Goal: Task Accomplishment & Management: Complete application form

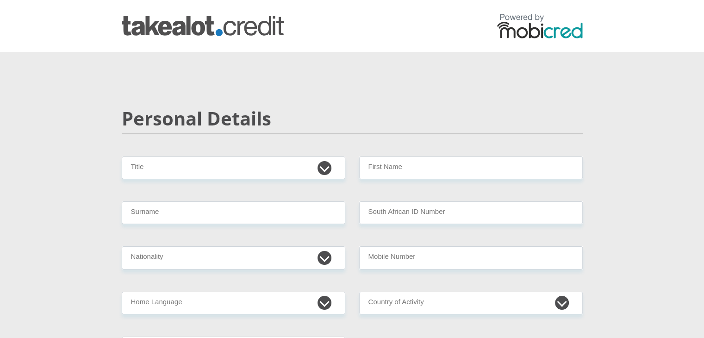
select select "Mrs"
click at [122, 157] on select "Mr Ms Mrs Dr [PERSON_NAME]" at bounding box center [234, 168] width 224 height 23
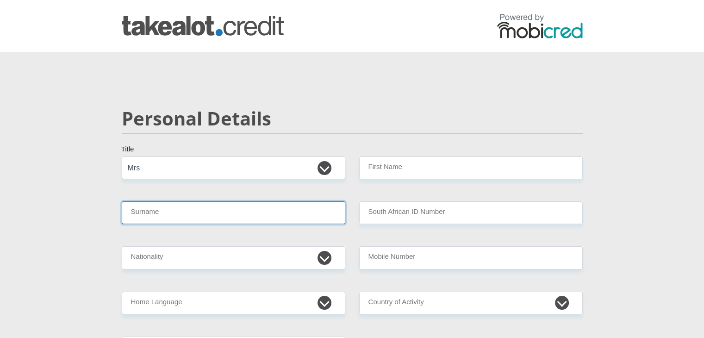
click at [183, 219] on input "Surname" at bounding box center [234, 212] width 224 height 23
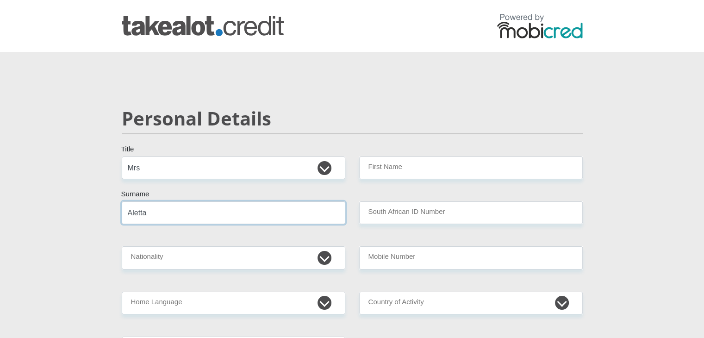
click at [226, 215] on input "Aletta" at bounding box center [234, 212] width 224 height 23
type input "[PERSON_NAME]"
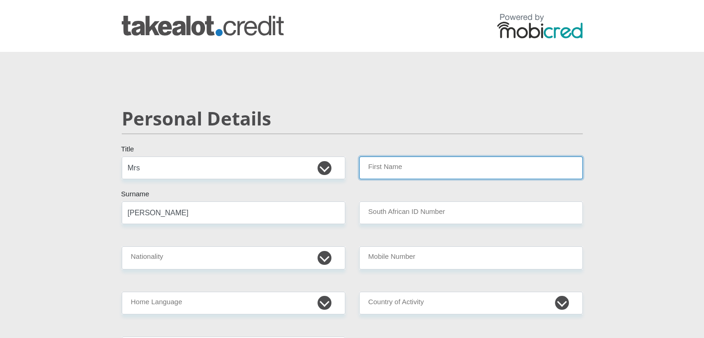
click at [510, 162] on input "First Name" at bounding box center [471, 168] width 224 height 23
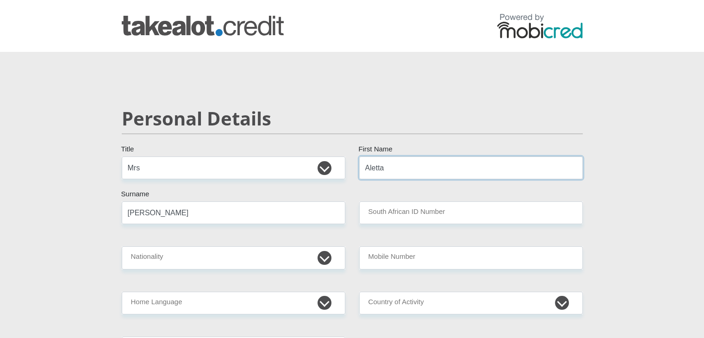
type input "Aletta"
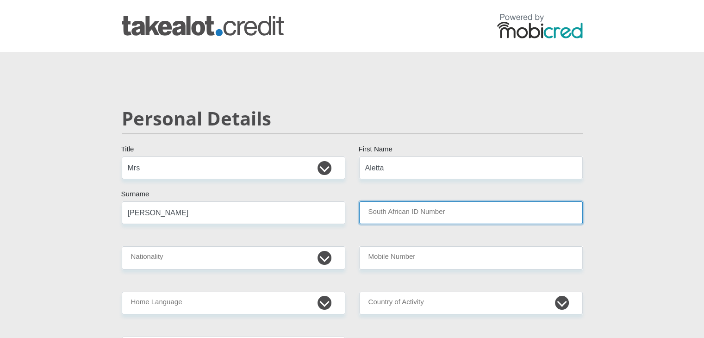
click at [499, 202] on input "South African ID Number" at bounding box center [471, 212] width 224 height 23
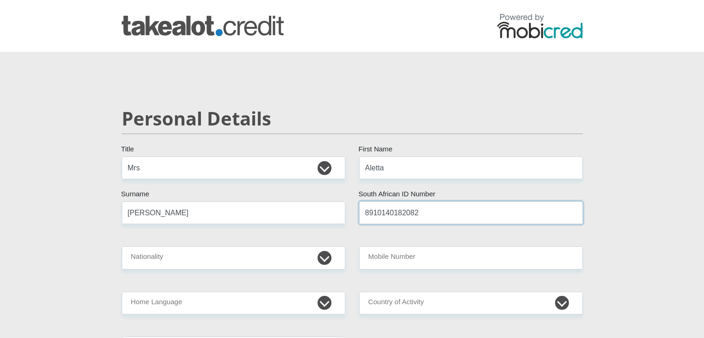
scroll to position [93, 0]
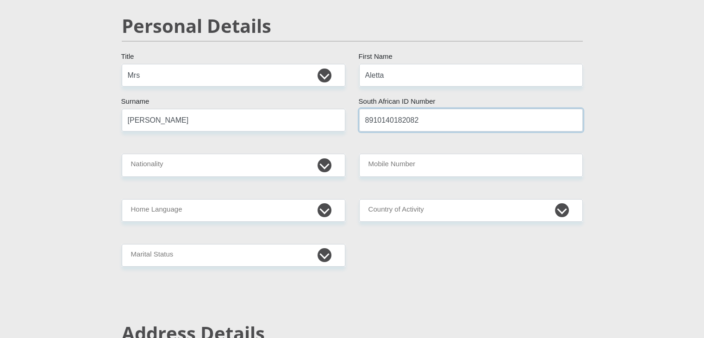
type input "8910140182082"
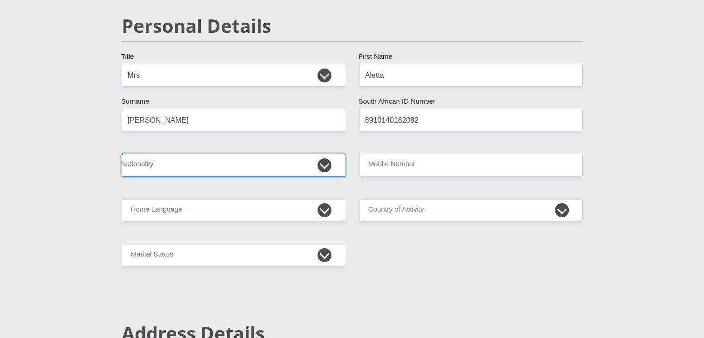
click at [321, 161] on select "[GEOGRAPHIC_DATA] [GEOGRAPHIC_DATA] [GEOGRAPHIC_DATA] [GEOGRAPHIC_DATA] [GEOGRA…" at bounding box center [234, 165] width 224 height 23
select select "ZAF"
click at [122, 154] on select "[GEOGRAPHIC_DATA] [GEOGRAPHIC_DATA] [GEOGRAPHIC_DATA] [GEOGRAPHIC_DATA] [GEOGRA…" at bounding box center [234, 165] width 224 height 23
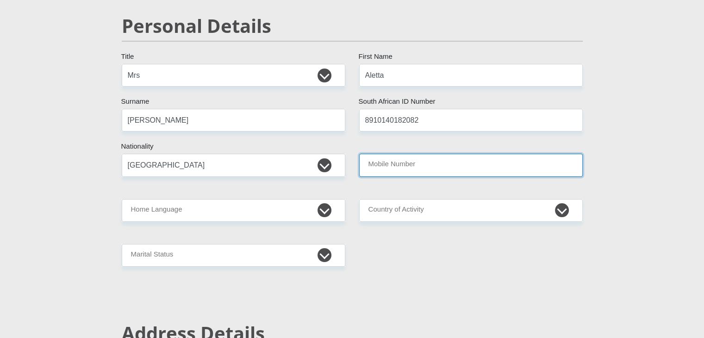
click at [409, 167] on input "Mobile Number" at bounding box center [471, 165] width 224 height 23
type input "0836412724"
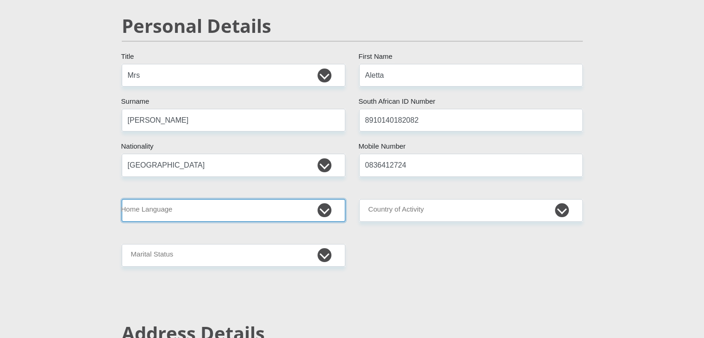
click at [276, 216] on select "Afrikaans English Sepedi South Ndebele Southern Sotho Swati Tsonga Tswana Venda…" at bounding box center [234, 210] width 224 height 23
select select "afr"
click at [122, 199] on select "Afrikaans English Sepedi South Ndebele Southern Sotho Swati Tsonga Tswana Venda…" at bounding box center [234, 210] width 224 height 23
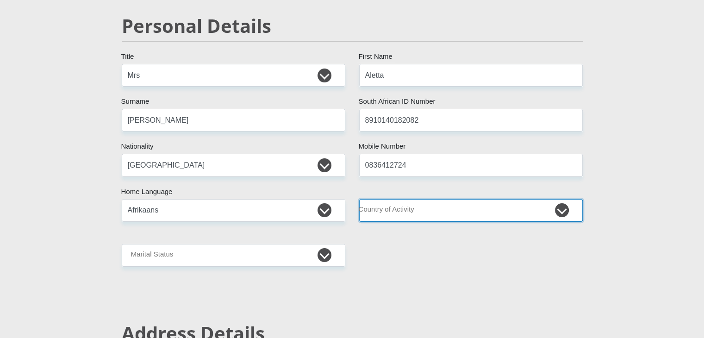
click at [476, 206] on select "[GEOGRAPHIC_DATA] [GEOGRAPHIC_DATA] [GEOGRAPHIC_DATA] [GEOGRAPHIC_DATA] [GEOGRA…" at bounding box center [471, 210] width 224 height 23
select select "ZAF"
click at [359, 199] on select "[GEOGRAPHIC_DATA] [GEOGRAPHIC_DATA] [GEOGRAPHIC_DATA] [GEOGRAPHIC_DATA] [GEOGRA…" at bounding box center [471, 210] width 224 height 23
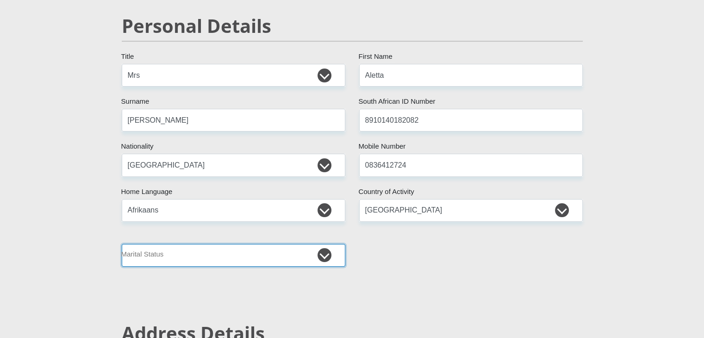
click at [327, 260] on select "Married ANC Single Divorced Widowed Married COP or Customary Law" at bounding box center [234, 255] width 224 height 23
click at [338, 252] on select "Married ANC Single Divorced Widowed Married COP or Customary Law" at bounding box center [234, 255] width 224 height 23
click at [194, 261] on select "Married ANC Single Divorced Widowed Married COP or Customary Law" at bounding box center [234, 255] width 224 height 23
select select "1"
click at [122, 244] on select "Married ANC Single Divorced Widowed Married COP or Customary Law" at bounding box center [234, 255] width 224 height 23
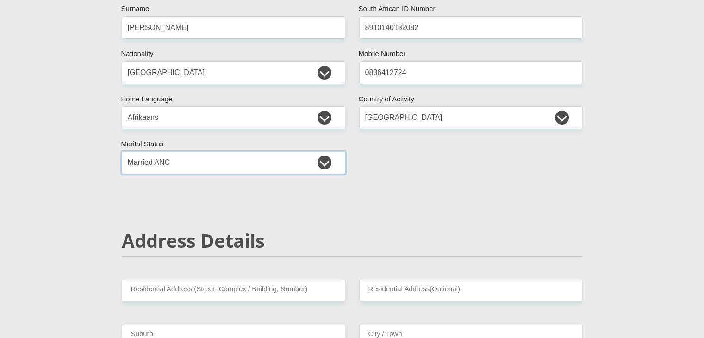
scroll to position [278, 0]
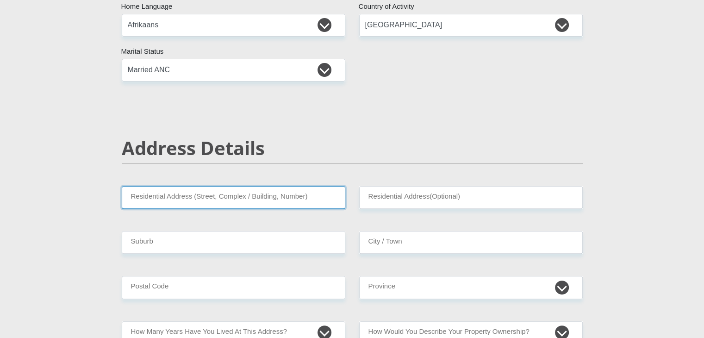
click at [226, 198] on input "Residential Address (Street, Complex / Building, Number)" at bounding box center [234, 197] width 224 height 23
type input "BOEKENHOUTBULT FARM ZZ2 MAIN OFFICE"
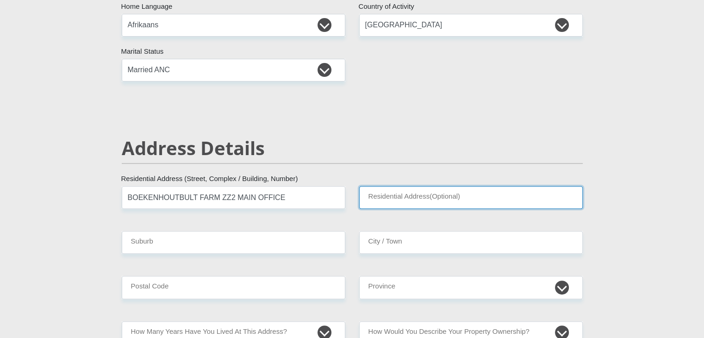
type input "[GEOGRAPHIC_DATA]"
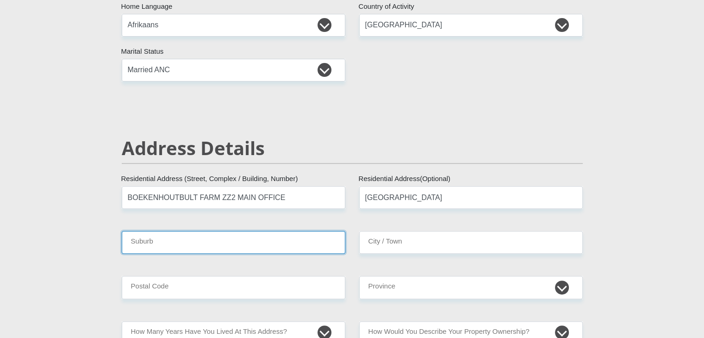
type input "polokwane"
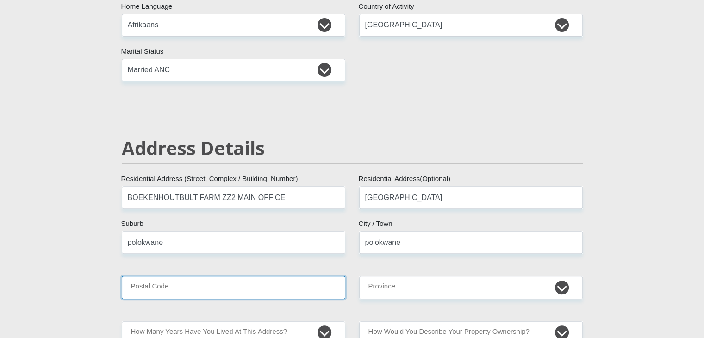
type input "0825"
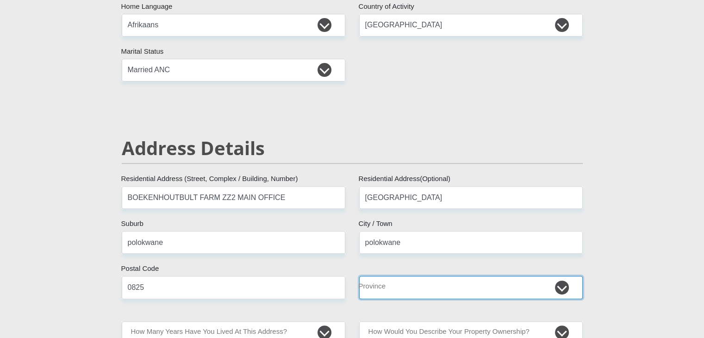
select select "Limpopo"
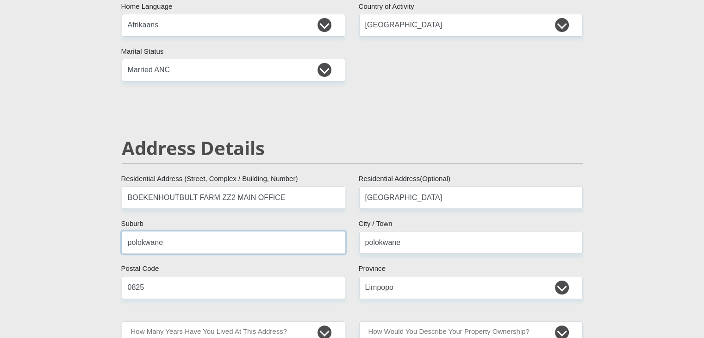
click at [179, 246] on input "polokwane" at bounding box center [234, 242] width 224 height 23
type input "Mooketsi"
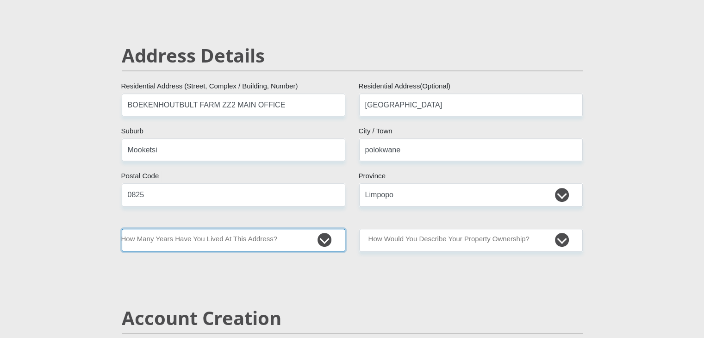
click at [319, 237] on select "less than 1 year 1-3 years 3-5 years 5+ years" at bounding box center [234, 240] width 224 height 23
click at [320, 236] on select "less than 1 year 1-3 years 3-5 years 5+ years" at bounding box center [234, 240] width 224 height 23
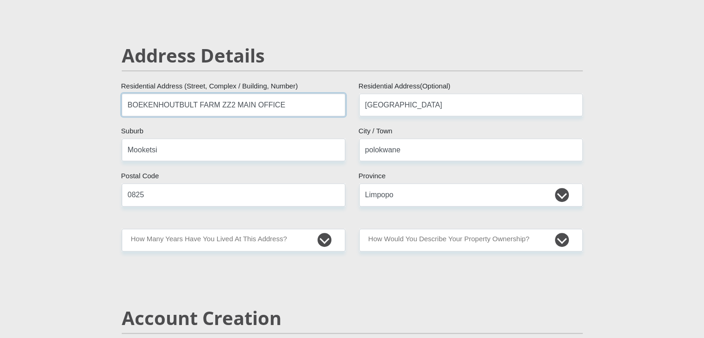
click at [222, 113] on input "BOEKENHOUTBULT FARM ZZ2 MAIN OFFICE" at bounding box center [234, 105] width 224 height 23
click at [220, 112] on input "BOEKENHOUTBULT FARM ZZ2 MAIN OFFICE" at bounding box center [234, 105] width 224 height 23
drag, startPoint x: 186, startPoint y: 104, endPoint x: 100, endPoint y: 105, distance: 86.2
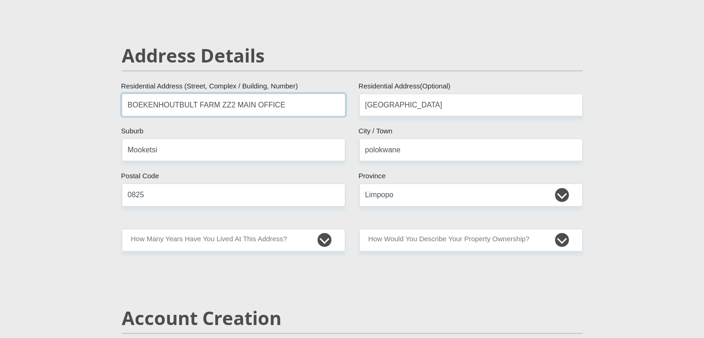
drag, startPoint x: 246, startPoint y: 107, endPoint x: 183, endPoint y: 108, distance: 62.5
click at [183, 108] on input "[GEOGRAPHIC_DATA] [GEOGRAPHIC_DATA]" at bounding box center [234, 105] width 224 height 23
type input "[GEOGRAPHIC_DATA]"
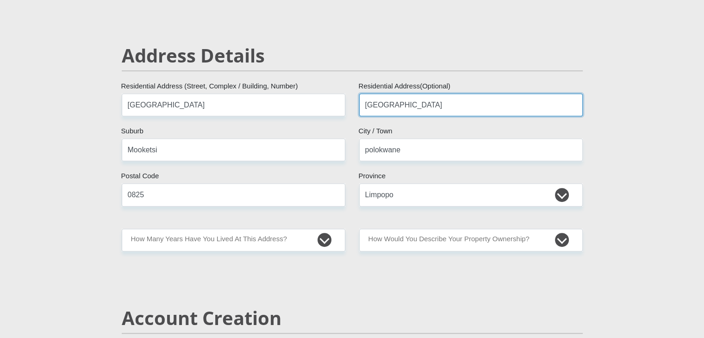
click at [381, 104] on input "[GEOGRAPHIC_DATA]" at bounding box center [471, 105] width 224 height 23
paste input "[GEOGRAPHIC_DATA]"
type input "[GEOGRAPHIC_DATA]"
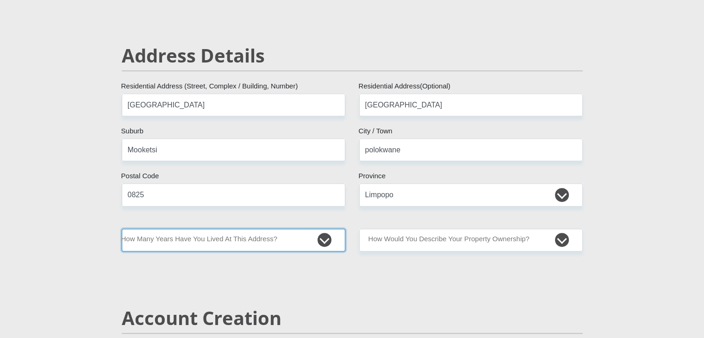
click at [227, 236] on select "less than 1 year 1-3 years 3-5 years 5+ years" at bounding box center [234, 240] width 224 height 23
select select "5"
click at [122, 229] on select "less than 1 year 1-3 years 3-5 years 5+ years" at bounding box center [234, 240] width 224 height 23
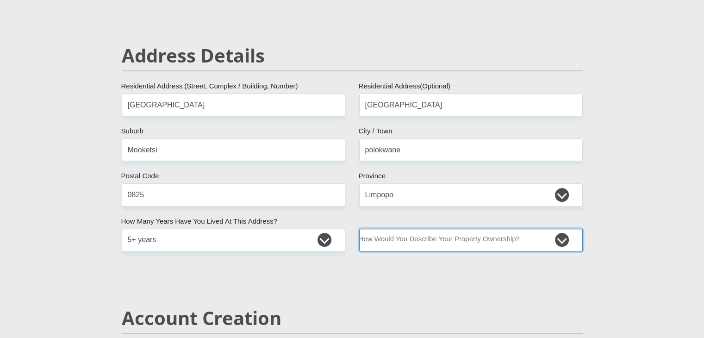
click at [554, 240] on select "Owned Rented Family Owned Company Dwelling" at bounding box center [471, 240] width 224 height 23
select select "parents"
click at [359, 229] on select "Owned Rented Family Owned Company Dwelling" at bounding box center [471, 240] width 224 height 23
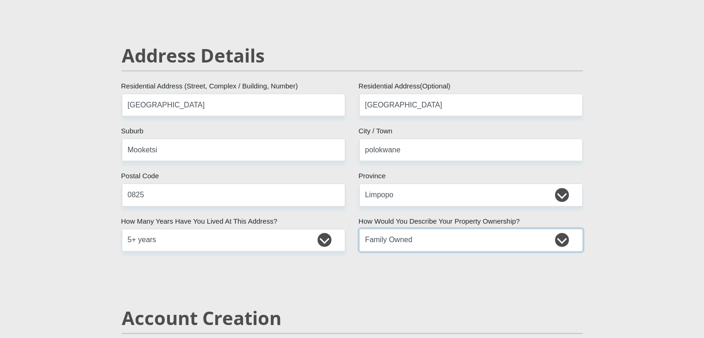
click at [510, 247] on select "Owned Rented Family Owned Company Dwelling" at bounding box center [471, 240] width 224 height 23
click at [359, 229] on select "Owned Rented Family Owned Company Dwelling" at bounding box center [471, 240] width 224 height 23
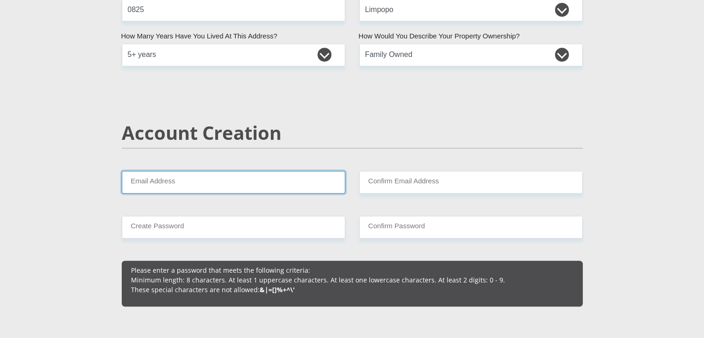
click at [265, 185] on input "Email Address" at bounding box center [234, 182] width 224 height 23
type input "[EMAIL_ADDRESS][DOMAIN_NAME]"
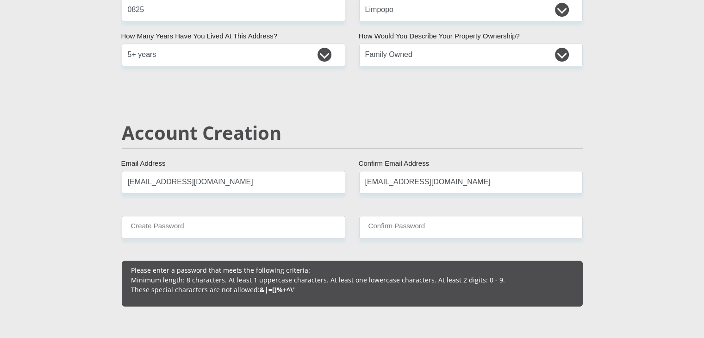
type input "0836412724"
type input "MARIET"
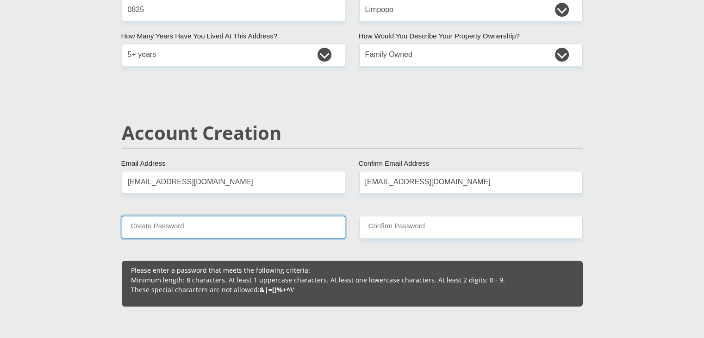
click at [199, 232] on input "Create Password" at bounding box center [234, 227] width 224 height 23
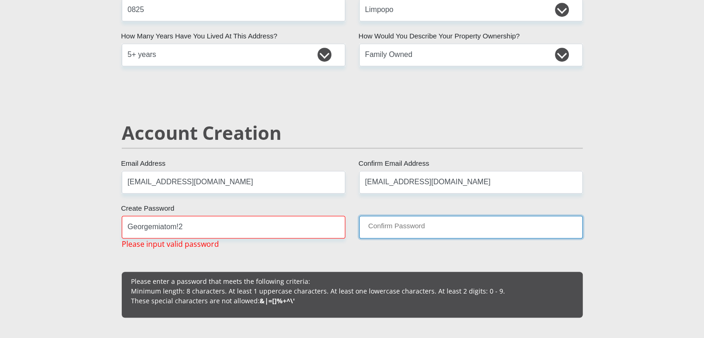
click at [406, 228] on input "Confirm Password" at bounding box center [471, 227] width 224 height 23
click at [406, 229] on input "Confirm Password" at bounding box center [471, 227] width 224 height 23
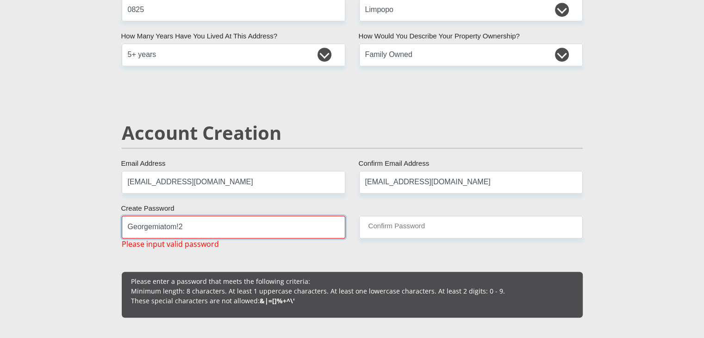
click at [270, 227] on input "Georgemiatom!2" at bounding box center [234, 227] width 224 height 23
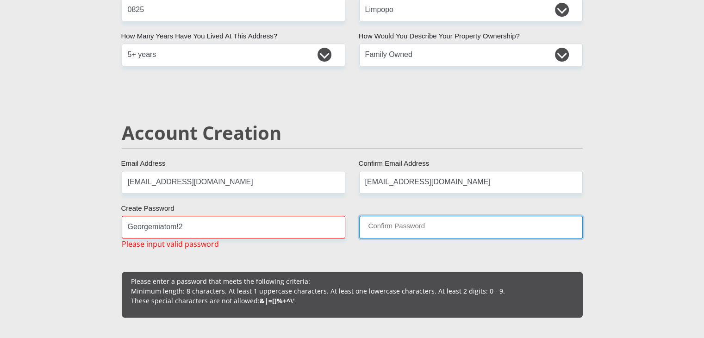
click at [363, 226] on input "Confirm Password" at bounding box center [471, 227] width 224 height 23
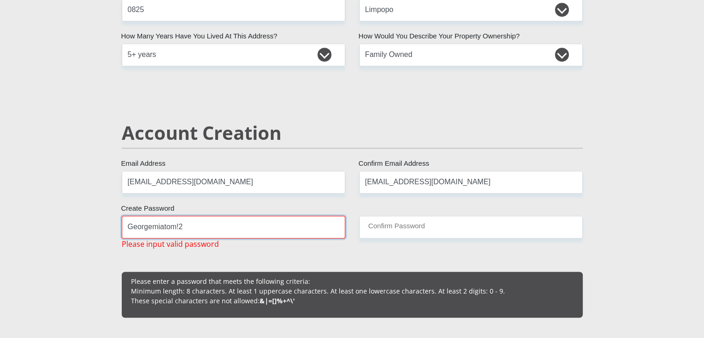
click at [268, 220] on input "Georgemiatom!2" at bounding box center [234, 227] width 224 height 23
click at [250, 249] on div "Georgemiatom!2 Create Password Please input valid password" at bounding box center [234, 233] width 238 height 34
click at [233, 230] on input "Georgemiatom!2" at bounding box center [234, 227] width 224 height 23
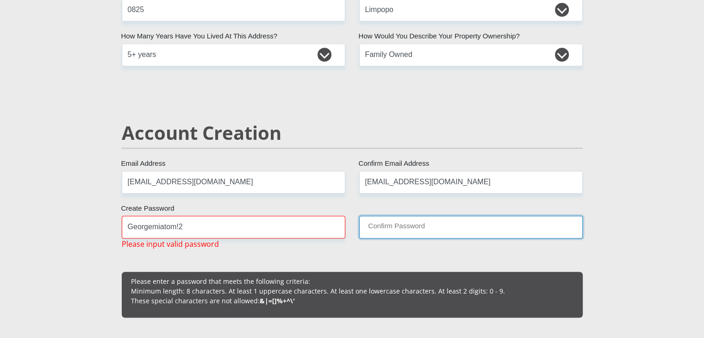
click at [381, 227] on input "Confirm Password" at bounding box center [471, 227] width 224 height 23
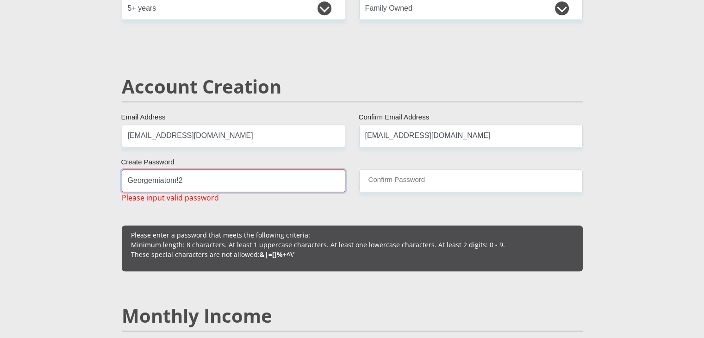
click at [201, 175] on input "Georgemiatom!2" at bounding box center [234, 181] width 224 height 23
click at [176, 183] on input "Georgemiatom!2" at bounding box center [234, 181] width 224 height 23
type input "Georgemiatomschwalb!2"
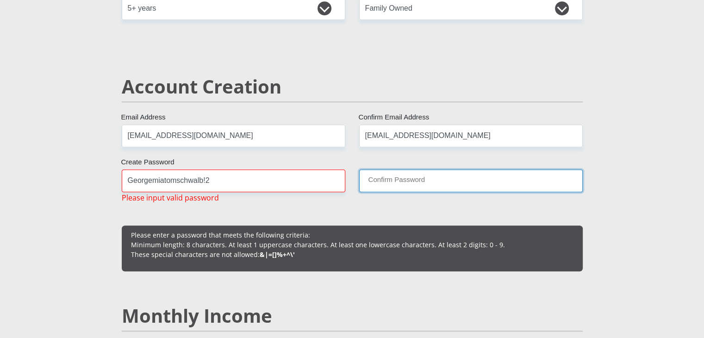
click at [383, 175] on input "Confirm Password" at bounding box center [471, 181] width 224 height 23
click at [385, 176] on input "Confirm Password" at bounding box center [471, 181] width 224 height 23
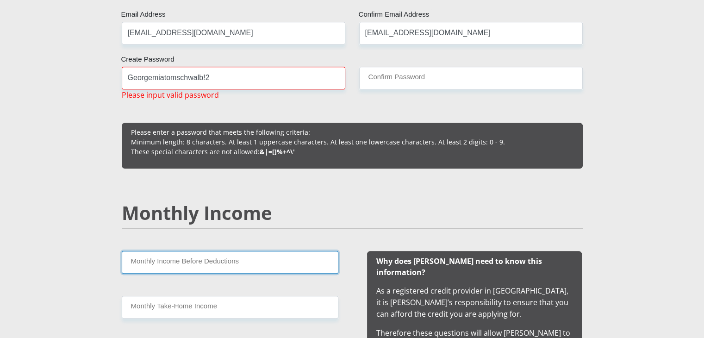
scroll to position [612, 0]
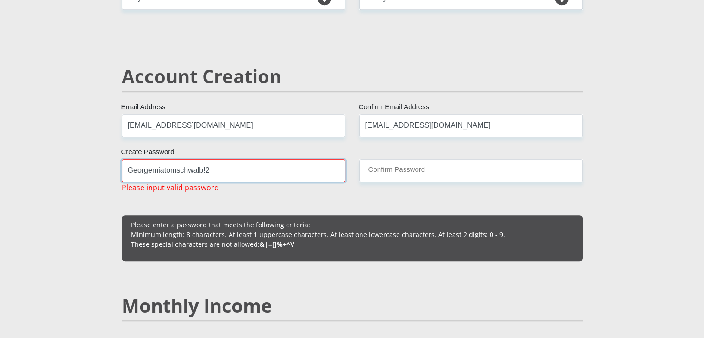
click at [296, 168] on input "Georgemiatomschwalb!2" at bounding box center [234, 170] width 224 height 23
click at [296, 167] on input "Georgemiatomschwalb!2" at bounding box center [234, 170] width 224 height 23
click at [300, 225] on p "Please enter a password that meets the following criteria: Minimum length: 8 ch…" at bounding box center [352, 234] width 443 height 29
click at [267, 184] on div "Create Password Please input valid password" at bounding box center [234, 176] width 238 height 34
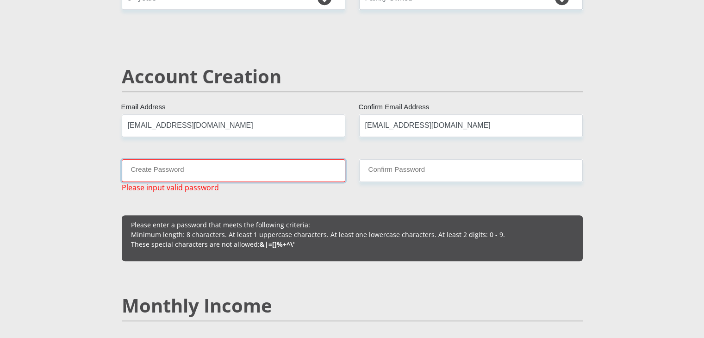
click at [266, 174] on input "Create Password" at bounding box center [234, 170] width 224 height 23
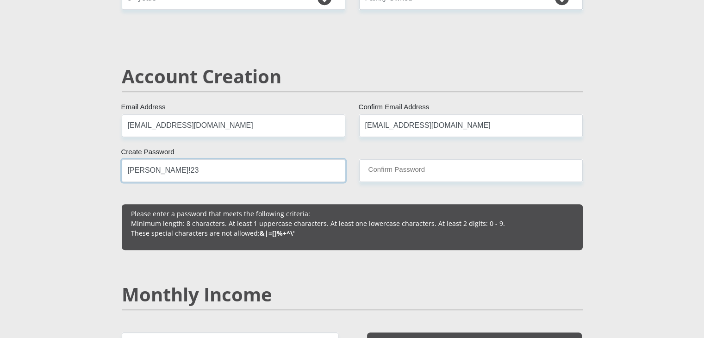
type input "[PERSON_NAME]!23"
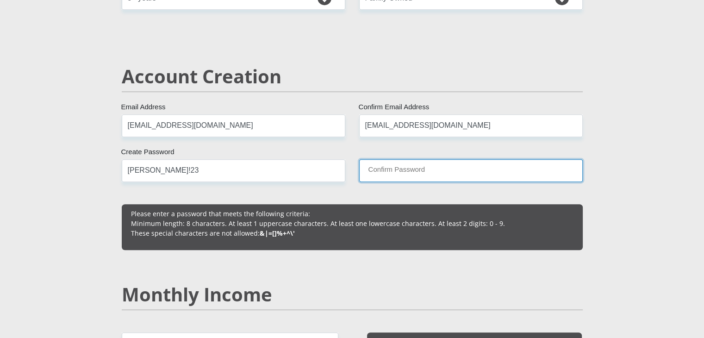
click at [387, 170] on input "Confirm Password" at bounding box center [471, 170] width 224 height 23
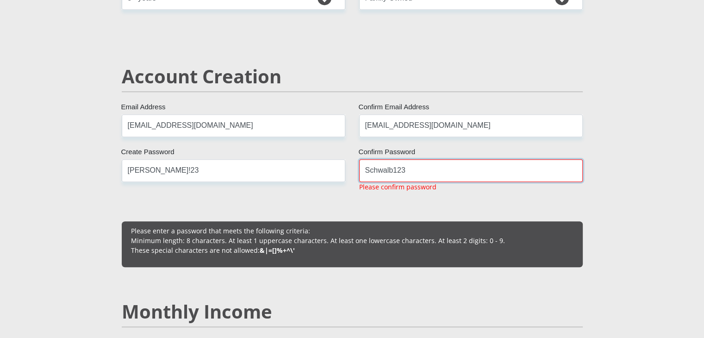
scroll to position [566, 0]
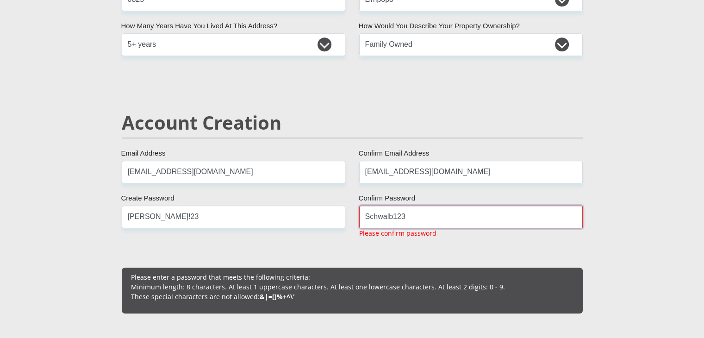
click at [395, 217] on input "Schwalb123" at bounding box center [471, 217] width 224 height 23
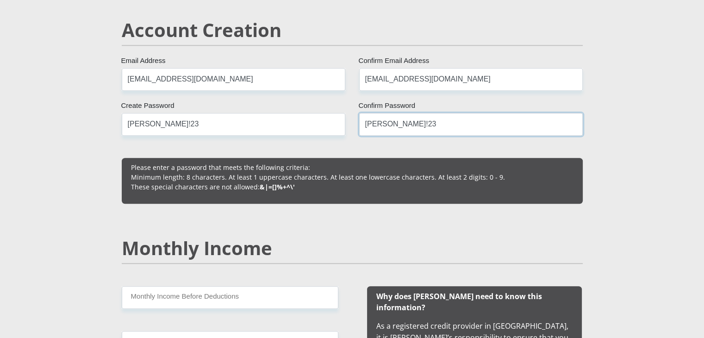
scroll to position [705, 0]
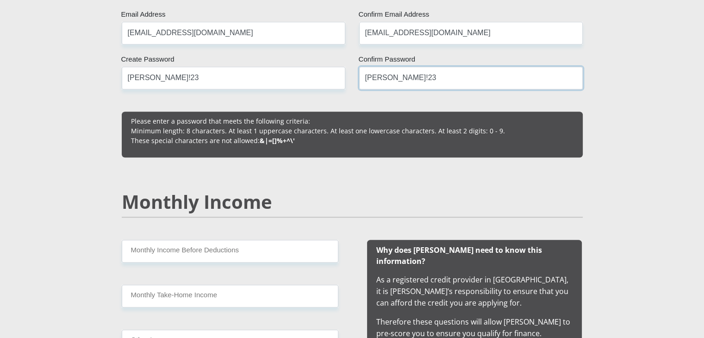
type input "[PERSON_NAME]!23"
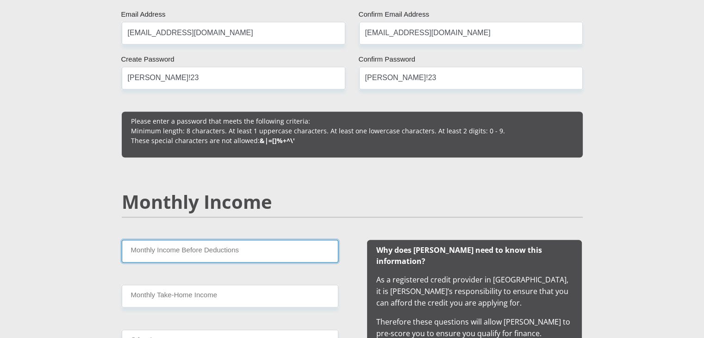
click at [183, 252] on input "Monthly Income Before Deductions" at bounding box center [230, 251] width 217 height 23
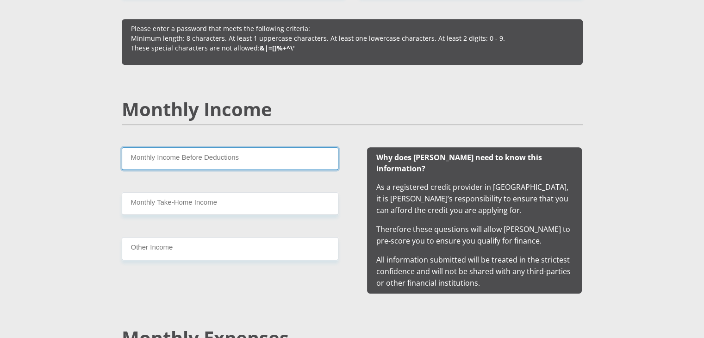
scroll to position [844, 0]
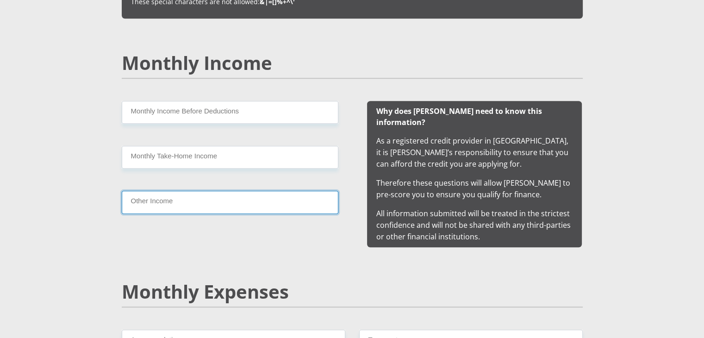
click at [258, 204] on input "Other Income" at bounding box center [230, 202] width 217 height 23
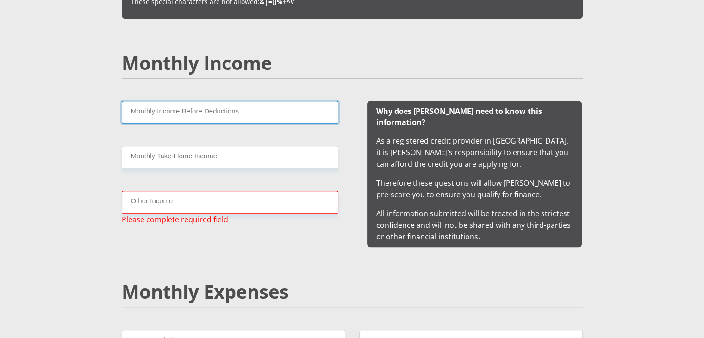
click at [254, 113] on input "Monthly Income Before Deductions" at bounding box center [230, 112] width 217 height 23
type input "35000"
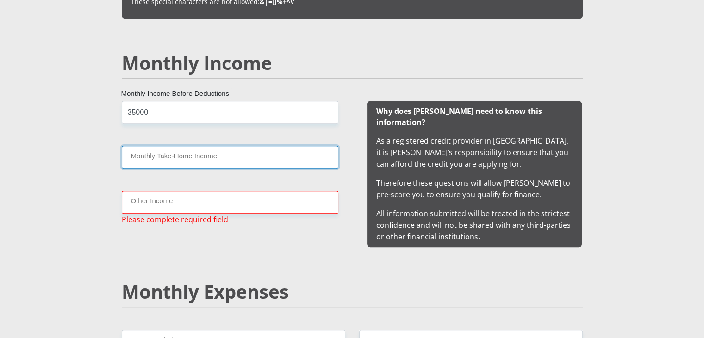
click at [266, 153] on input "Monthly Take-Home Income" at bounding box center [230, 157] width 217 height 23
type input "27000.00"
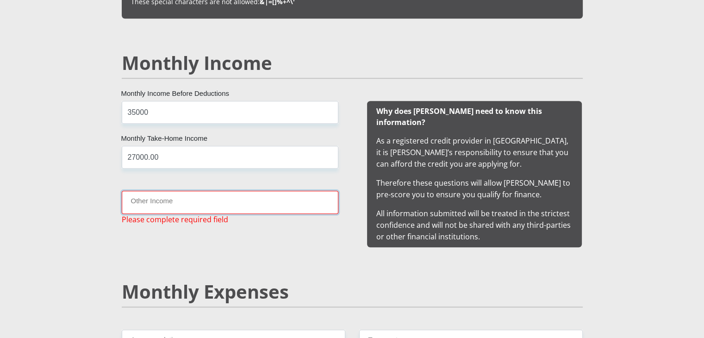
click at [207, 196] on input "Other Income" at bounding box center [230, 202] width 217 height 23
type input "0.0"
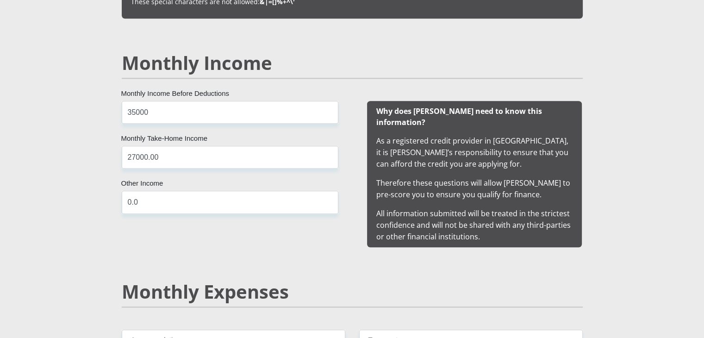
click at [261, 176] on div "35000 Monthly Income Before Deductions 27000.00 Monthly Take-Home Income 0.0 Ot…" at bounding box center [230, 174] width 245 height 146
click at [175, 113] on input "35000" at bounding box center [230, 112] width 217 height 23
paste input "40000."
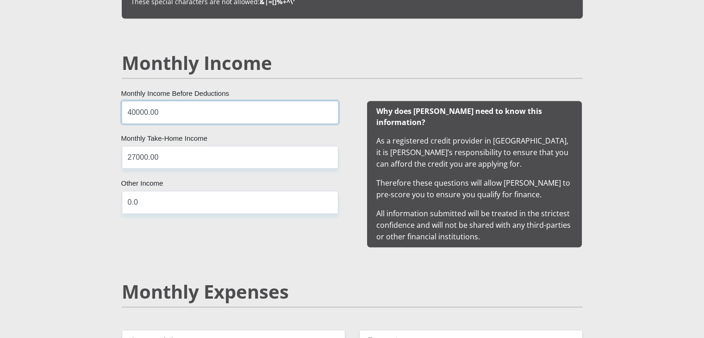
type input "40000.00"
click at [151, 152] on input "27000.00" at bounding box center [230, 157] width 217 height 23
drag, startPoint x: 151, startPoint y: 152, endPoint x: 148, endPoint y: 157, distance: 5.8
paste input "605.14"
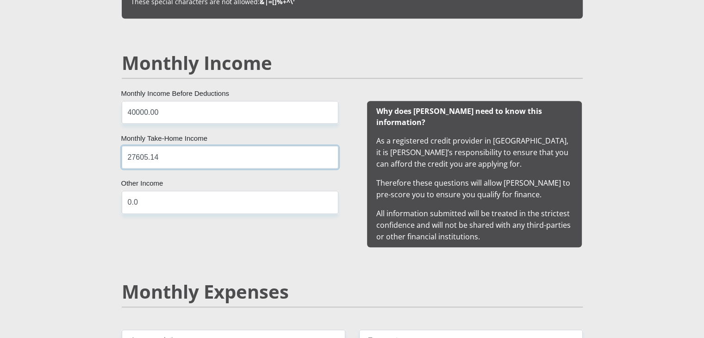
type input "27605.14"
click at [202, 177] on div "40000.00 Monthly Income Before Deductions 27605.14 Monthly Take-Home Income 0.0…" at bounding box center [230, 174] width 245 height 146
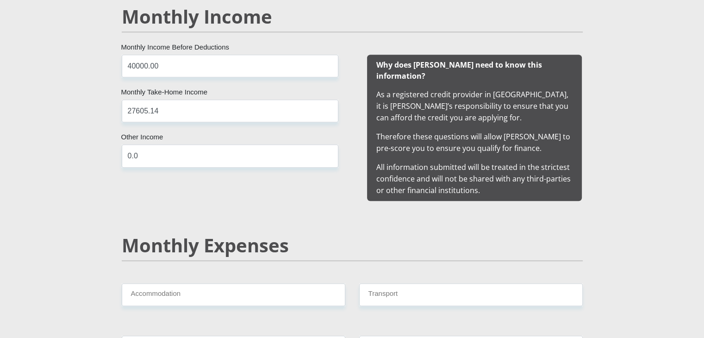
scroll to position [983, 0]
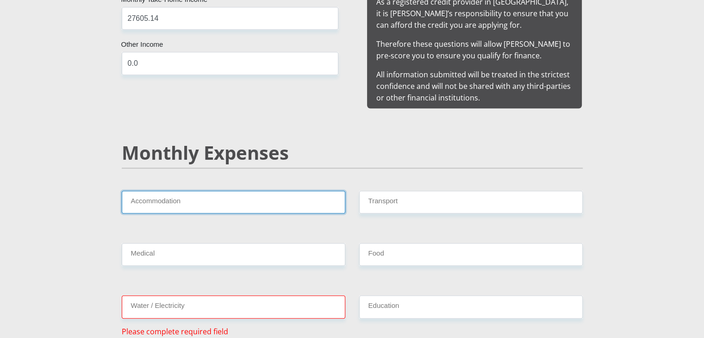
click at [215, 191] on input "Accommodation" at bounding box center [234, 202] width 224 height 23
type input "0.00"
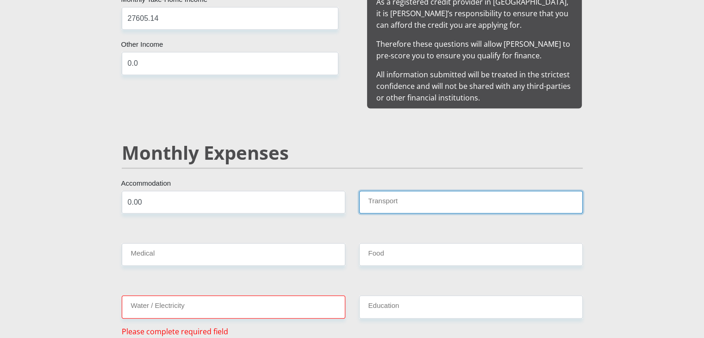
click at [394, 191] on input "Transport" at bounding box center [471, 202] width 224 height 23
type input "1000"
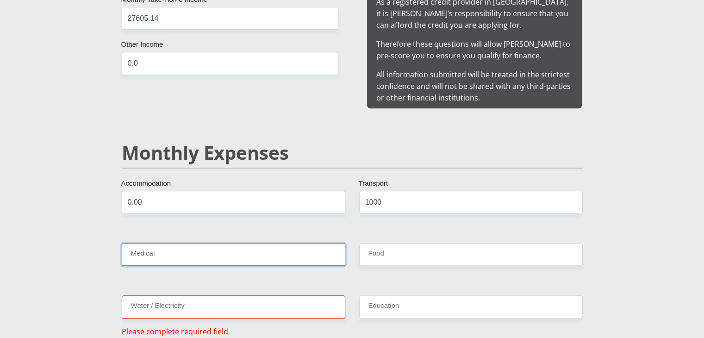
click at [277, 243] on input "Medical" at bounding box center [234, 254] width 224 height 23
click at [196, 252] on input "Medical" at bounding box center [234, 254] width 224 height 23
click at [192, 243] on input "Medical" at bounding box center [234, 254] width 224 height 23
type input "1500"
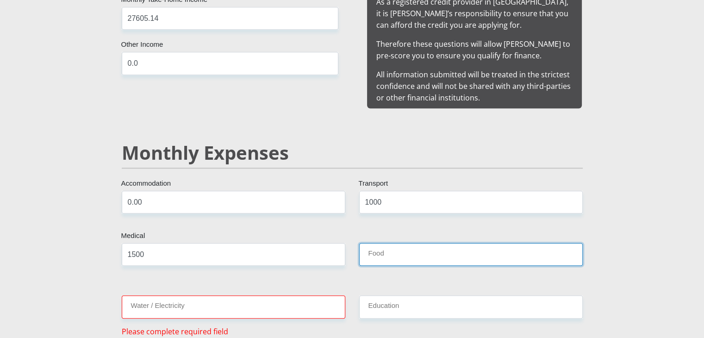
click at [373, 243] on input "Food" at bounding box center [471, 254] width 224 height 23
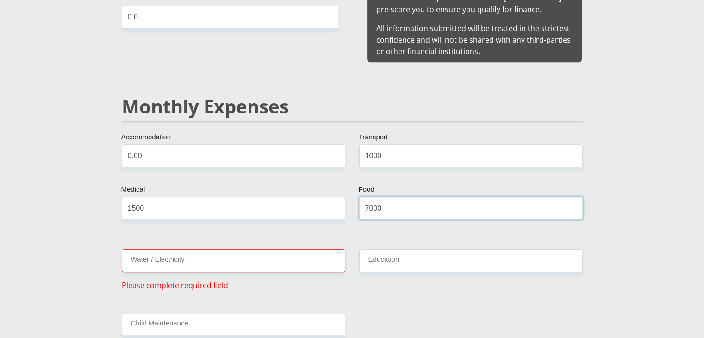
type input "7000"
click at [249, 249] on input "Water / Electricity" at bounding box center [234, 260] width 224 height 23
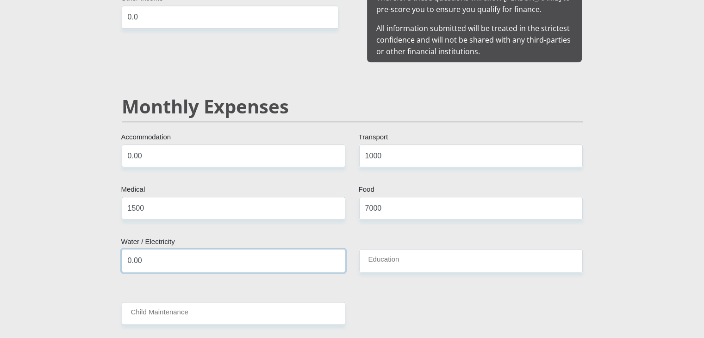
type input "0.00"
click at [427, 251] on input "Education" at bounding box center [471, 260] width 224 height 23
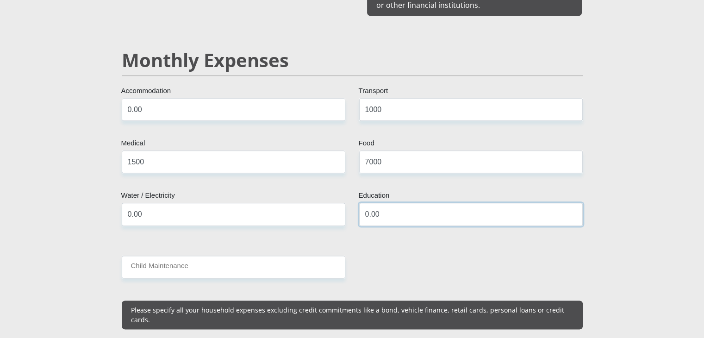
type input "0.00"
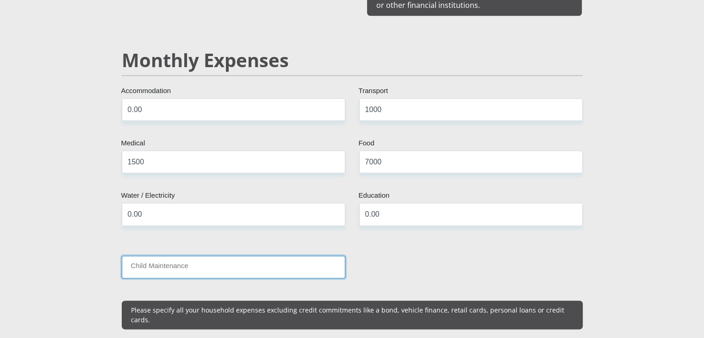
click at [180, 256] on input "Child Maintenance" at bounding box center [234, 267] width 224 height 23
type input "10000"
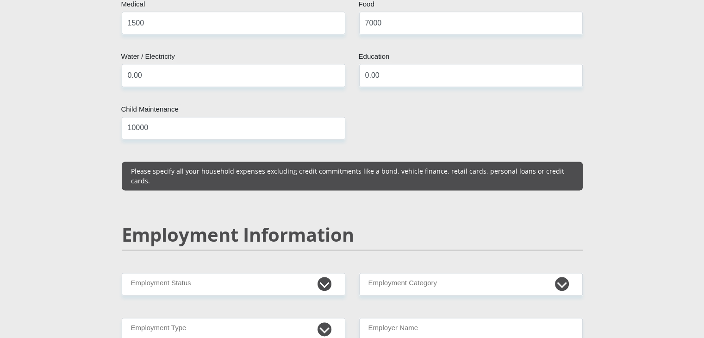
scroll to position [1307, 0]
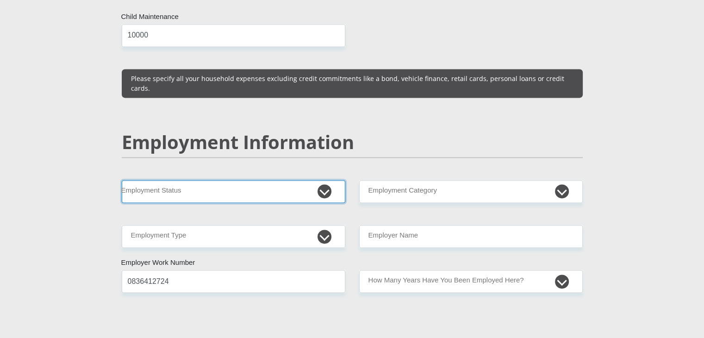
click at [306, 180] on select "Permanent/Full-time Part-time/Casual [DEMOGRAPHIC_DATA] Worker Self-Employed Ho…" at bounding box center [234, 191] width 224 height 23
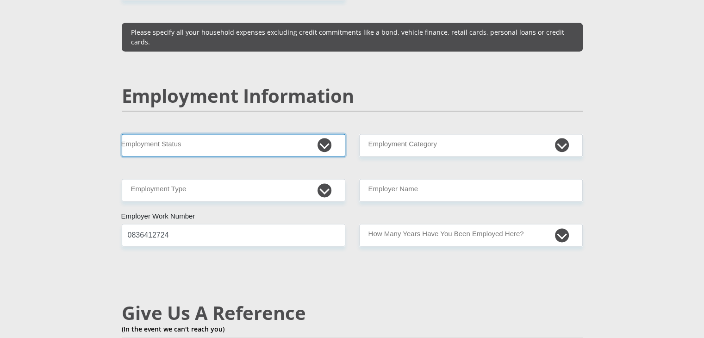
click at [299, 134] on select "Permanent/Full-time Part-time/Casual [DEMOGRAPHIC_DATA] Worker Self-Employed Ho…" at bounding box center [234, 145] width 224 height 23
select select "1"
click at [122, 134] on select "Permanent/Full-time Part-time/Casual [DEMOGRAPHIC_DATA] Worker Self-Employed Ho…" at bounding box center [234, 145] width 224 height 23
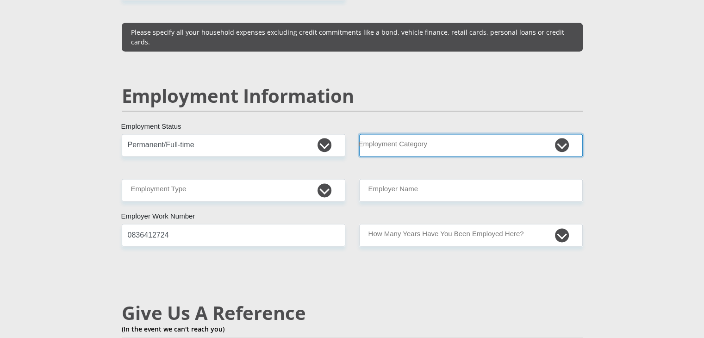
click at [485, 134] on select "AGRICULTURE ALCOHOL & TOBACCO CONSTRUCTION MATERIALS METALLURGY EQUIPMENT FOR R…" at bounding box center [471, 145] width 224 height 23
select select "2"
click at [359, 134] on select "AGRICULTURE ALCOHOL & TOBACCO CONSTRUCTION MATERIALS METALLURGY EQUIPMENT FOR R…" at bounding box center [471, 145] width 224 height 23
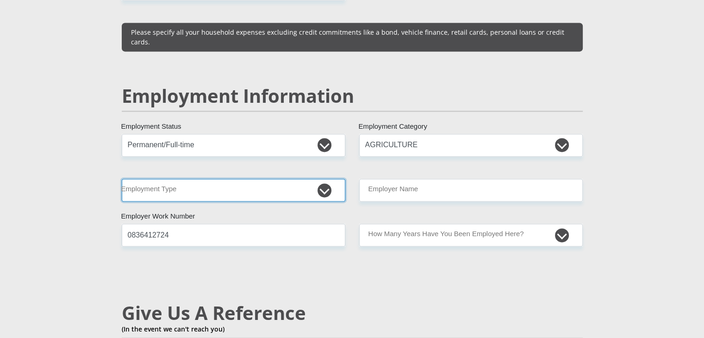
click at [277, 179] on select "College/Lecturer Craft Seller Creative Driver Executive Farmer Forces - Non Com…" at bounding box center [234, 190] width 224 height 23
select select "Manager"
click at [122, 179] on select "College/Lecturer Craft Seller Creative Driver Executive Farmer Forces - Non Com…" at bounding box center [234, 190] width 224 height 23
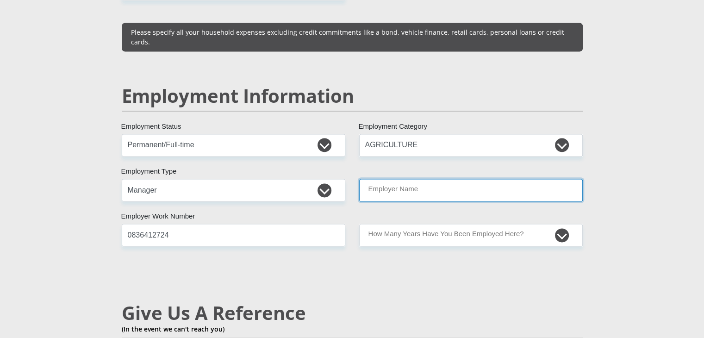
click at [423, 179] on input "Employer Name" at bounding box center [471, 190] width 224 height 23
type input "BertievanZylEdmsPty"
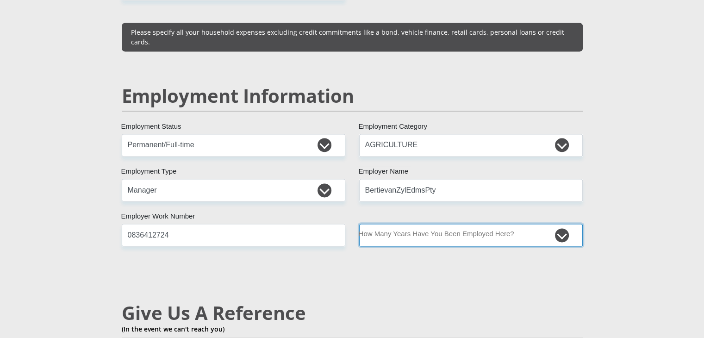
click at [445, 224] on select "less than 1 year 1-3 years 3-5 years 5+ years" at bounding box center [471, 235] width 224 height 23
select select "60"
click at [359, 224] on select "less than 1 year 1-3 years 3-5 years 5+ years" at bounding box center [471, 235] width 224 height 23
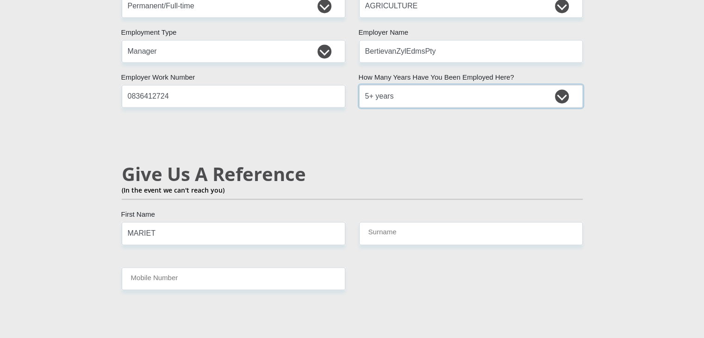
scroll to position [1539, 0]
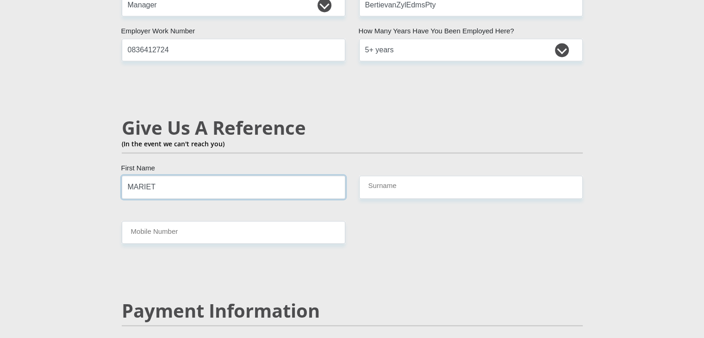
click at [207, 176] on input "MARIET" at bounding box center [234, 187] width 224 height 23
type input "[PERSON_NAME]"
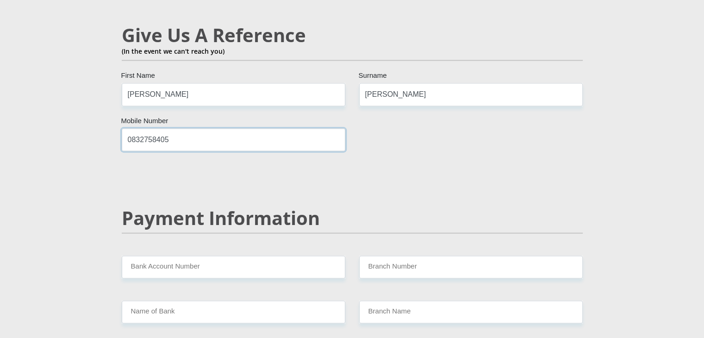
scroll to position [1678, 0]
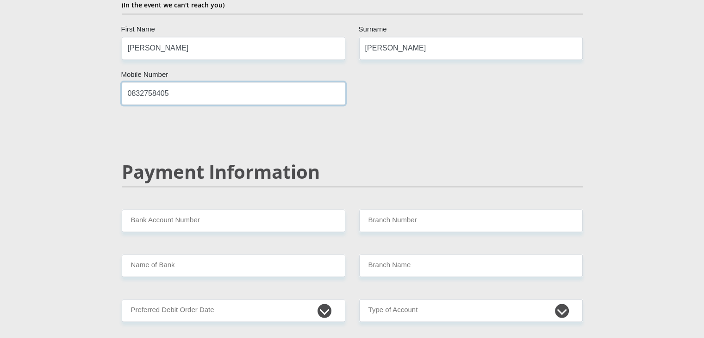
type input "0832758405"
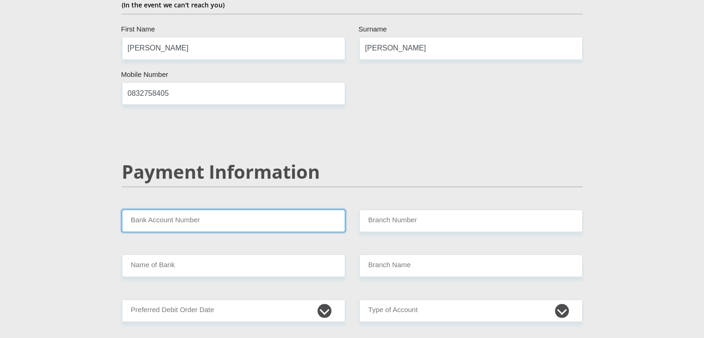
click at [205, 209] on input "Bank Account Number" at bounding box center [234, 220] width 224 height 23
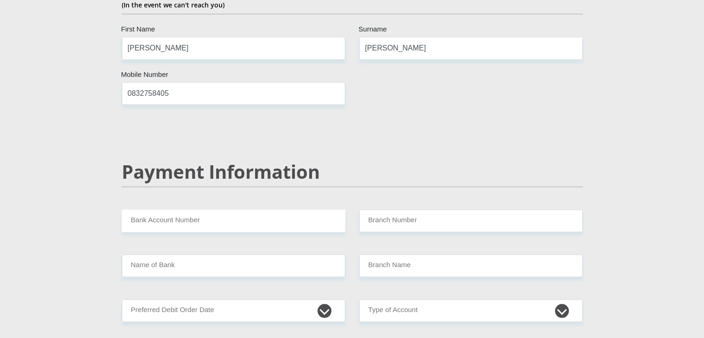
click at [286, 160] on h2 "Payment Information" at bounding box center [352, 171] width 461 height 22
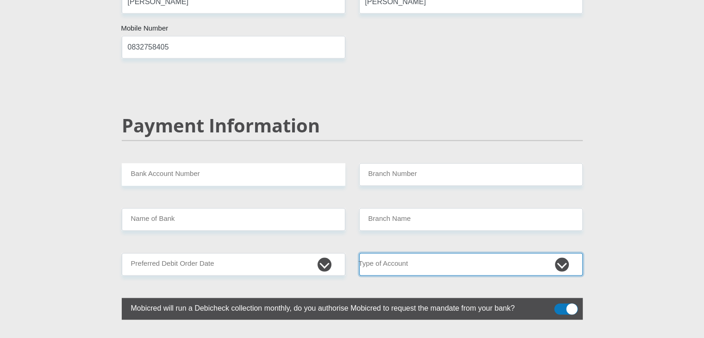
click at [564, 253] on select "Cheque Savings" at bounding box center [471, 264] width 224 height 23
select select "CUR"
click at [359, 253] on select "Cheque Savings" at bounding box center [471, 264] width 224 height 23
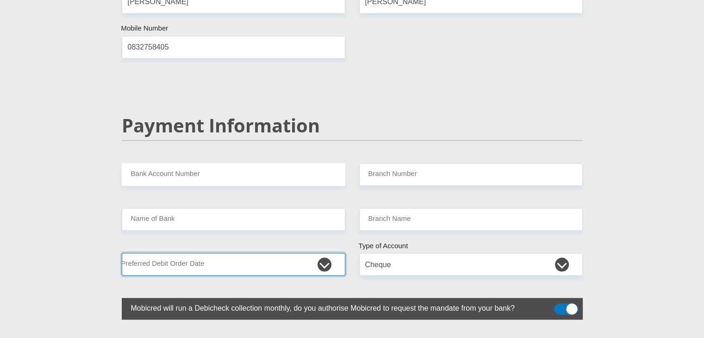
click at [326, 253] on select "1st 2nd 3rd 4th 5th 7th 18th 19th 20th 21st 22nd 23rd 24th 25th 26th 27th 28th …" at bounding box center [234, 264] width 224 height 23
select select "28"
click at [122, 253] on select "1st 2nd 3rd 4th 5th 7th 18th 19th 20th 21st 22nd 23rd 24th 25th 26th 27th 28th …" at bounding box center [234, 264] width 224 height 23
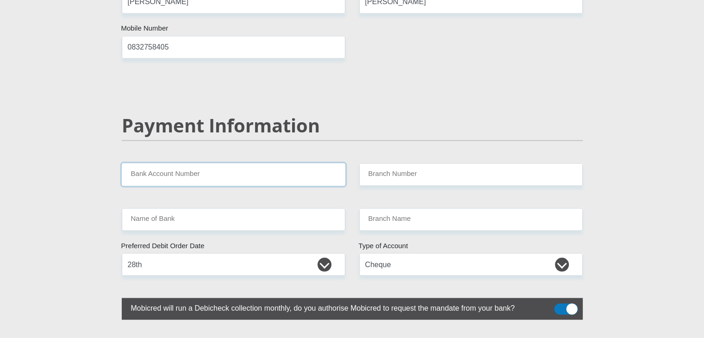
click at [207, 163] on input "Bank Account Number" at bounding box center [234, 174] width 224 height 23
type input "62208107880"
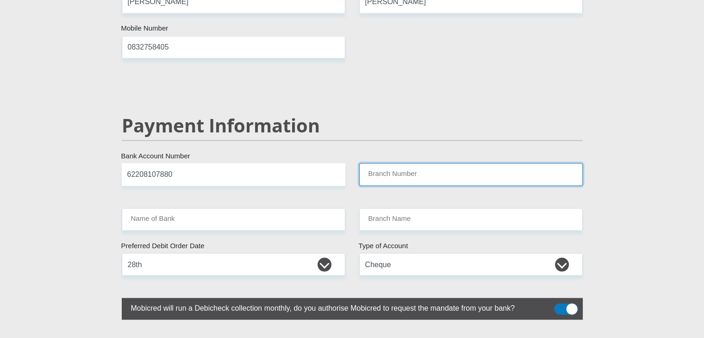
click at [418, 163] on input "Branch Number" at bounding box center [471, 174] width 224 height 23
type input "260449"
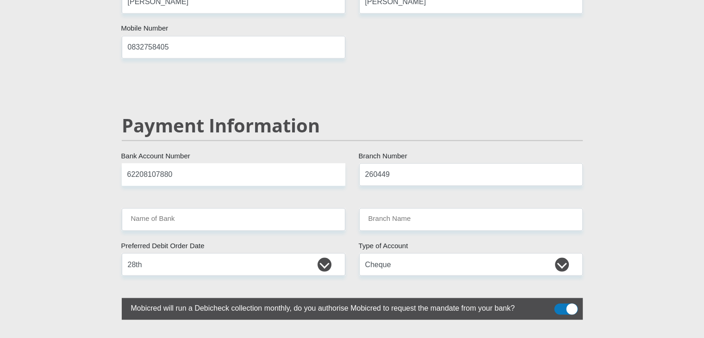
type input "FIRSTRAND BANK"
type input "MODJADJISKLOOF"
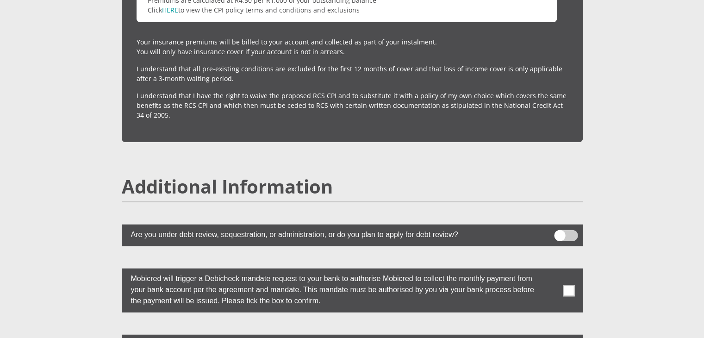
scroll to position [2465, 0]
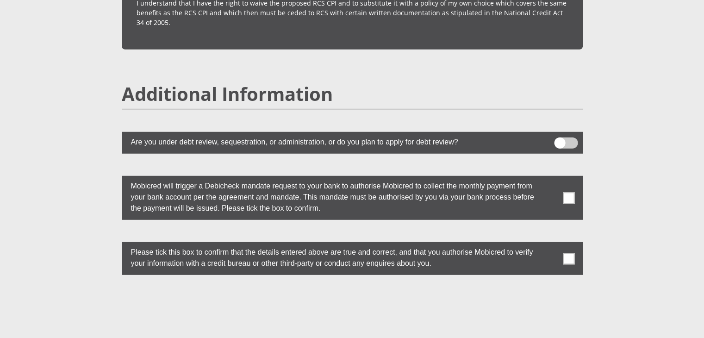
click at [576, 176] on label at bounding box center [352, 198] width 461 height 44
click at [551, 178] on input "checkbox" at bounding box center [551, 178] width 0 height 0
click at [569, 253] on span at bounding box center [569, 259] width 12 height 12
click at [551, 245] on input "checkbox" at bounding box center [551, 245] width 0 height 0
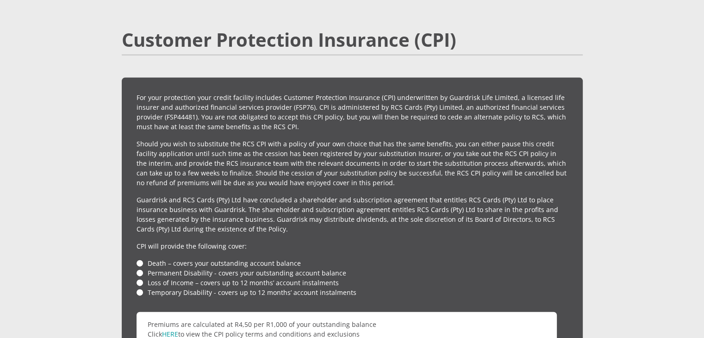
scroll to position [2094, 0]
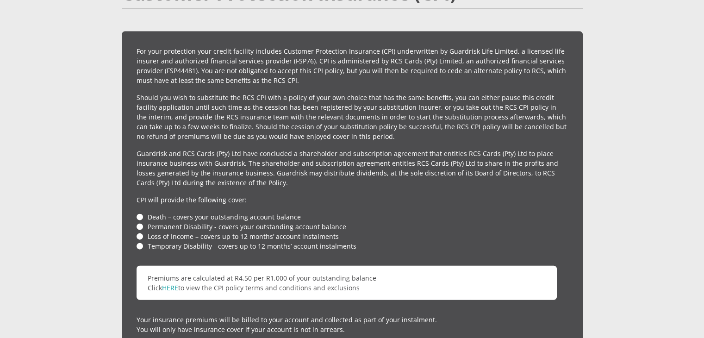
click at [138, 212] on li "Death – covers your outstanding account balance" at bounding box center [353, 217] width 432 height 10
click at [141, 222] on li "Permanent Disability - covers your outstanding account balance" at bounding box center [353, 227] width 432 height 10
click at [138, 212] on li "Death – covers your outstanding account balance" at bounding box center [353, 217] width 432 height 10
click at [139, 212] on li "Death – covers your outstanding account balance" at bounding box center [353, 217] width 432 height 10
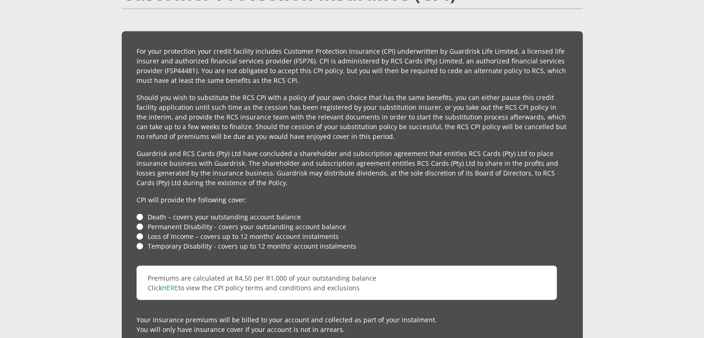
scroll to position [2187, 0]
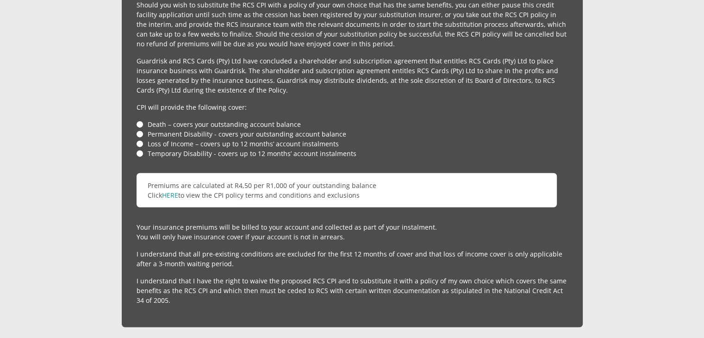
click at [138, 149] on li "Temporary Disability - covers up to 12 months’ account instalments" at bounding box center [353, 154] width 432 height 10
click at [139, 149] on li "Temporary Disability - covers up to 12 months’ account instalments" at bounding box center [353, 154] width 432 height 10
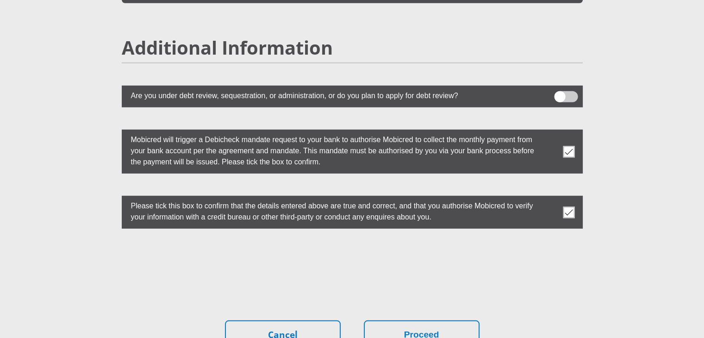
scroll to position [2558, 0]
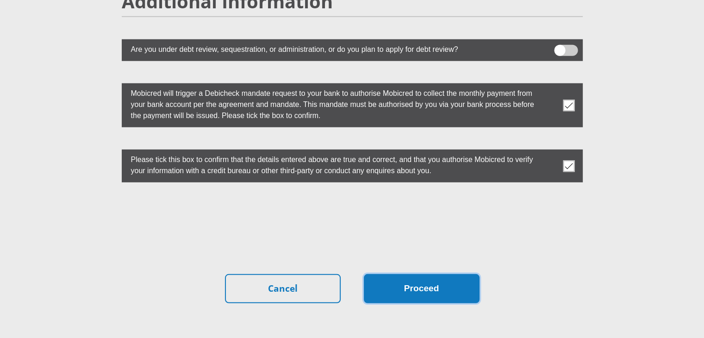
click at [411, 274] on button "Proceed" at bounding box center [422, 288] width 116 height 29
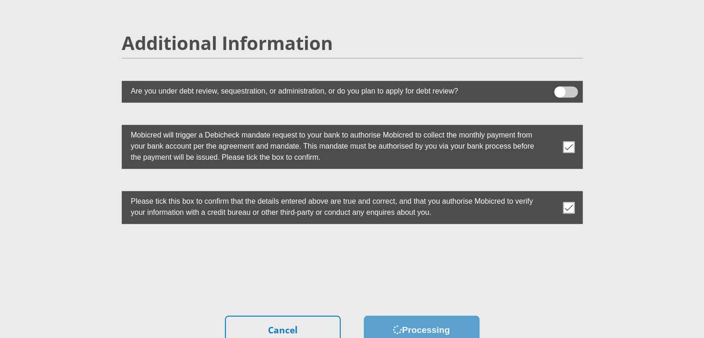
scroll to position [2562, 0]
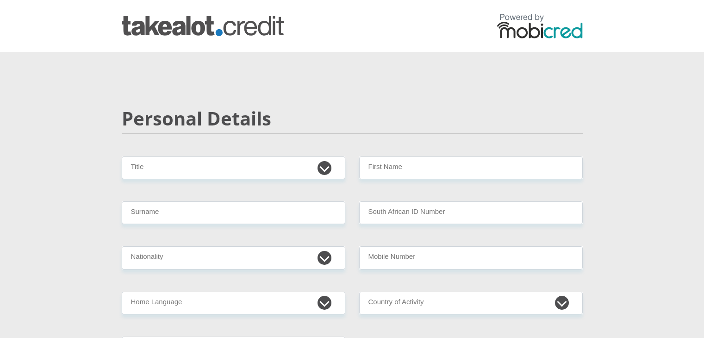
scroll to position [2562, 0]
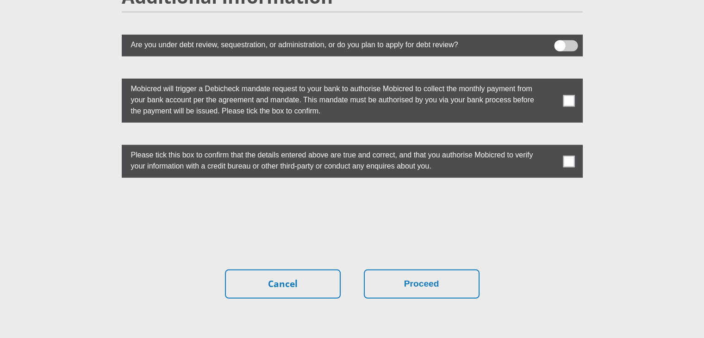
click at [565, 95] on span at bounding box center [569, 101] width 12 height 12
click at [551, 81] on input "checkbox" at bounding box center [551, 81] width 0 height 0
click at [571, 156] on span at bounding box center [569, 162] width 12 height 12
click at [551, 147] on input "checkbox" at bounding box center [551, 147] width 0 height 0
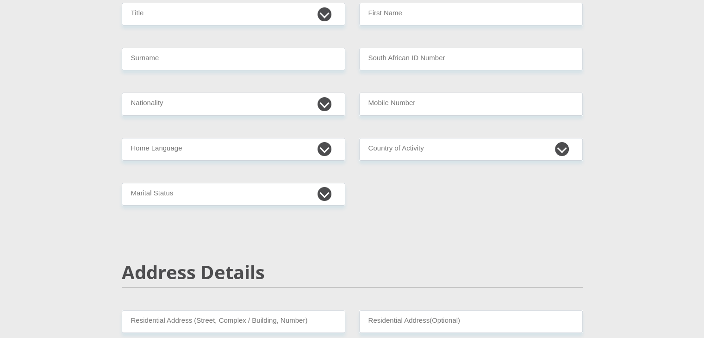
scroll to position [0, 0]
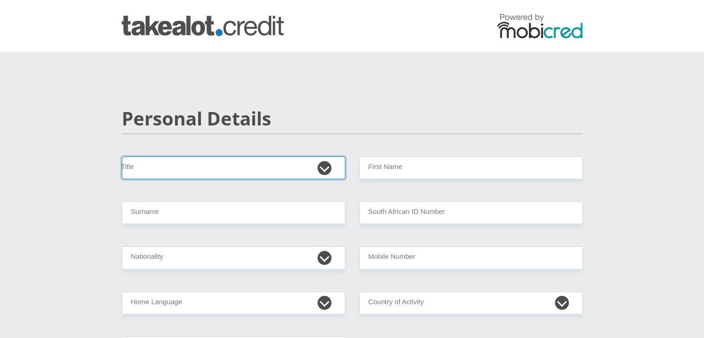
click at [235, 163] on select "Mr Ms Mrs Dr [PERSON_NAME]" at bounding box center [234, 168] width 224 height 23
select select "Mrs"
click at [122, 157] on select "Mr Ms Mrs Dr [PERSON_NAME]" at bounding box center [234, 168] width 224 height 23
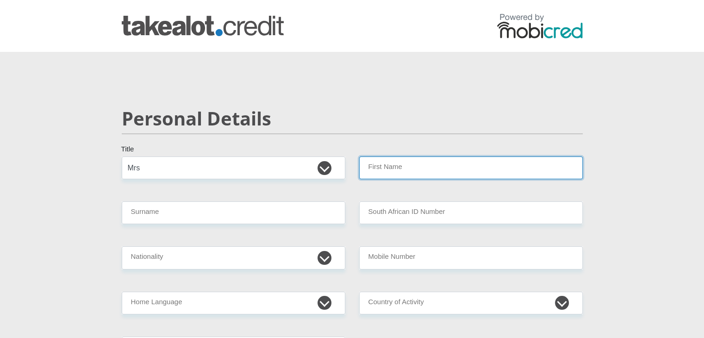
click at [428, 167] on input "First Name" at bounding box center [471, 168] width 224 height 23
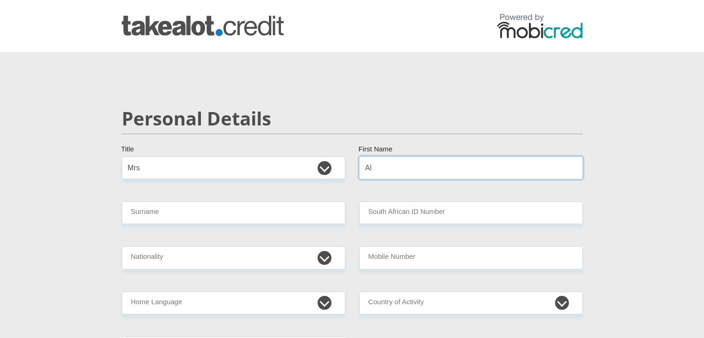
type input "Aletta"
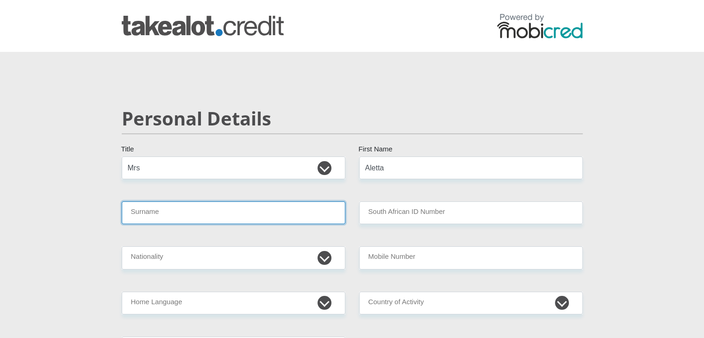
type input "s"
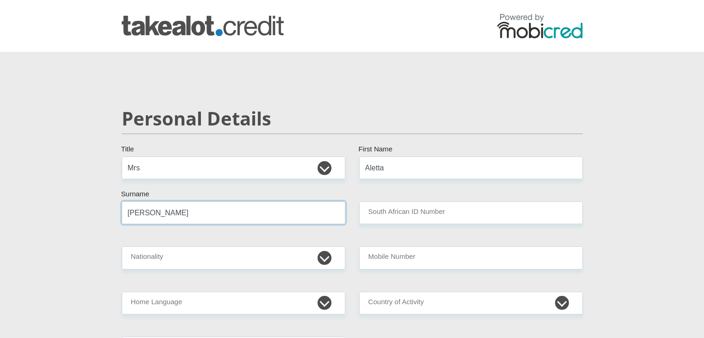
type input "[PERSON_NAME]"
type input "8910140182082"
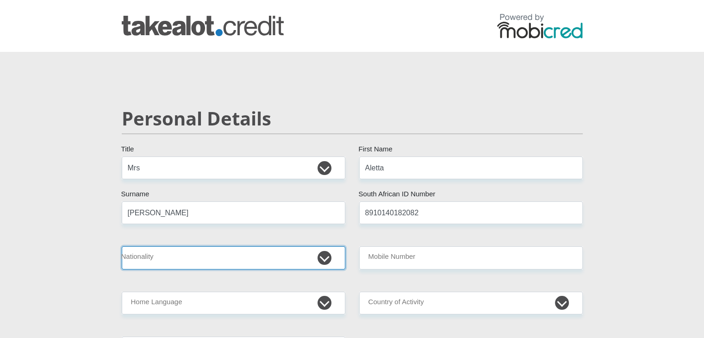
select select "ZAF"
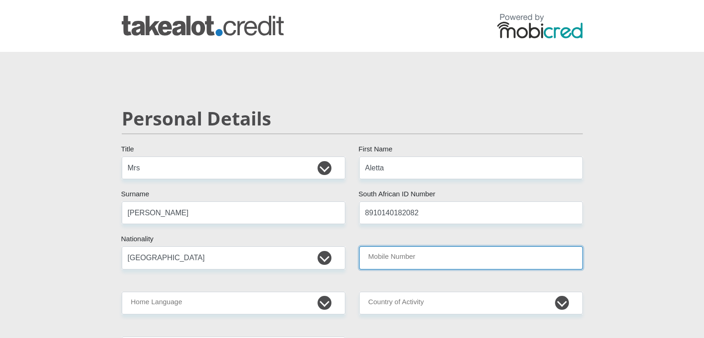
click at [409, 268] on input "Mobile Number" at bounding box center [471, 257] width 224 height 23
type input "0836412724"
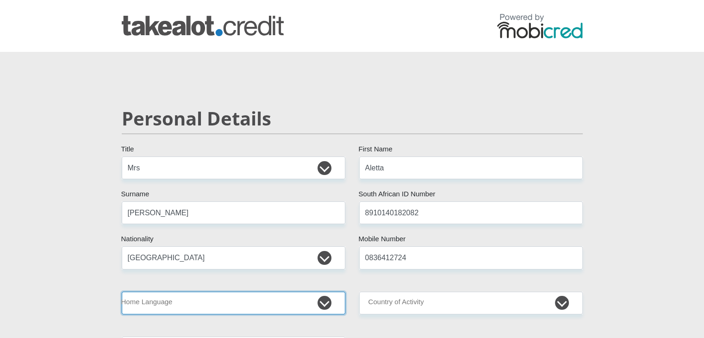
select select "afr"
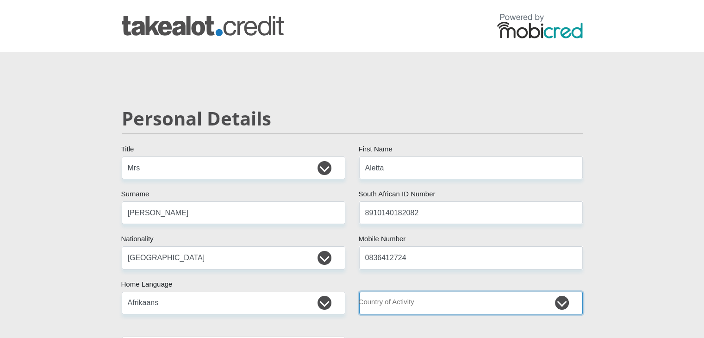
select select "ZAF"
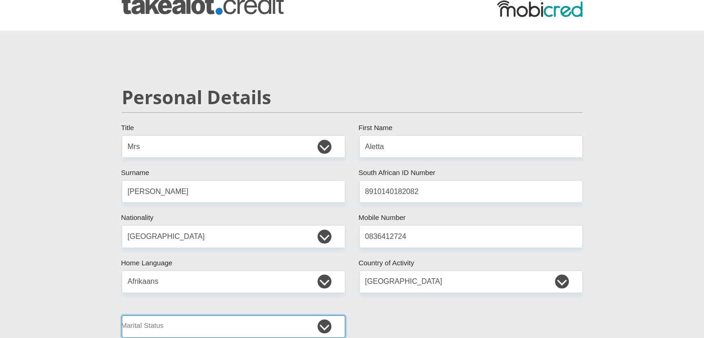
scroll to position [114, 0]
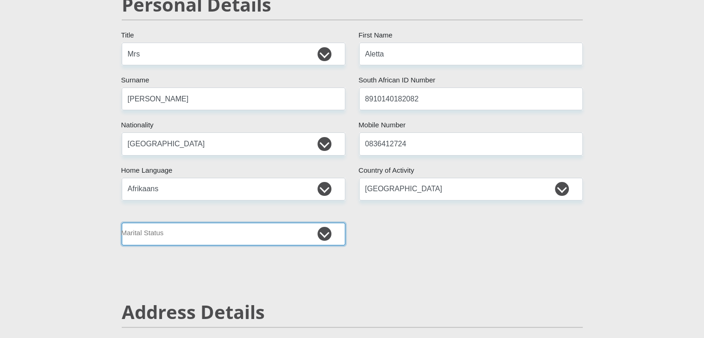
click at [322, 226] on select "Married ANC Single Divorced Widowed Married COP or Customary Law" at bounding box center [234, 234] width 224 height 23
click at [122, 223] on select "Married ANC Single Divorced Widowed Married COP or Customary Law" at bounding box center [234, 234] width 224 height 23
click at [326, 242] on select "Married ANC Single Divorced Widowed Married COP or Customary Law" at bounding box center [234, 234] width 224 height 23
select select "1"
click at [122, 223] on select "Married ANC Single Divorced Widowed Married COP or Customary Law" at bounding box center [234, 234] width 224 height 23
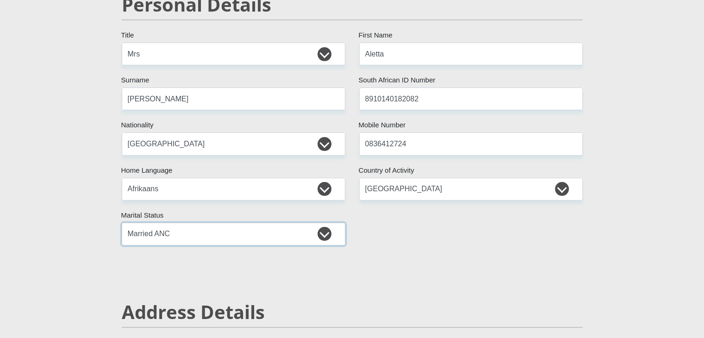
scroll to position [346, 0]
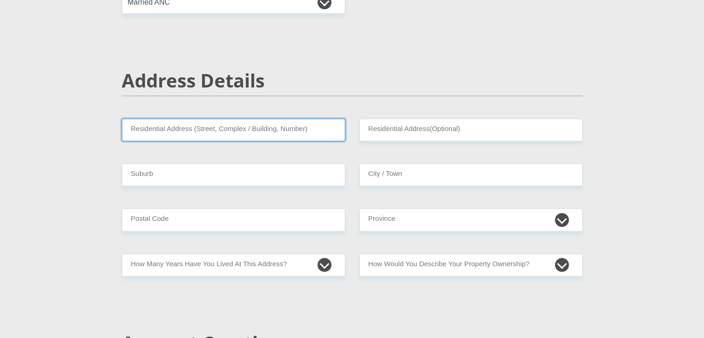
click at [239, 131] on input "Residential Address (Street, Complex / Building, Number)" at bounding box center [234, 130] width 224 height 23
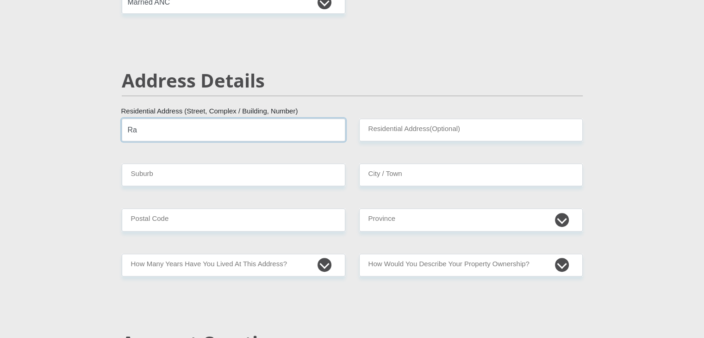
type input "[GEOGRAPHIC_DATA]"
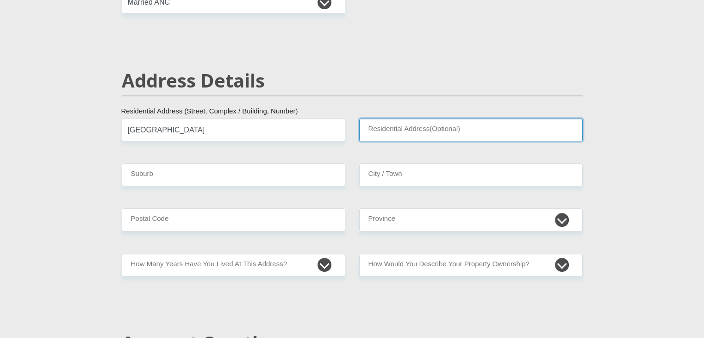
click at [401, 130] on input "Residential Address(Optional)" at bounding box center [471, 130] width 224 height 23
type input "[GEOGRAPHIC_DATA]"
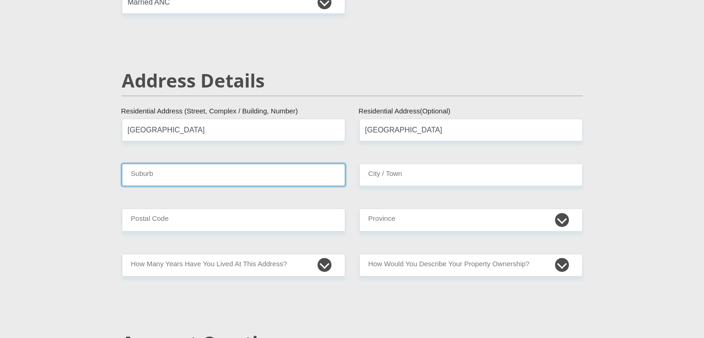
click at [302, 172] on input "Suburb" at bounding box center [234, 174] width 224 height 23
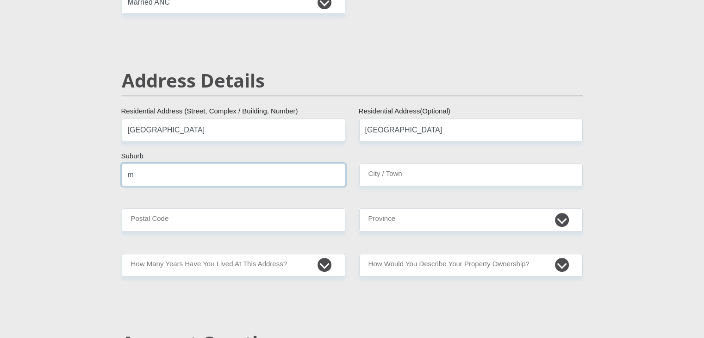
type input "MOOKETSI"
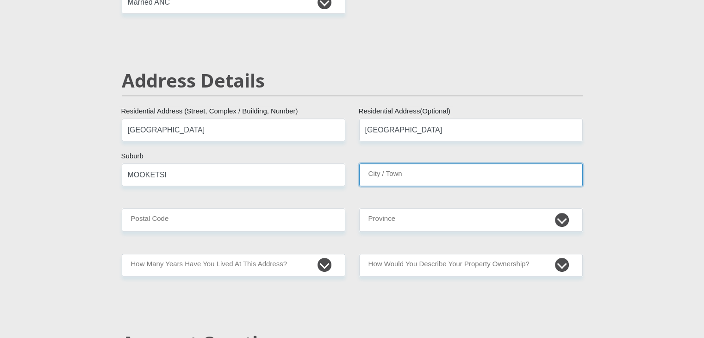
type input "MOOKETSI"
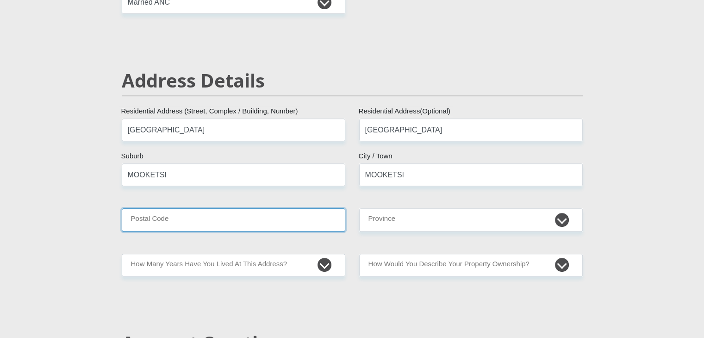
type input "0825"
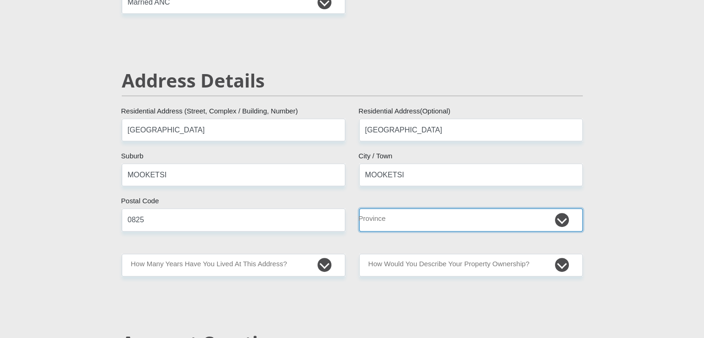
select select "Limpopo"
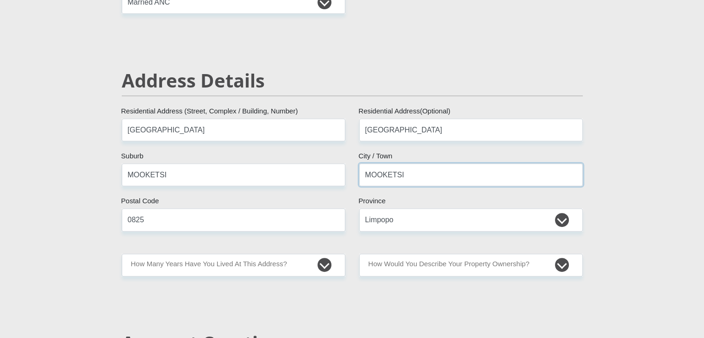
click at [390, 174] on input "MOOKETSI" at bounding box center [471, 174] width 224 height 23
type input "Polokwane"
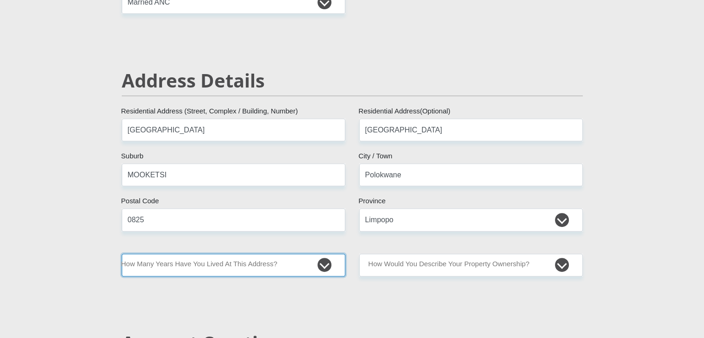
click at [217, 273] on select "less than 1 year 1-3 years 3-5 years 5+ years" at bounding box center [234, 265] width 224 height 23
select select "5"
click at [122, 254] on select "less than 1 year 1-3 years 3-5 years 5+ years" at bounding box center [234, 265] width 224 height 23
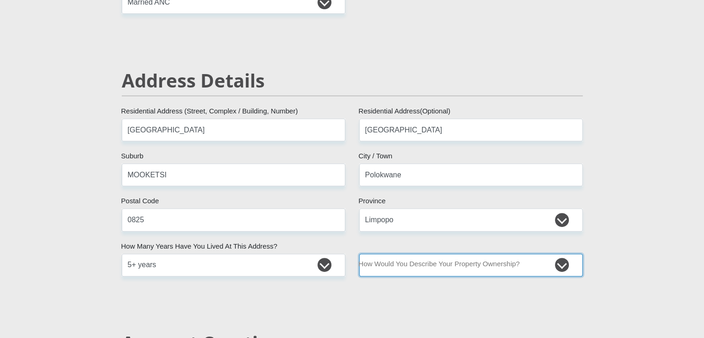
click at [466, 270] on select "Owned Rented Family Owned Company Dwelling" at bounding box center [471, 265] width 224 height 23
select select "parents"
click at [359, 254] on select "Owned Rented Family Owned Company Dwelling" at bounding box center [471, 265] width 224 height 23
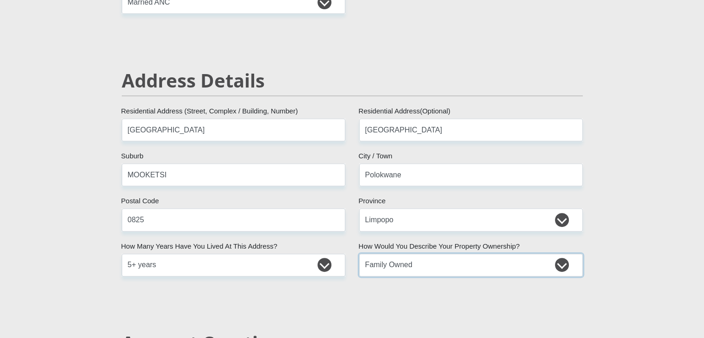
scroll to position [484, 0]
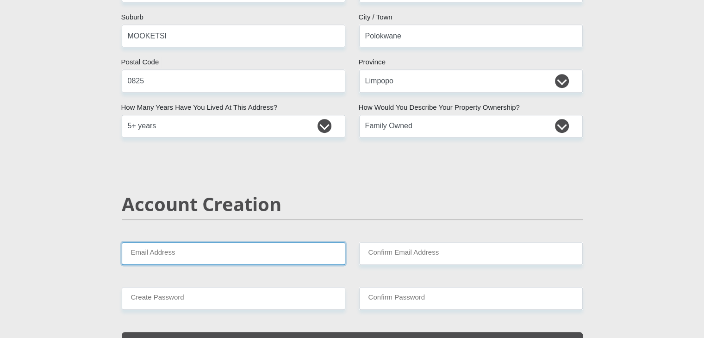
click at [169, 250] on input "Email Address" at bounding box center [234, 253] width 224 height 23
type input "[EMAIL_ADDRESS][DOMAIN_NAME]"
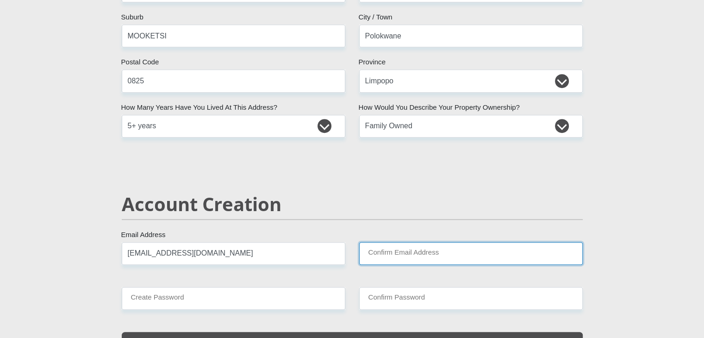
type input "[EMAIL_ADDRESS][DOMAIN_NAME]"
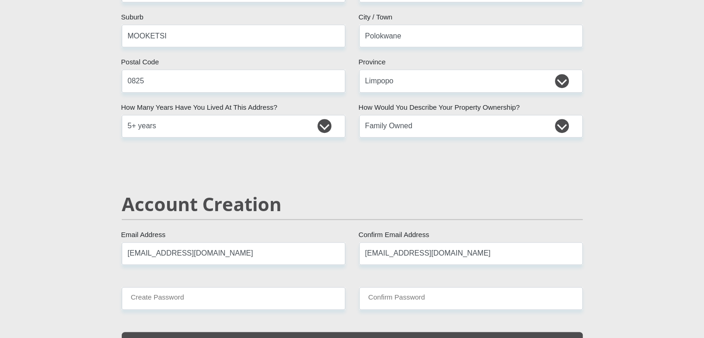
type input "0836412724"
type input "MARIET"
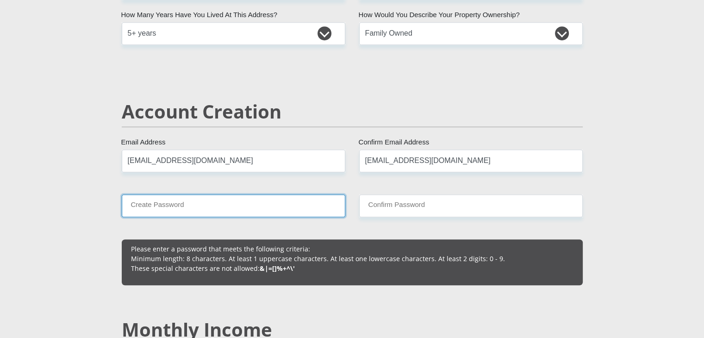
click at [209, 206] on input "Create Password" at bounding box center [234, 206] width 224 height 23
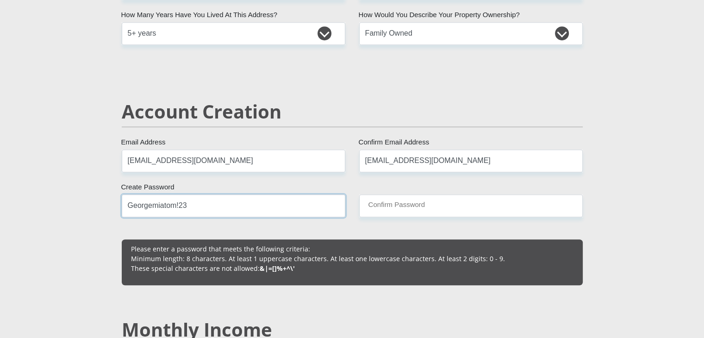
click at [219, 206] on input "Georgemiatom!23" at bounding box center [234, 206] width 224 height 23
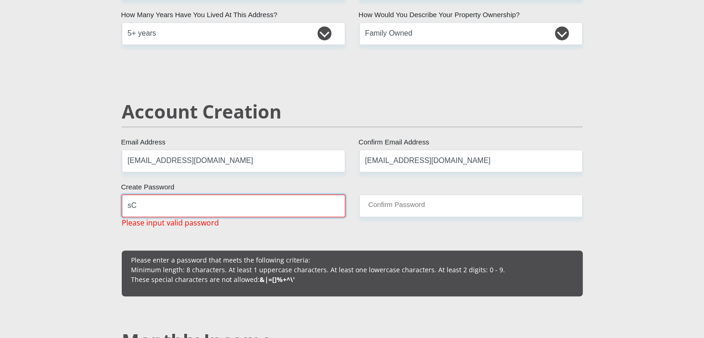
type input "s"
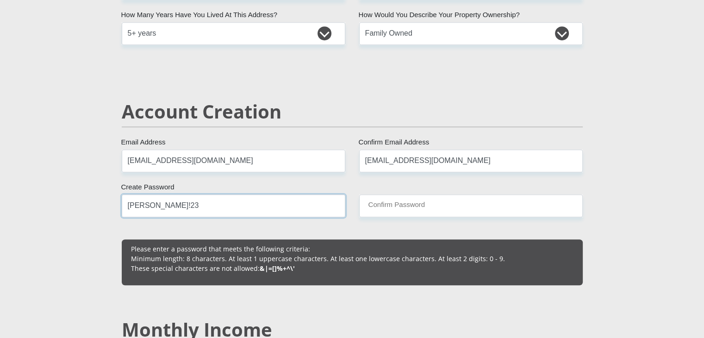
type input "[PERSON_NAME]!23"
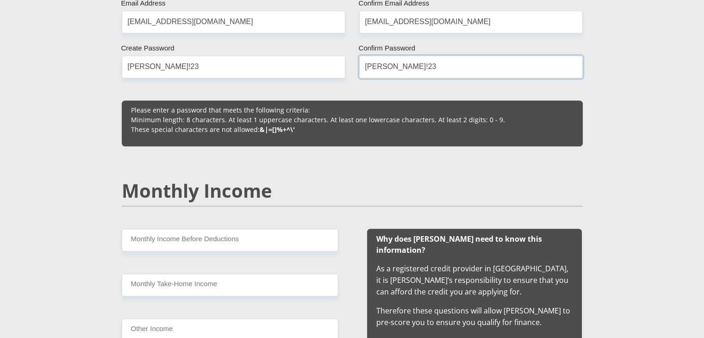
scroll to position [762, 0]
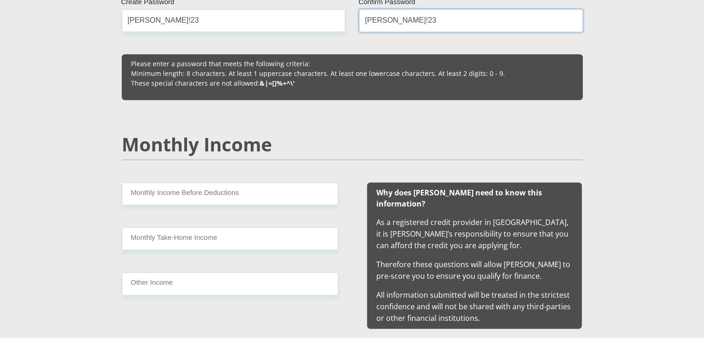
type input "[PERSON_NAME]!23"
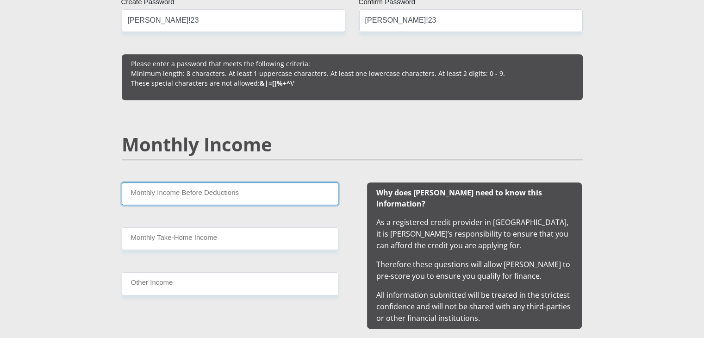
click at [207, 189] on input "Monthly Income Before Deductions" at bounding box center [230, 193] width 217 height 23
type input "40000.00"
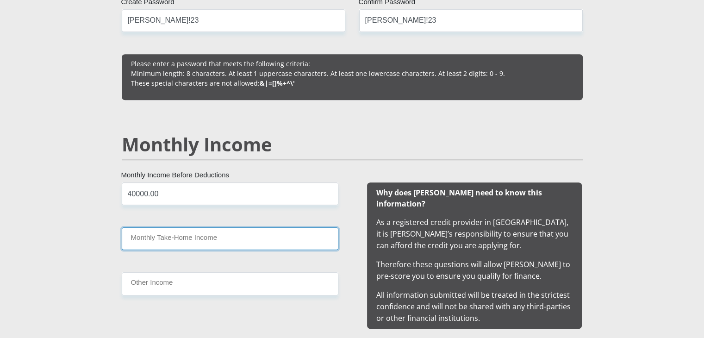
click at [186, 231] on input "Monthly Take-Home Income" at bounding box center [230, 238] width 217 height 23
type input "27605.14"
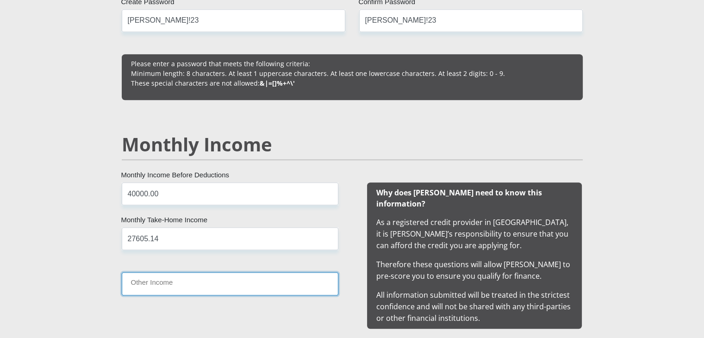
click at [185, 281] on input "Other Income" at bounding box center [230, 283] width 217 height 23
type input "0.0"
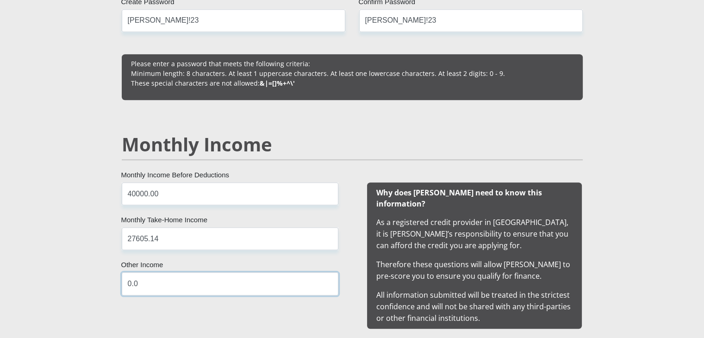
scroll to position [948, 0]
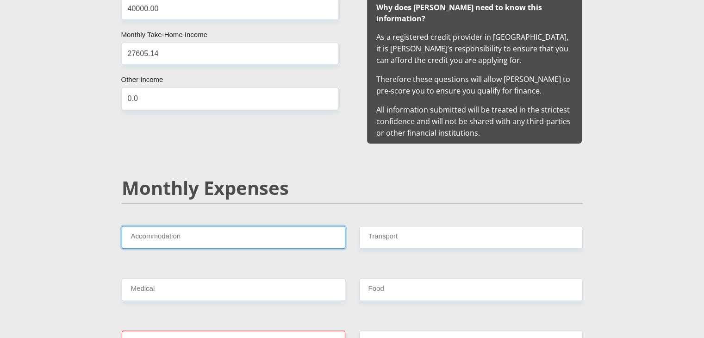
click at [220, 229] on input "Accommodation" at bounding box center [234, 237] width 224 height 23
type input "1500"
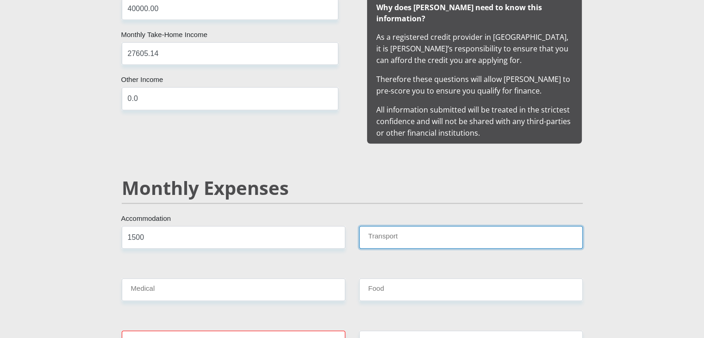
click at [393, 226] on input "Transport" at bounding box center [471, 237] width 224 height 23
type input "1000"
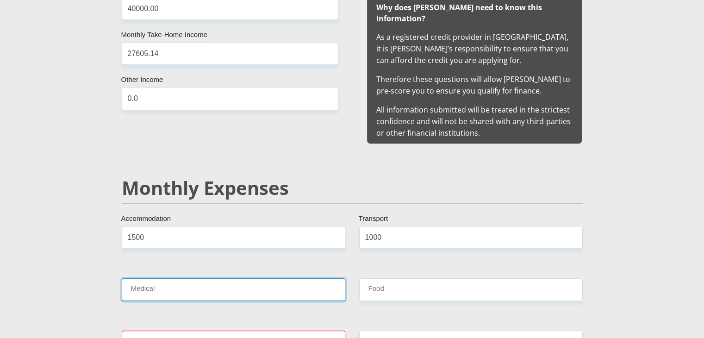
click at [286, 284] on input "Medical" at bounding box center [234, 289] width 224 height 23
type input "1500"
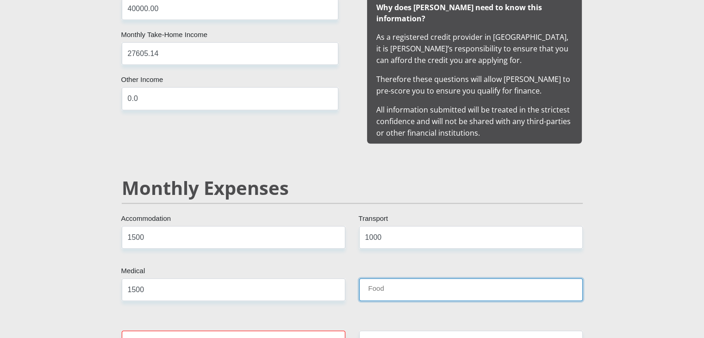
click at [389, 278] on input "Food" at bounding box center [471, 289] width 224 height 23
type input "7000"
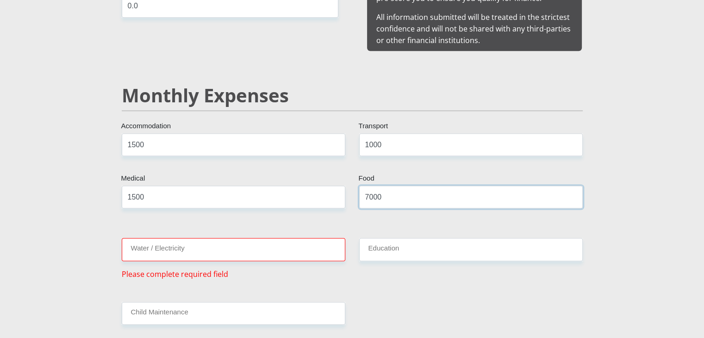
scroll to position [1087, 0]
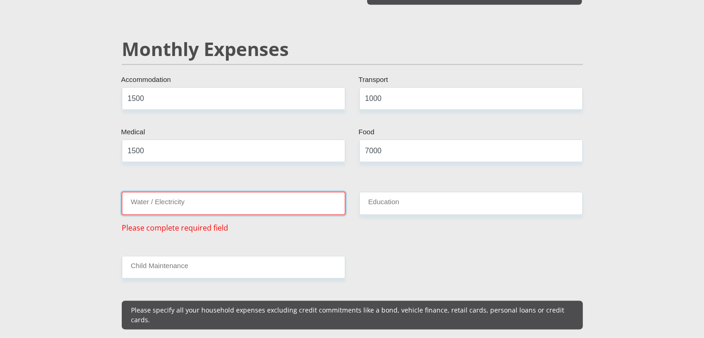
click at [238, 195] on input "Water / Electricity" at bounding box center [234, 203] width 224 height 23
click at [228, 194] on input "Water / Electricity" at bounding box center [234, 203] width 224 height 23
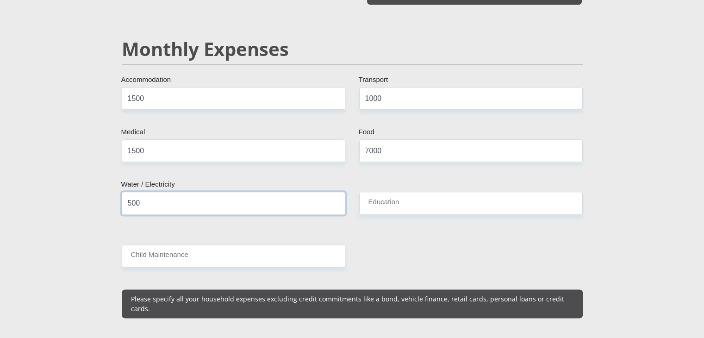
type input "500"
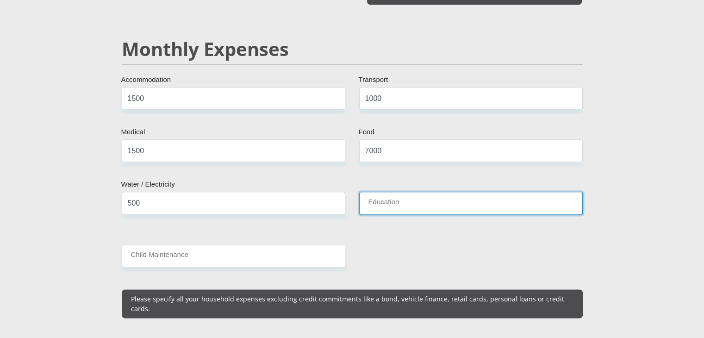
click at [427, 195] on input "Education" at bounding box center [471, 203] width 224 height 23
type input "0.00"
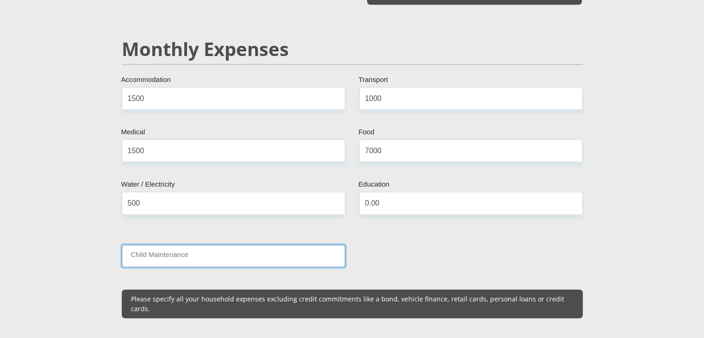
click at [263, 251] on input "Child Maintenance" at bounding box center [234, 256] width 224 height 23
type input "10000"
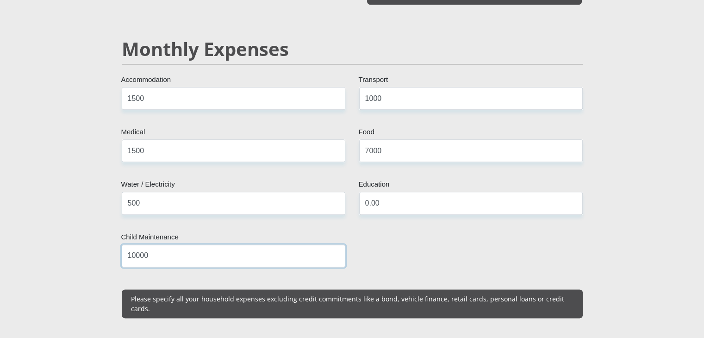
scroll to position [1272, 0]
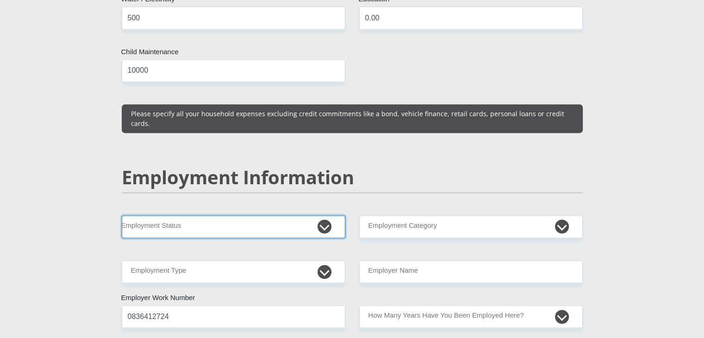
click at [213, 215] on select "Permanent/Full-time Part-time/Casual [DEMOGRAPHIC_DATA] Worker Self-Employed Ho…" at bounding box center [234, 226] width 224 height 23
select select "1"
click at [122, 215] on select "Permanent/Full-time Part-time/Casual [DEMOGRAPHIC_DATA] Worker Self-Employed Ho…" at bounding box center [234, 226] width 224 height 23
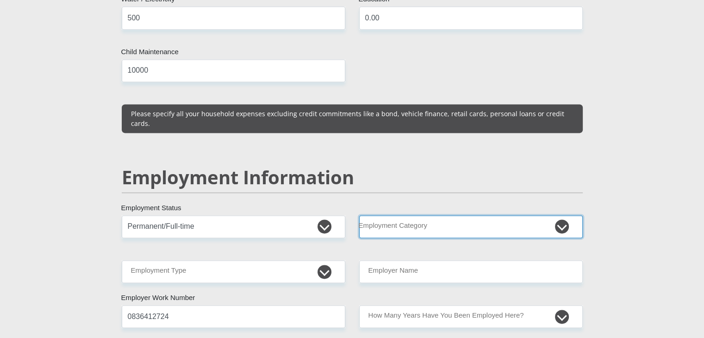
click at [456, 215] on select "AGRICULTURE ALCOHOL & TOBACCO CONSTRUCTION MATERIALS METALLURGY EQUIPMENT FOR R…" at bounding box center [471, 226] width 224 height 23
select select "2"
click at [359, 215] on select "AGRICULTURE ALCOHOL & TOBACCO CONSTRUCTION MATERIALS METALLURGY EQUIPMENT FOR R…" at bounding box center [471, 226] width 224 height 23
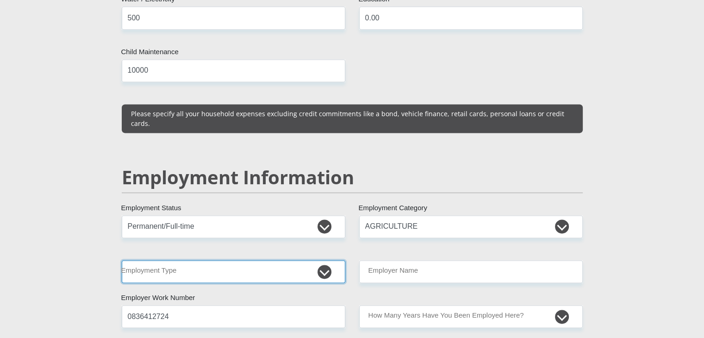
click at [234, 260] on select "College/Lecturer Craft Seller Creative Driver Executive Farmer Forces - Non Com…" at bounding box center [234, 271] width 224 height 23
select select "Manager"
click at [122, 260] on select "College/Lecturer Craft Seller Creative Driver Executive Farmer Forces - Non Com…" at bounding box center [234, 271] width 224 height 23
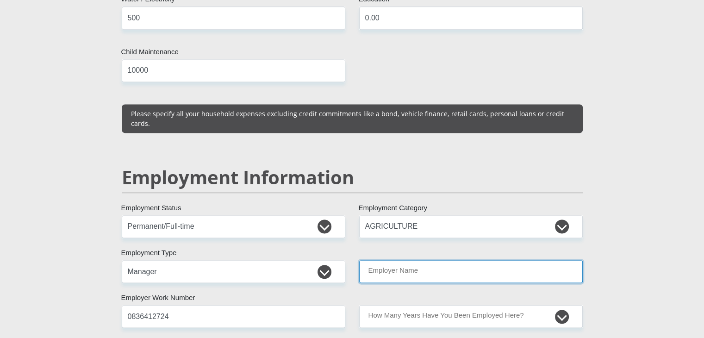
click at [412, 260] on input "Employer Name" at bounding box center [471, 271] width 224 height 23
type input "BertievanZylEdmsPty"
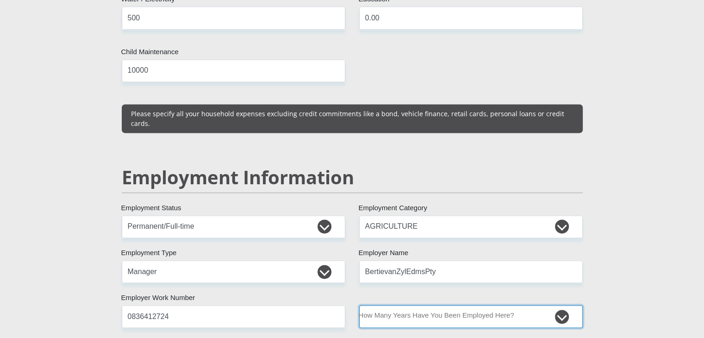
click at [407, 305] on select "less than 1 year 1-3 years 3-5 years 5+ years" at bounding box center [471, 316] width 224 height 23
select select "60"
click at [359, 305] on select "less than 1 year 1-3 years 3-5 years 5+ years" at bounding box center [471, 316] width 224 height 23
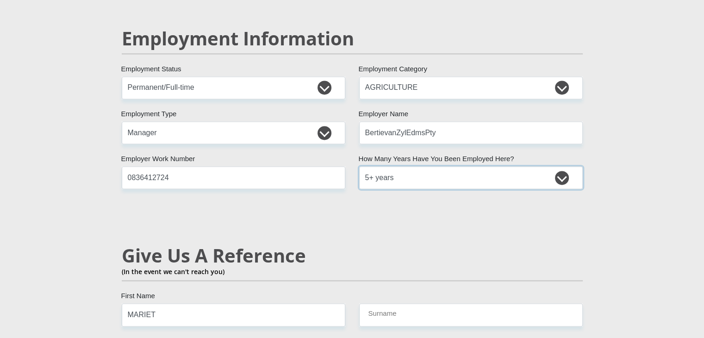
scroll to position [1550, 0]
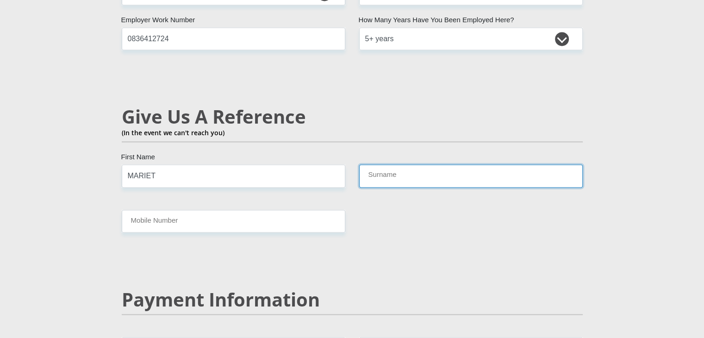
click at [390, 164] on input "Surname" at bounding box center [471, 175] width 224 height 23
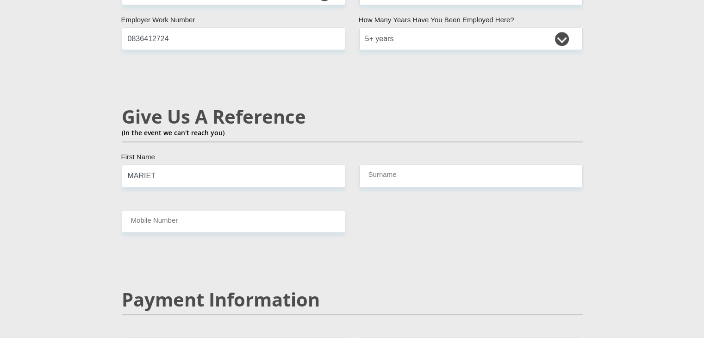
click at [263, 164] on input "MARIET" at bounding box center [234, 175] width 224 height 23
click at [267, 164] on input "MARIET" at bounding box center [234, 175] width 224 height 23
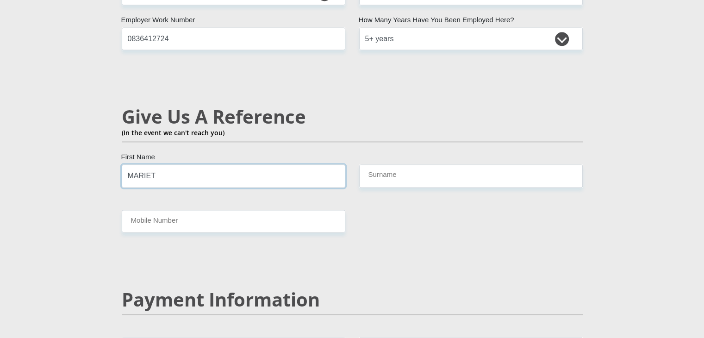
click at [267, 164] on input "MARIET" at bounding box center [234, 175] width 224 height 23
type input "[PERSON_NAME]"
type input "0832758405"
click at [388, 164] on input "0832758405" at bounding box center [471, 175] width 224 height 23
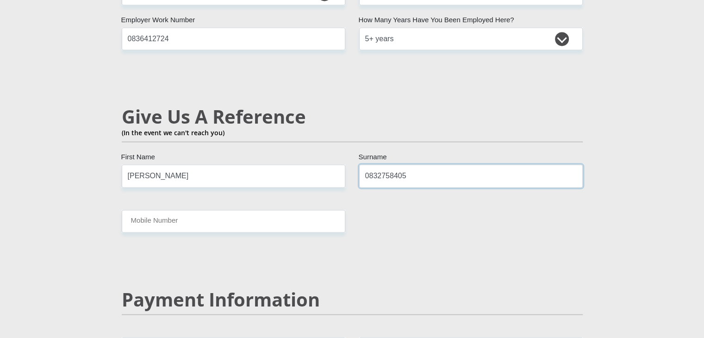
click at [387, 164] on input "0832758405" at bounding box center [471, 175] width 224 height 23
type input "[PERSON_NAME]"
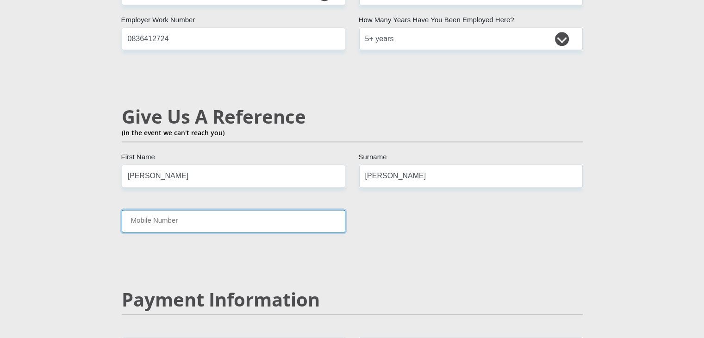
click at [276, 210] on input "Mobile Number" at bounding box center [234, 221] width 224 height 23
paste input "0832758405"
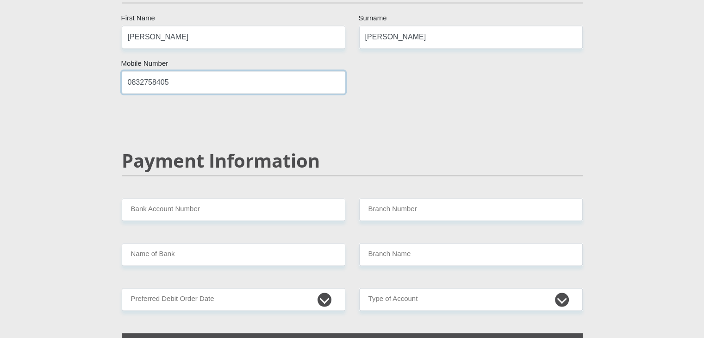
scroll to position [1735, 0]
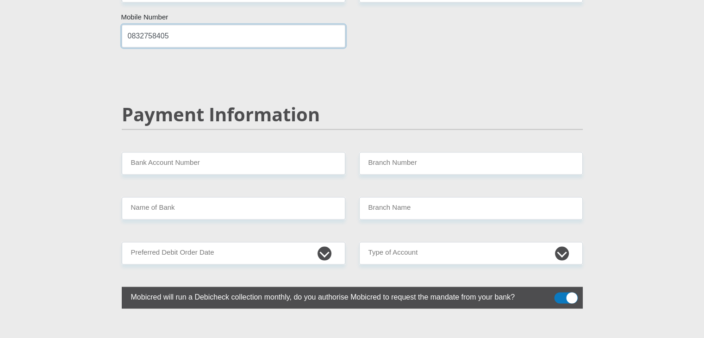
type input "0832758405"
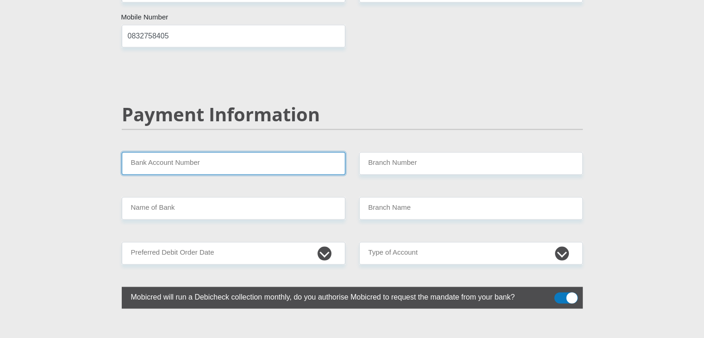
click at [240, 152] on input "Bank Account Number" at bounding box center [234, 163] width 224 height 23
type input "62208107880"
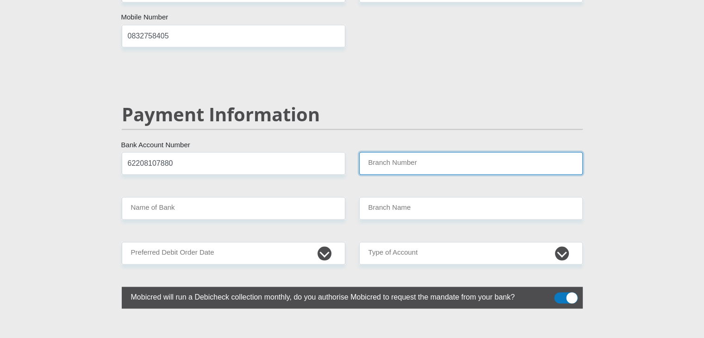
drag, startPoint x: 391, startPoint y: 131, endPoint x: 392, endPoint y: 135, distance: 4.7
click at [392, 152] on input "Branch Number" at bounding box center [471, 163] width 224 height 23
type input "260449"
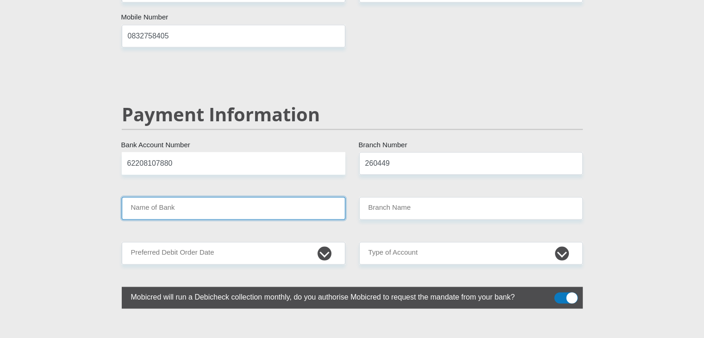
click at [271, 197] on input "Name of Bank" at bounding box center [234, 208] width 224 height 23
click at [268, 197] on input "Name of Bank" at bounding box center [234, 208] width 224 height 23
type input "FIRSTRAND BANK"
type input "MODJADJISKLOOF"
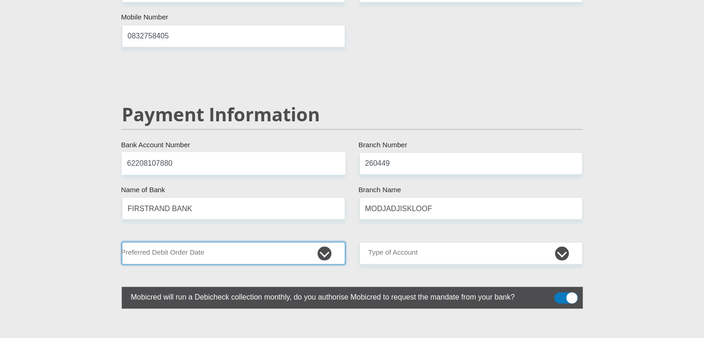
click at [244, 242] on select "1st 2nd 3rd 4th 5th 7th 18th 19th 20th 21st 22nd 23rd 24th 25th 26th 27th 28th …" at bounding box center [234, 253] width 224 height 23
select select "28"
click at [122, 242] on select "1st 2nd 3rd 4th 5th 7th 18th 19th 20th 21st 22nd 23rd 24th 25th 26th 27th 28th …" at bounding box center [234, 253] width 224 height 23
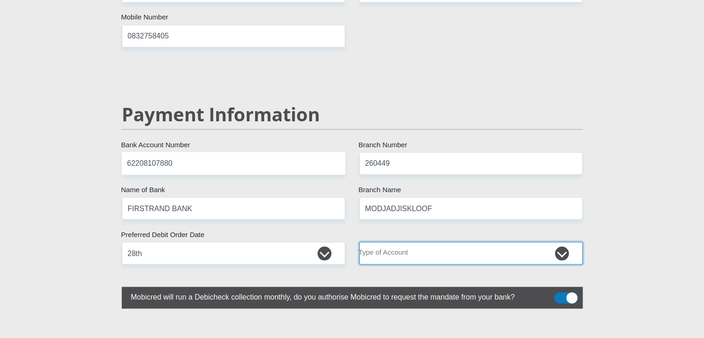
click at [406, 242] on select "Cheque Savings" at bounding box center [471, 253] width 224 height 23
select select "CUR"
click at [359, 242] on select "Cheque Savings" at bounding box center [471, 253] width 224 height 23
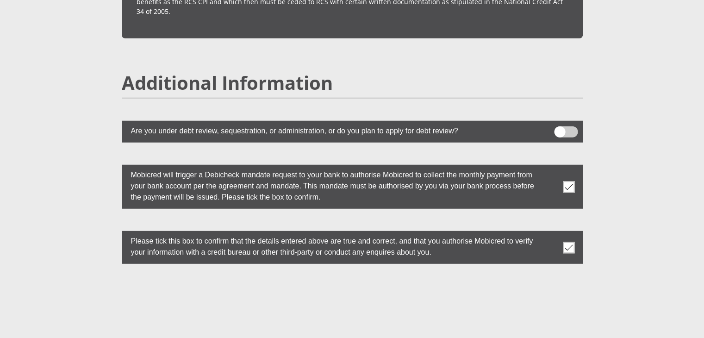
scroll to position [2608, 0]
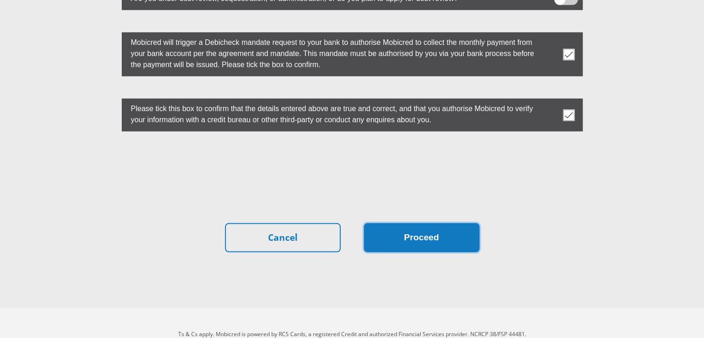
click at [461, 223] on button "Proceed" at bounding box center [422, 237] width 116 height 29
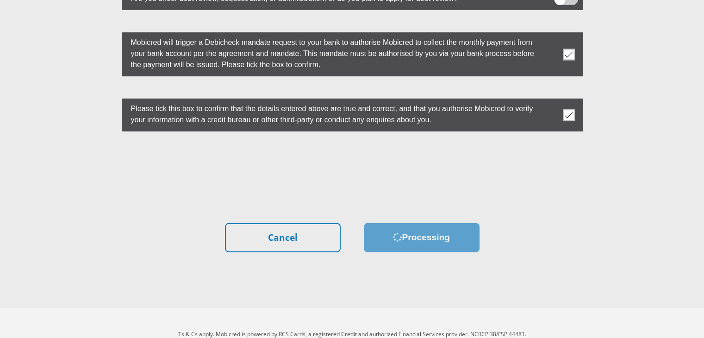
scroll to position [0, 0]
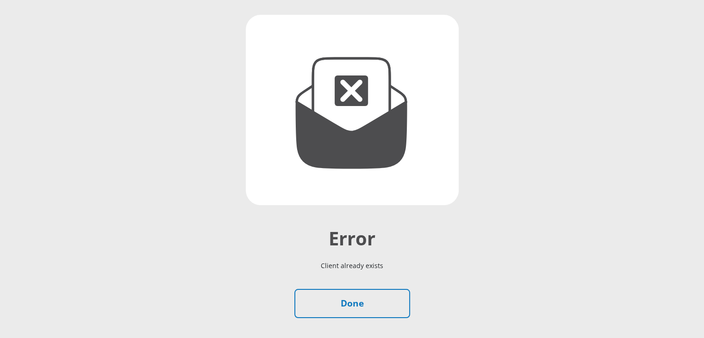
scroll to position [158, 0]
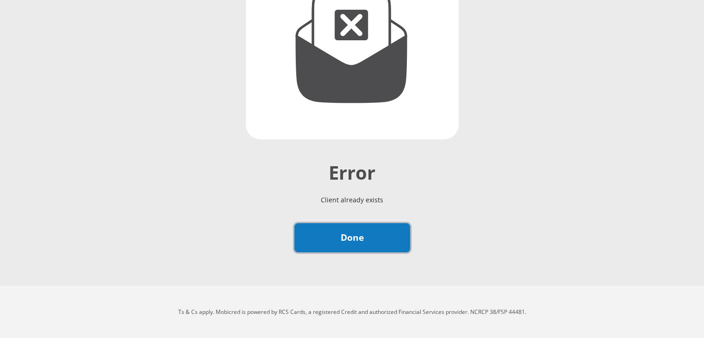
click at [346, 243] on link "Done" at bounding box center [353, 237] width 116 height 29
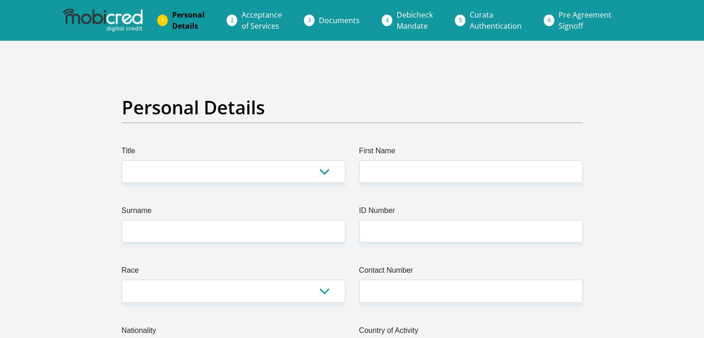
click at [132, 22] on img at bounding box center [103, 20] width 80 height 23
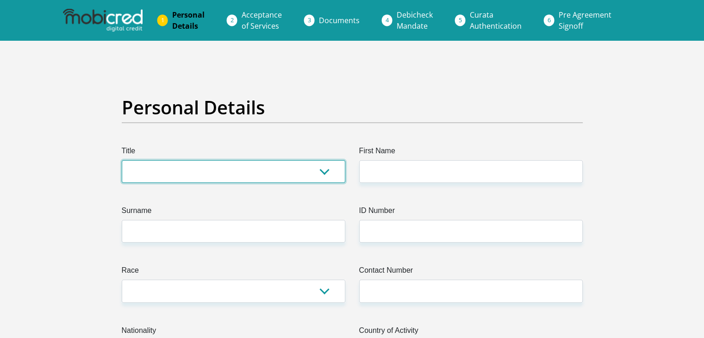
click at [216, 174] on select "Mr Ms Mrs Dr Other" at bounding box center [234, 171] width 224 height 23
select select "Mrs"
click at [122, 160] on select "Mr Ms Mrs Dr Other" at bounding box center [234, 171] width 224 height 23
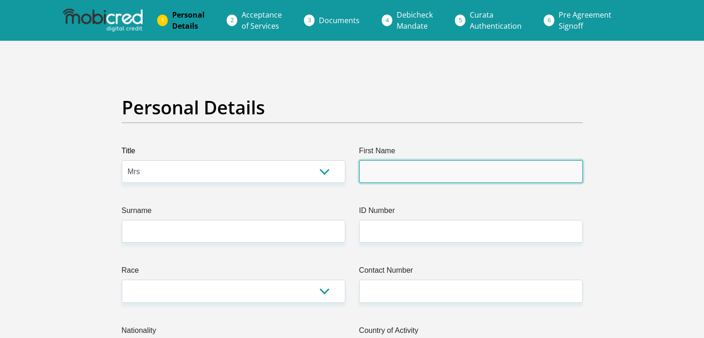
click at [383, 178] on input "First Name" at bounding box center [471, 171] width 224 height 23
type input "Aletta"
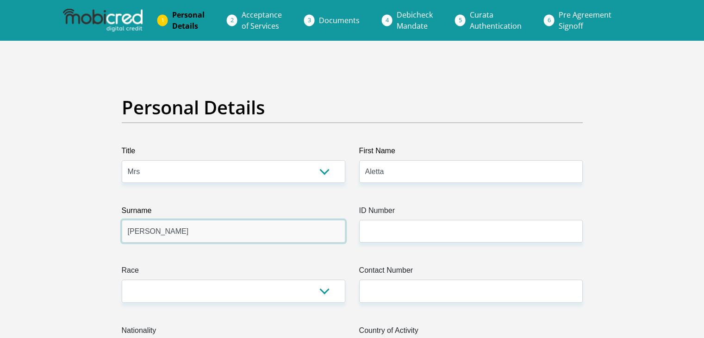
type input "[PERSON_NAME]"
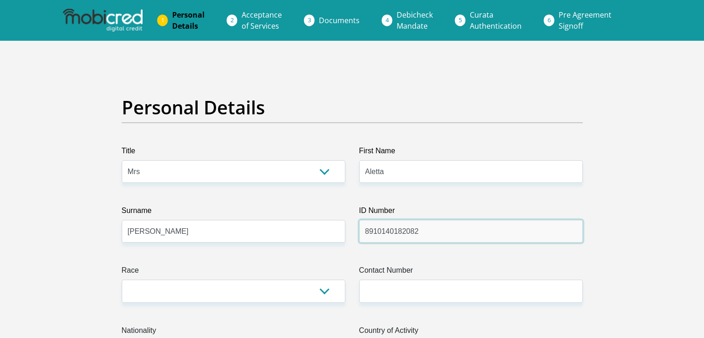
type input "8910140182082"
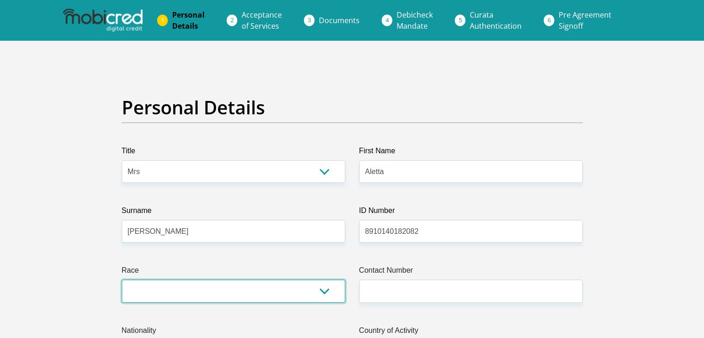
click at [310, 282] on select "Black Coloured Indian White Other" at bounding box center [234, 291] width 224 height 23
select select "4"
click at [122, 280] on select "Black Coloured Indian White Other" at bounding box center [234, 291] width 224 height 23
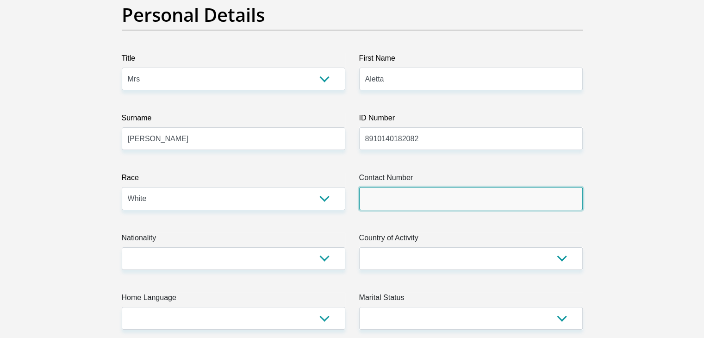
click at [404, 199] on input "Contact Number" at bounding box center [471, 198] width 224 height 23
type input "0836412724"
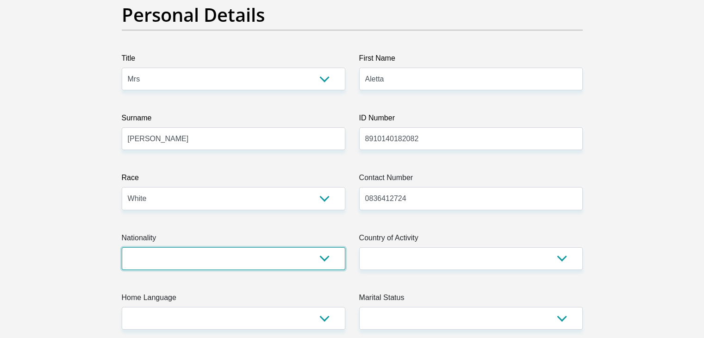
select select "ZAF"
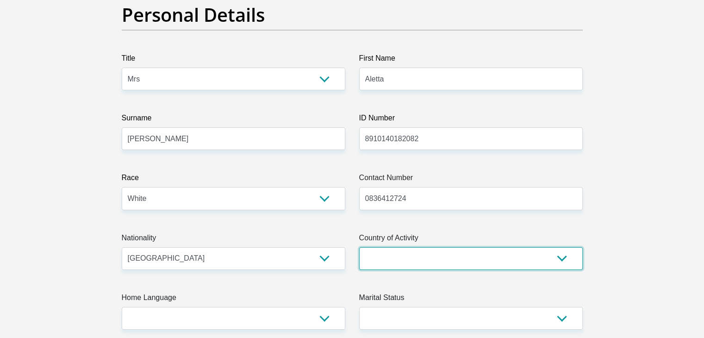
select select "ZAF"
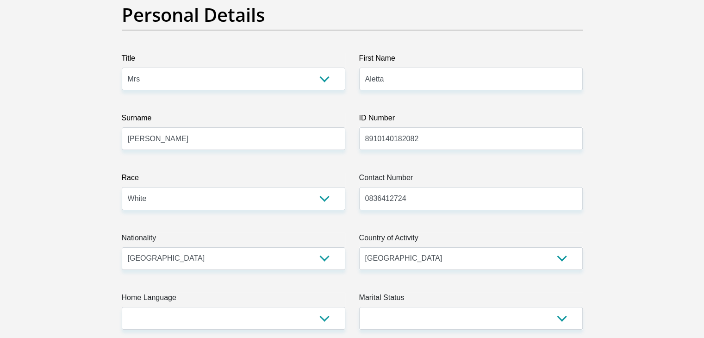
type input "BOEKENHOUTBULT FARM ZZ2 MAIN OFFICE"
type input "[GEOGRAPHIC_DATA]"
type input "polokwane"
type input "0825"
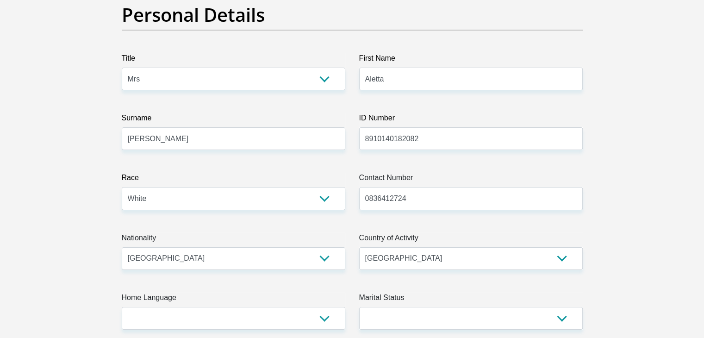
select select "Limpopo"
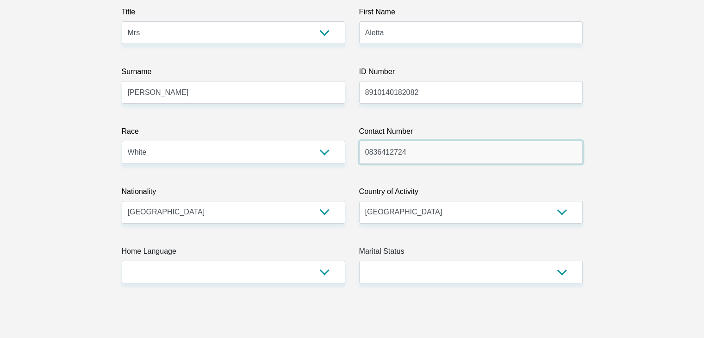
scroll to position [185, 0]
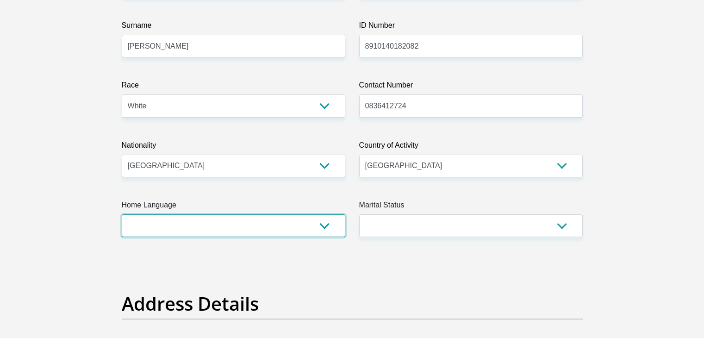
click at [264, 229] on select "Afrikaans English Sepedi South Ndebele Southern Sotho Swati Tsonga Tswana Venda…" at bounding box center [234, 225] width 224 height 23
select select "afr"
click at [122, 214] on select "Afrikaans English Sepedi South Ndebele Southern Sotho Swati Tsonga Tswana Venda…" at bounding box center [234, 225] width 224 height 23
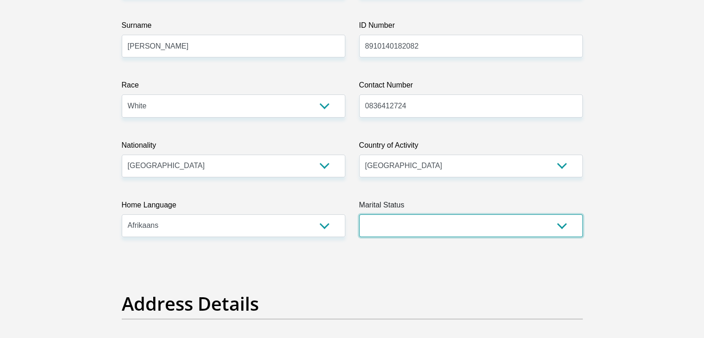
click at [410, 228] on select "Married ANC Single Divorced Widowed Married COP or Customary Law" at bounding box center [471, 225] width 224 height 23
select select "1"
click at [359, 214] on select "Married ANC Single Divorced Widowed Married COP or Customary Law" at bounding box center [471, 225] width 224 height 23
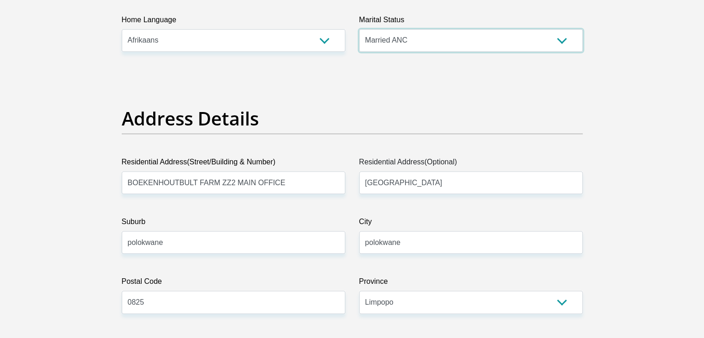
scroll to position [417, 0]
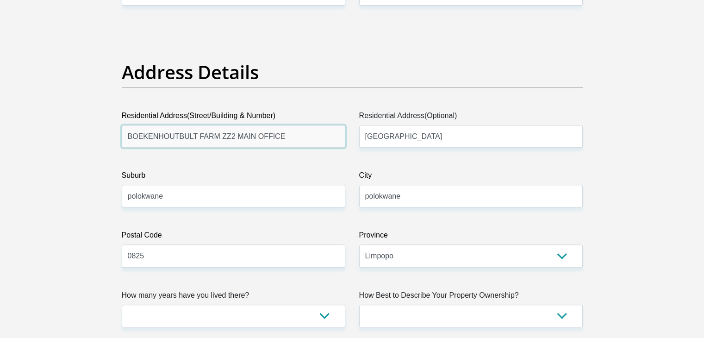
click at [224, 130] on input "BOEKENHOUTBULT FARM ZZ2 MAIN OFFICE" at bounding box center [234, 136] width 224 height 23
type input "[GEOGRAPHIC_DATA]"
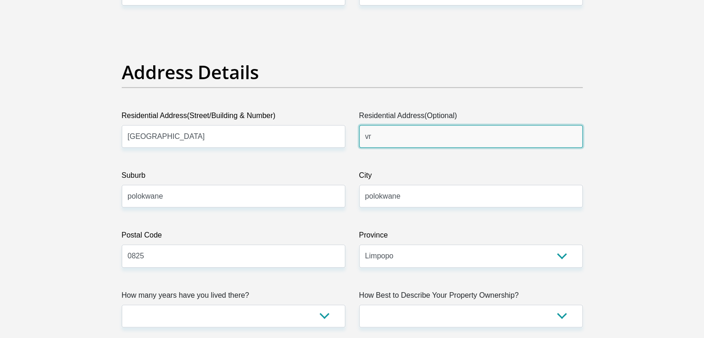
type input "[GEOGRAPHIC_DATA]"
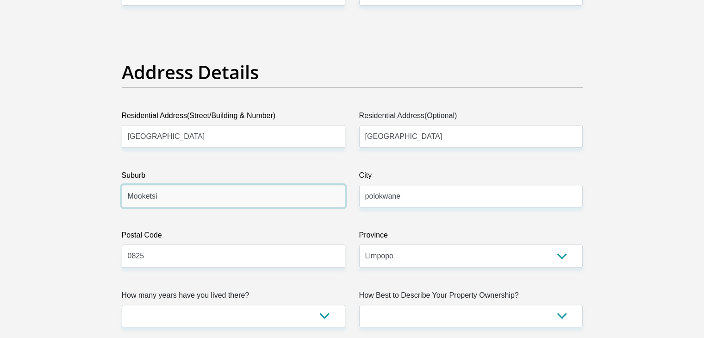
type input "Mooketsi"
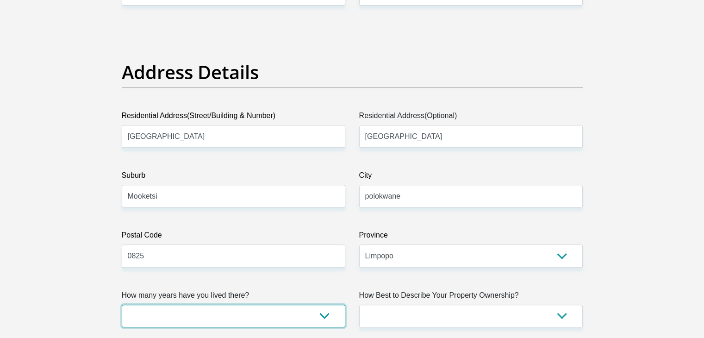
select select "5"
click at [122, 305] on select "less than 1 year 1-3 years 3-5 years 5+ years" at bounding box center [234, 316] width 224 height 23
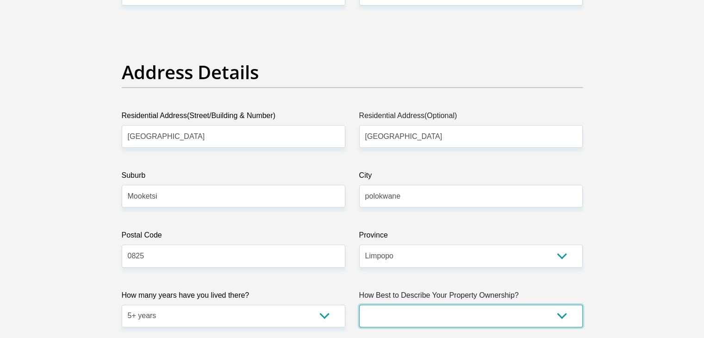
click at [450, 314] on select "Owned Rented Family Owned Company Dwelling" at bounding box center [471, 316] width 224 height 23
select select "parents"
click at [359, 305] on select "Owned Rented Family Owned Company Dwelling" at bounding box center [471, 316] width 224 height 23
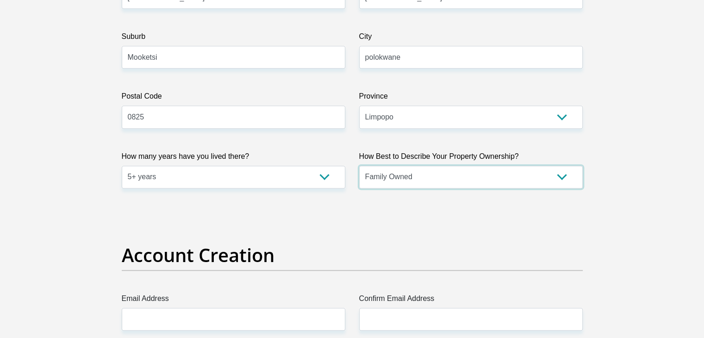
scroll to position [648, 0]
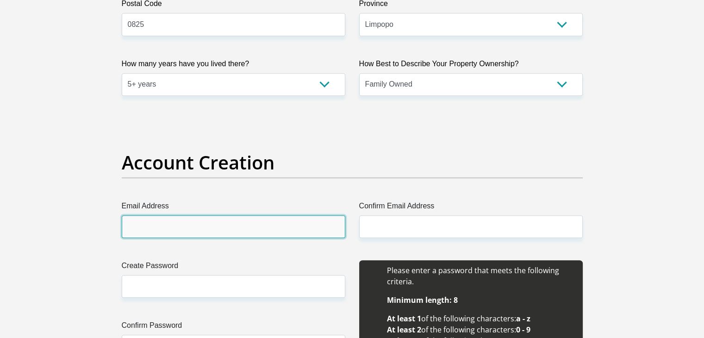
click at [258, 232] on input "Email Address" at bounding box center [234, 226] width 224 height 23
type input "[EMAIL_ADDRESS][DOMAIN_NAME]"
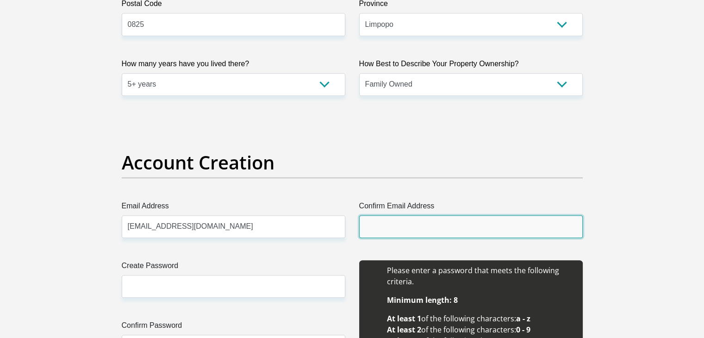
type input "[EMAIL_ADDRESS][DOMAIN_NAME]"
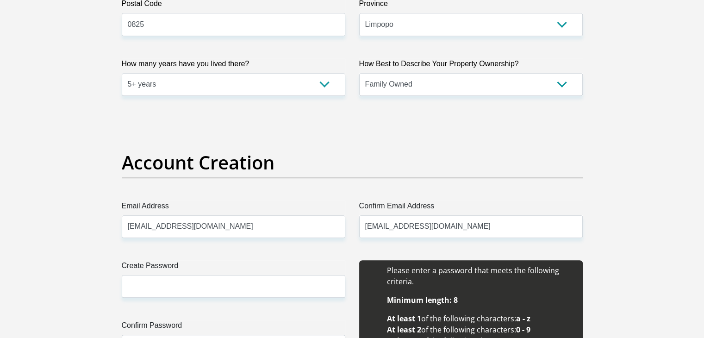
type input "MARIET"
type input "0836412724"
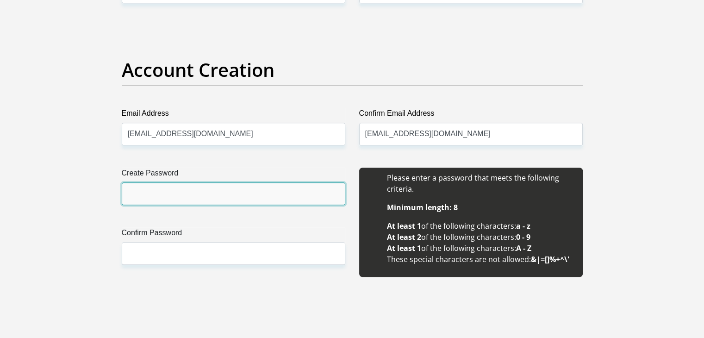
click at [188, 197] on input "Create Password" at bounding box center [234, 193] width 224 height 23
type input "[PERSON_NAME]!23"
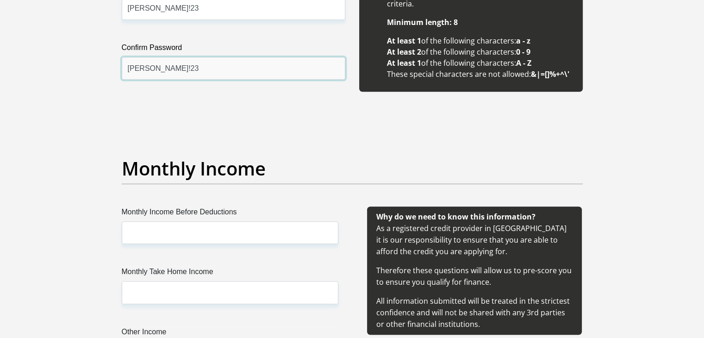
scroll to position [973, 0]
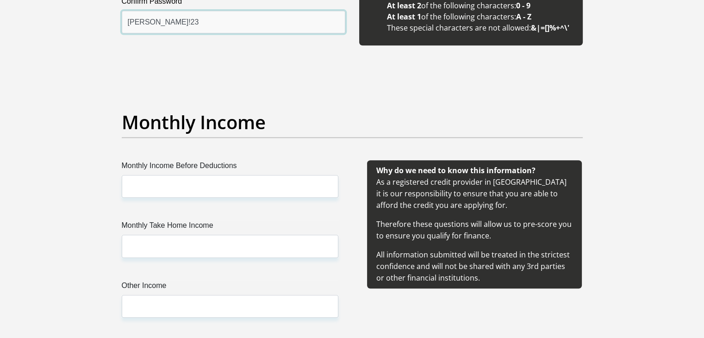
type input "[PERSON_NAME]!23"
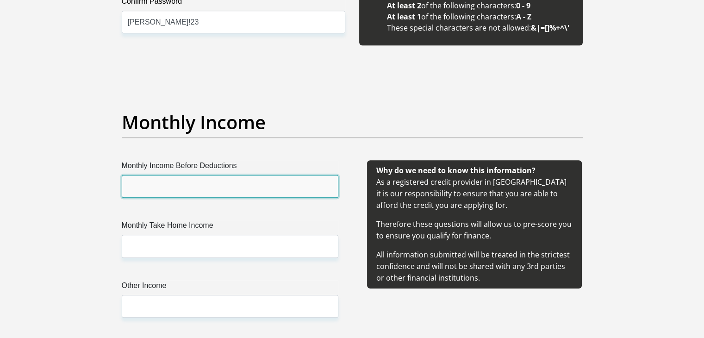
click at [176, 189] on input "Monthly Income Before Deductions" at bounding box center [230, 186] width 217 height 23
type input "40000.00"
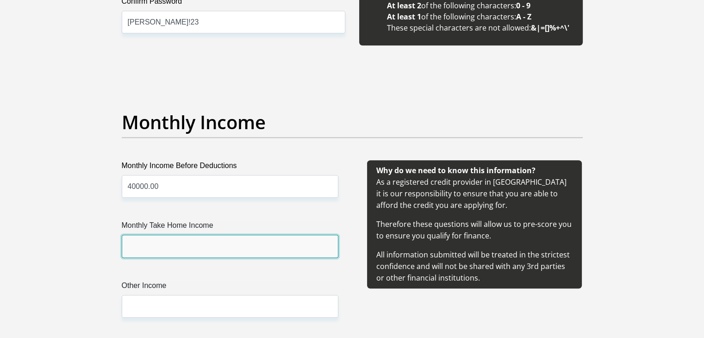
click at [172, 244] on input "Monthly Take Home Income" at bounding box center [230, 246] width 217 height 23
type input "27000.00"
click at [182, 250] on input "27000.00" at bounding box center [230, 246] width 217 height 23
click at [197, 238] on input "27000.00" at bounding box center [230, 246] width 217 height 23
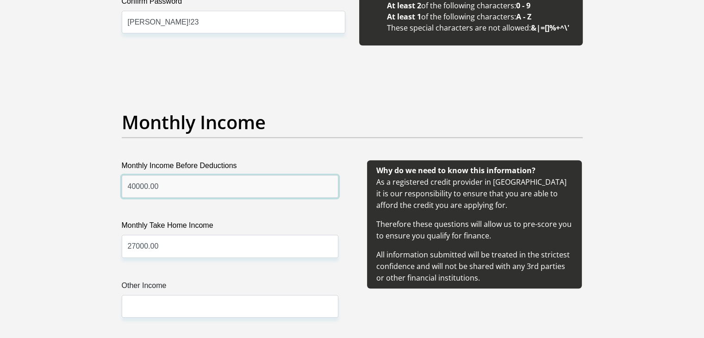
click at [182, 185] on input "40000.00" at bounding box center [230, 186] width 217 height 23
drag, startPoint x: 172, startPoint y: 258, endPoint x: 172, endPoint y: 253, distance: 5.1
click at [172, 258] on div "Monthly Income Before Deductions 40000.00 Monthly Take Home Income 27000.00 Oth…" at bounding box center [230, 250] width 245 height 180
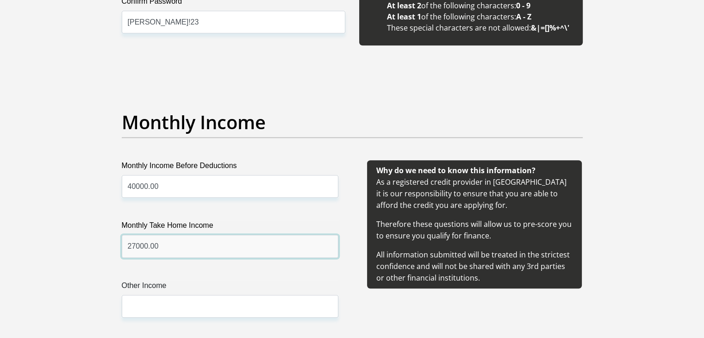
click at [172, 249] on input "27000.00" at bounding box center [230, 246] width 217 height 23
type input "27605.14"
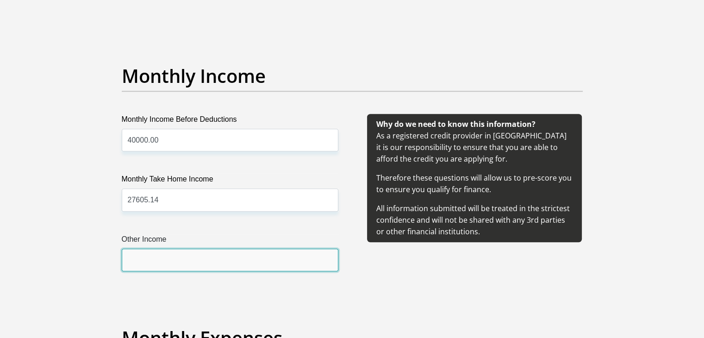
click at [173, 264] on input "Other Income" at bounding box center [230, 260] width 217 height 23
type input "0.0"
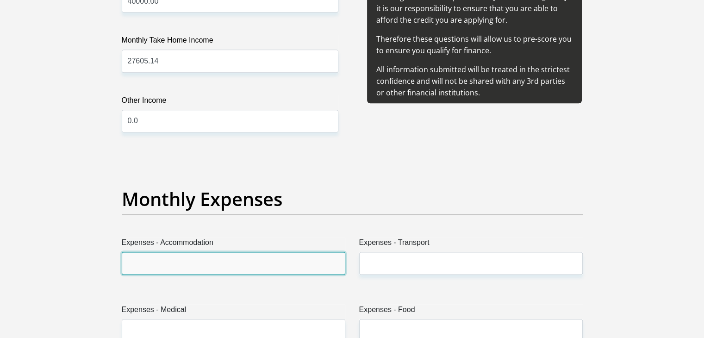
click at [193, 269] on input "Expenses - Accommodation" at bounding box center [234, 263] width 224 height 23
type input "1500"
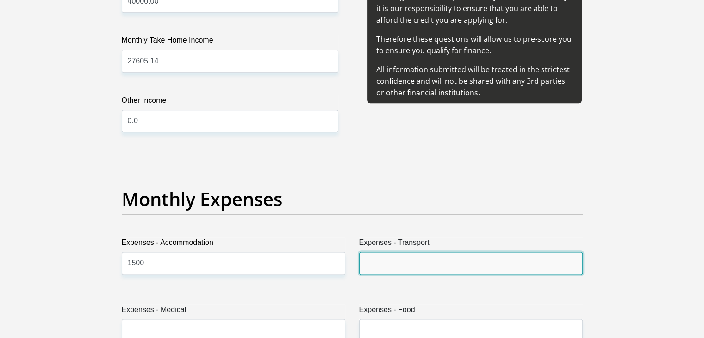
click at [401, 261] on input "Expenses - Transport" at bounding box center [471, 263] width 224 height 23
type input "1000"
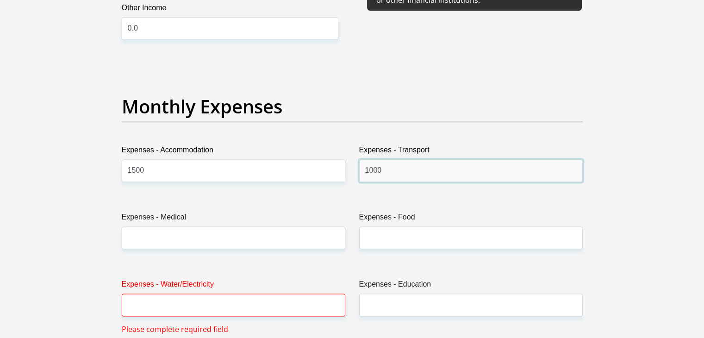
scroll to position [1297, 0]
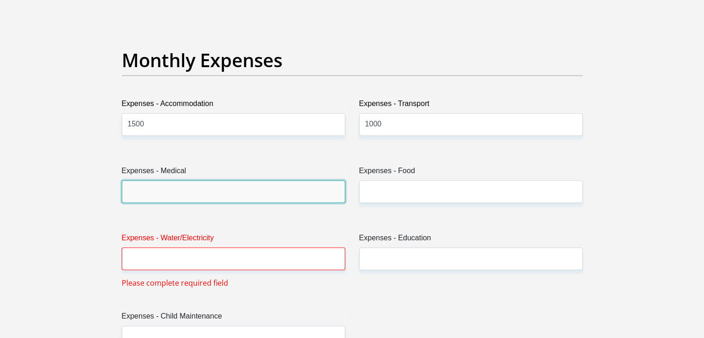
click at [206, 194] on input "Expenses - Medical" at bounding box center [234, 191] width 224 height 23
type input "1500"
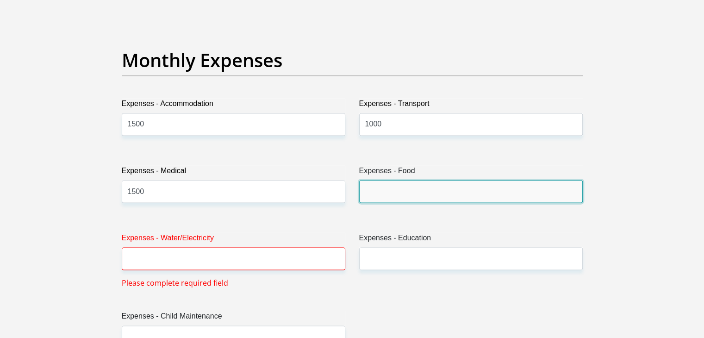
click at [415, 186] on input "Expenses - Food" at bounding box center [471, 191] width 224 height 23
type input "7000"
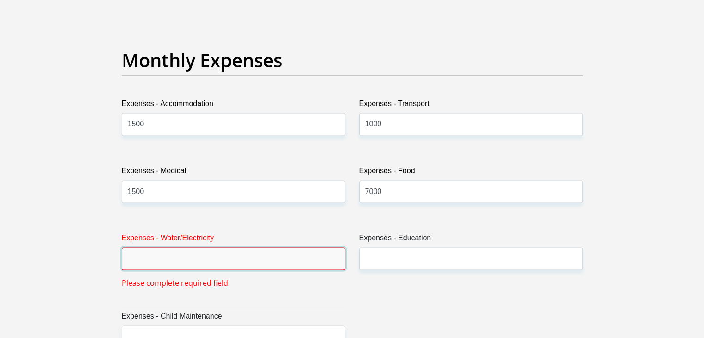
click at [263, 263] on input "Expenses - Water/Electricity" at bounding box center [234, 258] width 224 height 23
click at [158, 256] on input "Expenses - Water/Electricity" at bounding box center [234, 258] width 224 height 23
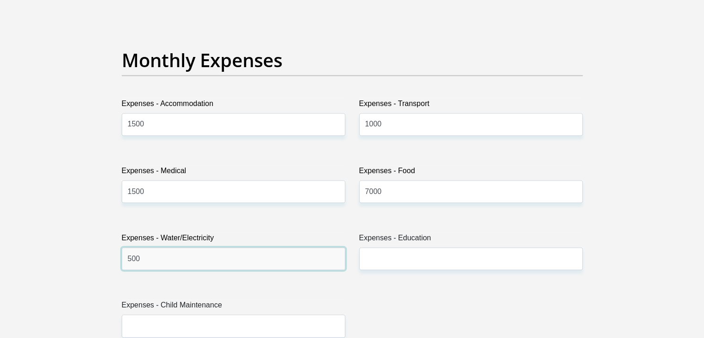
type input "500"
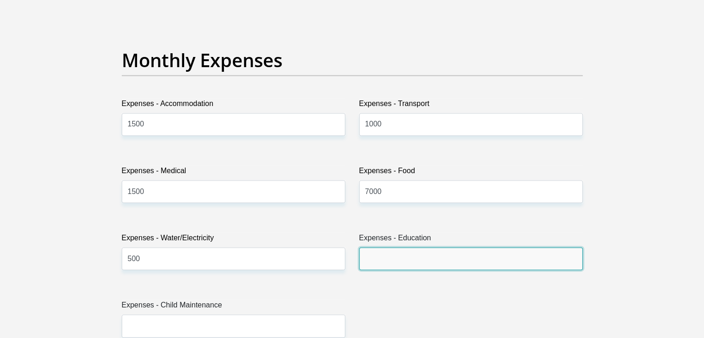
click at [415, 258] on input "Expenses - Education" at bounding box center [471, 258] width 224 height 23
type input "1000"
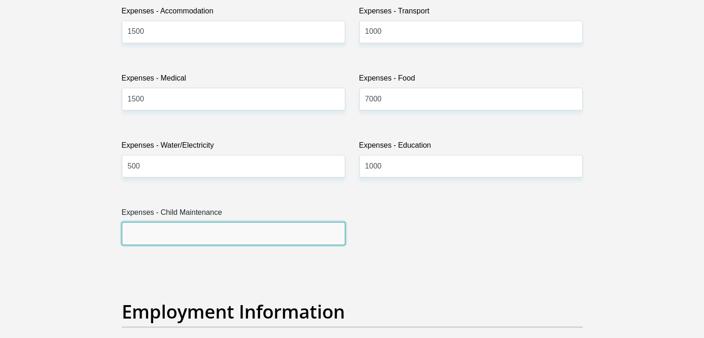
click at [154, 239] on input "Expenses - Child Maintenance" at bounding box center [234, 233] width 224 height 23
type input "10000"
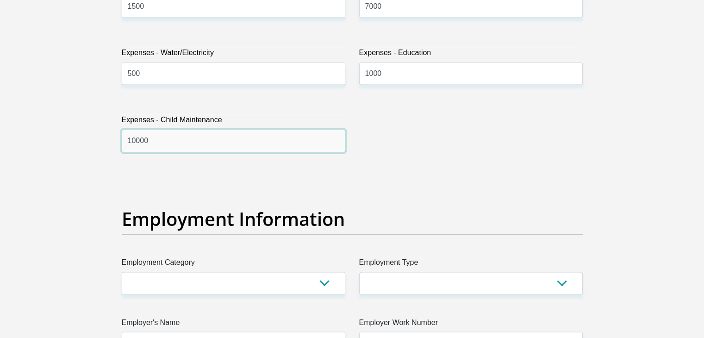
scroll to position [1528, 0]
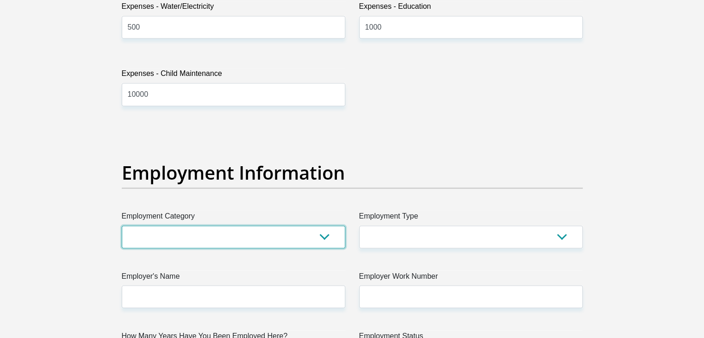
click at [173, 239] on select "AGRICULTURE ALCOHOL & TOBACCO CONSTRUCTION MATERIALS METALLURGY EQUIPMENT FOR R…" at bounding box center [234, 237] width 224 height 23
select select "2"
click at [122, 226] on select "AGRICULTURE ALCOHOL & TOBACCO CONSTRUCTION MATERIALS METALLURGY EQUIPMENT FOR R…" at bounding box center [234, 237] width 224 height 23
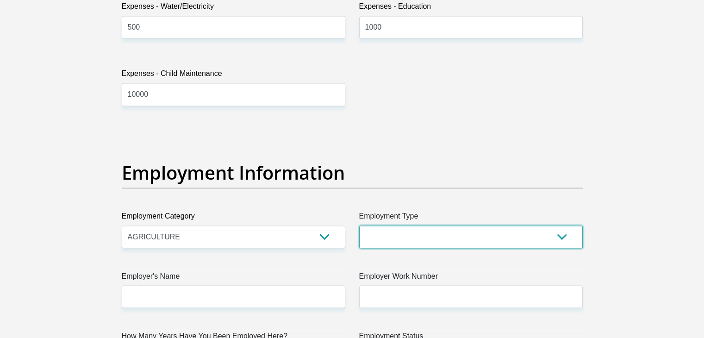
click at [402, 245] on select "College/Lecturer Craft Seller Creative Driver Executive Farmer Forces - Non Com…" at bounding box center [471, 237] width 224 height 23
select select "Manager"
click at [359, 226] on select "College/Lecturer Craft Seller Creative Driver Executive Farmer Forces - Non Com…" at bounding box center [471, 237] width 224 height 23
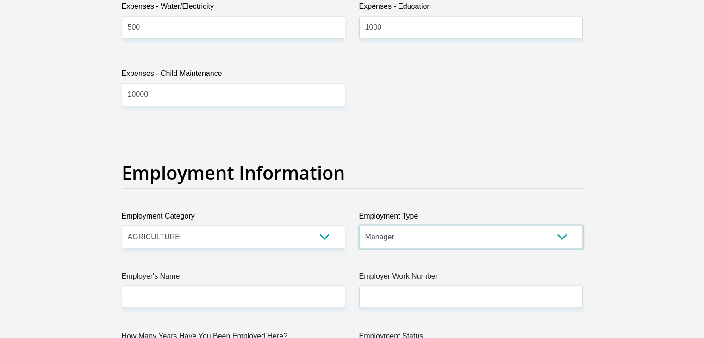
scroll to position [1621, 0]
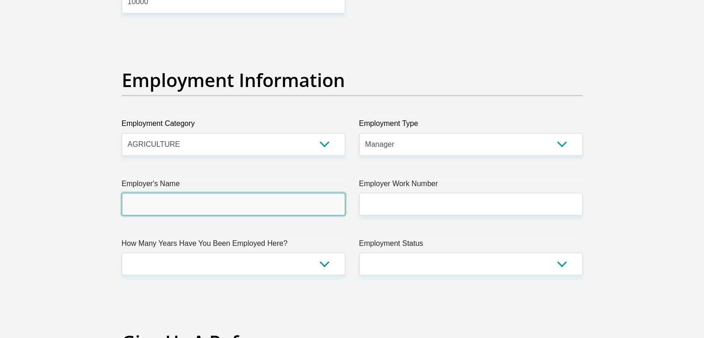
click at [283, 204] on input "Employer's Name" at bounding box center [234, 204] width 224 height 23
type input "BertievanZylEdmsPty"
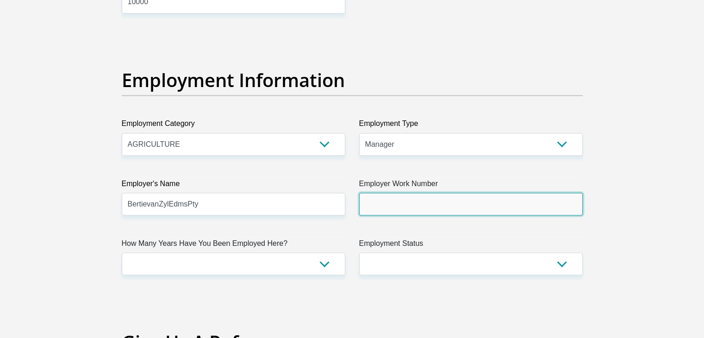
click at [390, 202] on input "Employer Work Number" at bounding box center [471, 204] width 224 height 23
type input "0836412724"
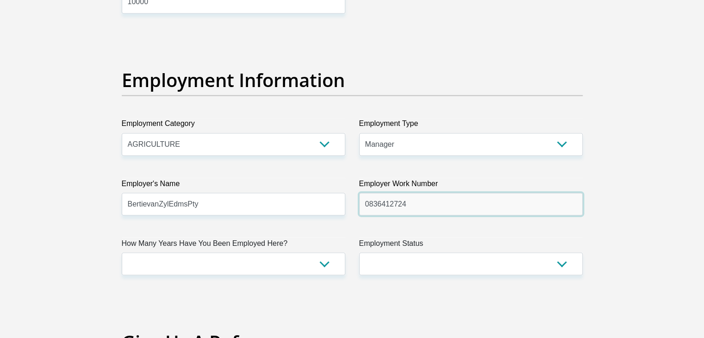
scroll to position [1667, 0]
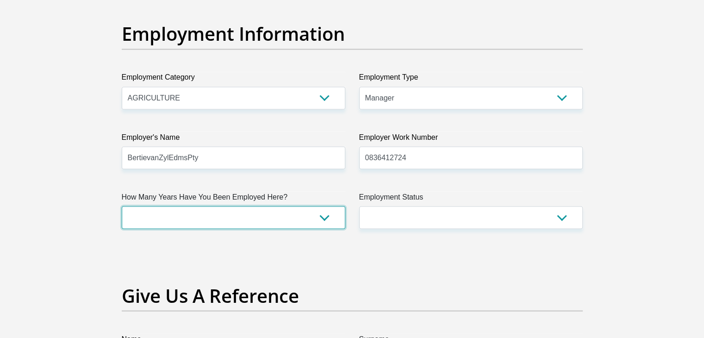
click at [308, 220] on select "less than 1 year 1-3 years 3-5 years 5+ years" at bounding box center [234, 217] width 224 height 23
select select "60"
click at [122, 206] on select "less than 1 year 1-3 years 3-5 years 5+ years" at bounding box center [234, 217] width 224 height 23
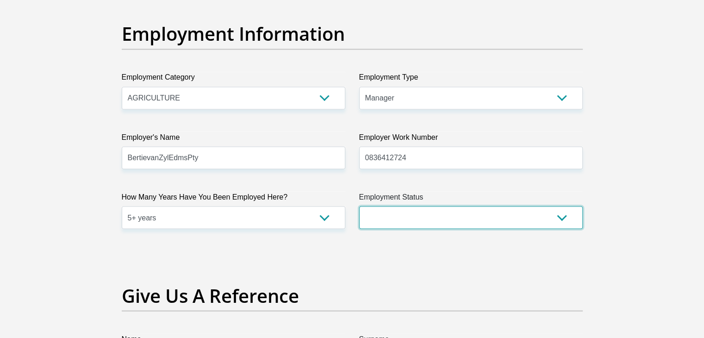
click at [436, 223] on select "Permanent/Full-time Part-time/Casual [DEMOGRAPHIC_DATA] Worker Self-Employed Ho…" at bounding box center [471, 217] width 224 height 23
select select "1"
click at [359, 206] on select "Permanent/Full-time Part-time/Casual [DEMOGRAPHIC_DATA] Worker Self-Employed Ho…" at bounding box center [471, 217] width 224 height 23
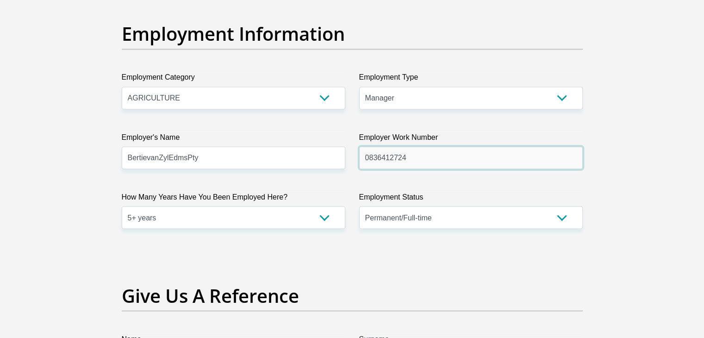
click at [413, 158] on input "0836412724" at bounding box center [471, 157] width 224 height 23
paste input "tel:+27153958427"
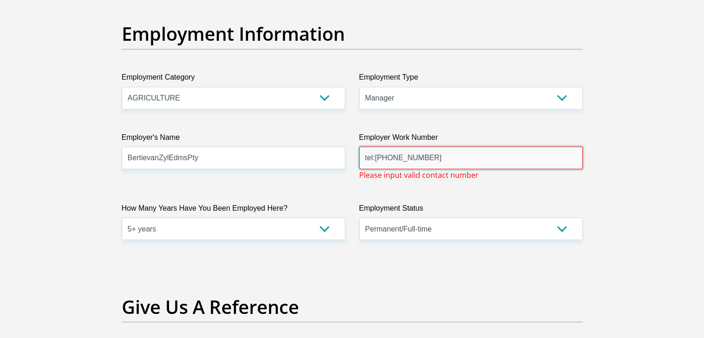
drag, startPoint x: 380, startPoint y: 158, endPoint x: 348, endPoint y: 158, distance: 31.5
drag, startPoint x: 388, startPoint y: 156, endPoint x: 337, endPoint y: 158, distance: 51.5
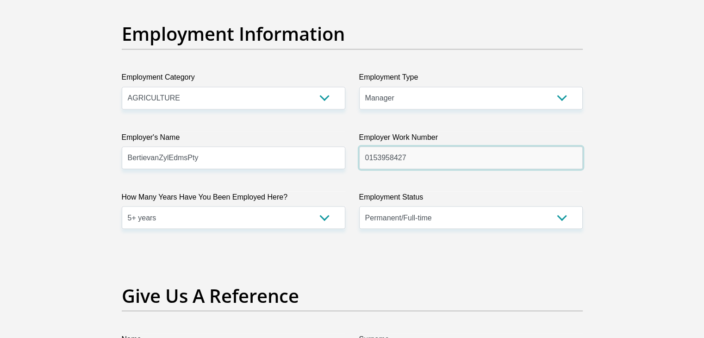
type input "0153958427"
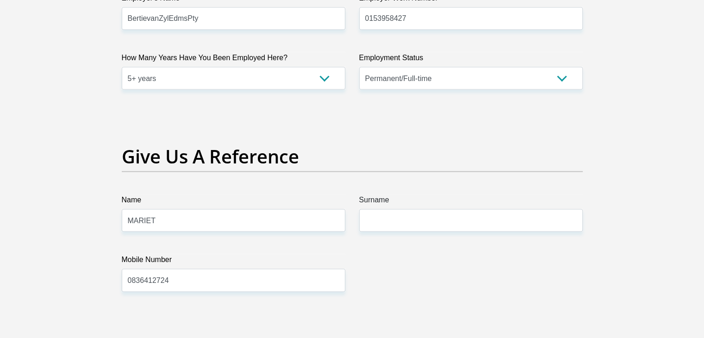
scroll to position [1853, 0]
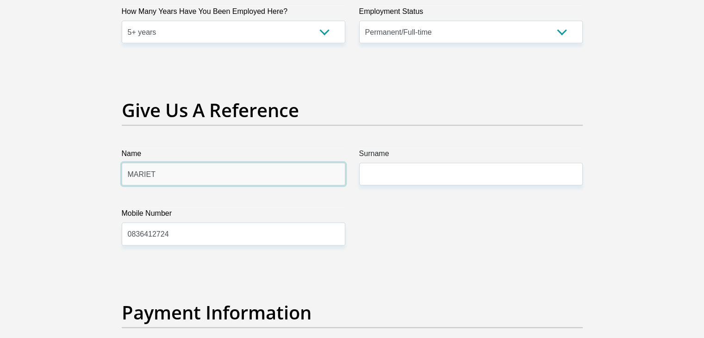
click at [312, 171] on input "MARIET" at bounding box center [234, 174] width 224 height 23
type input "[PERSON_NAME]"
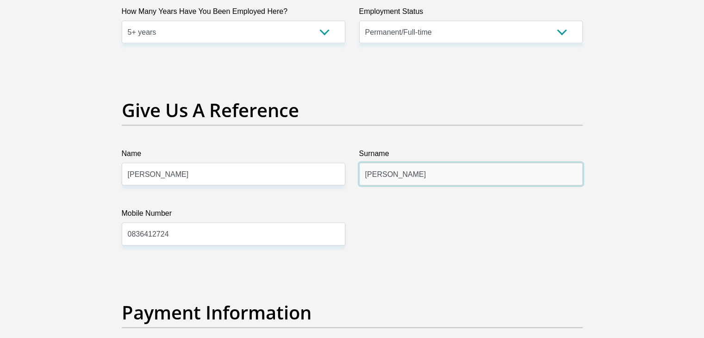
type input "[PERSON_NAME]"
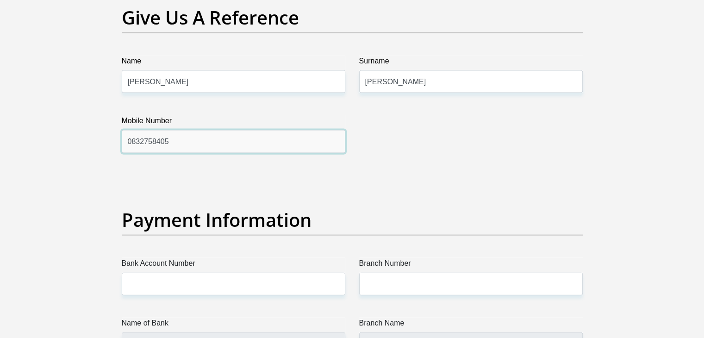
scroll to position [2084, 0]
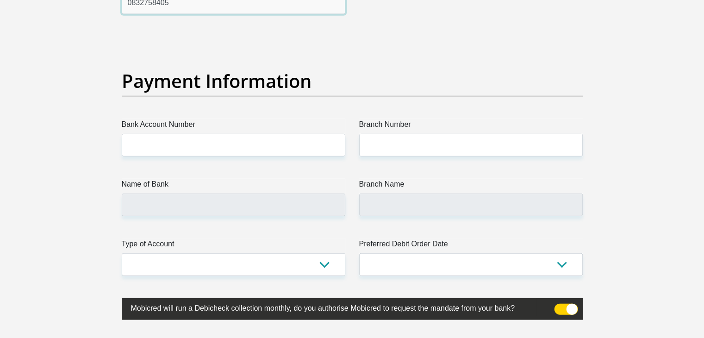
type input "0832758405"
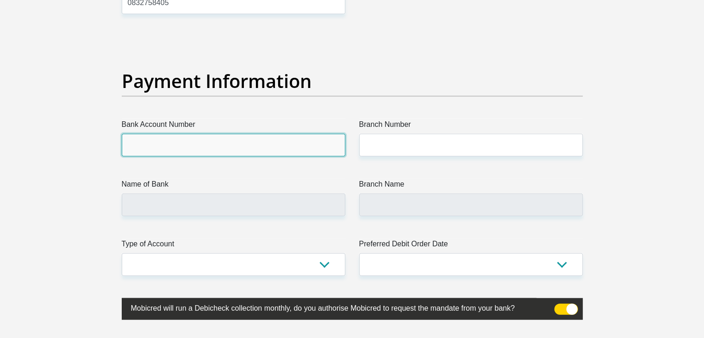
click at [238, 146] on input "Bank Account Number" at bounding box center [234, 145] width 224 height 23
type input "62208107880"
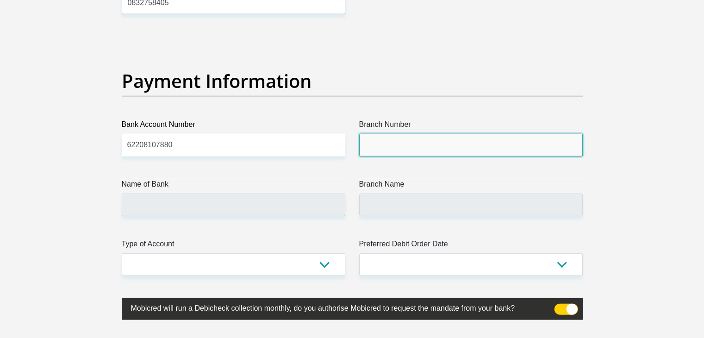
click at [405, 139] on input "Branch Number" at bounding box center [471, 145] width 224 height 23
type input "260449"
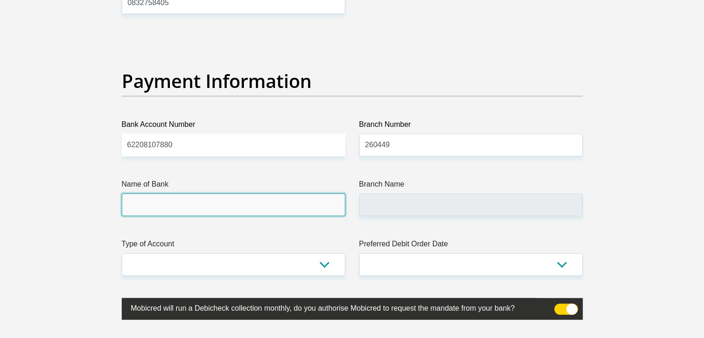
click at [286, 196] on input "Name of Bank" at bounding box center [234, 205] width 224 height 23
type input "FIRSTRAND BANK"
type input "MODJADJISKLOOF"
click at [281, 208] on input "FIRSTRAND BANK" at bounding box center [234, 205] width 224 height 23
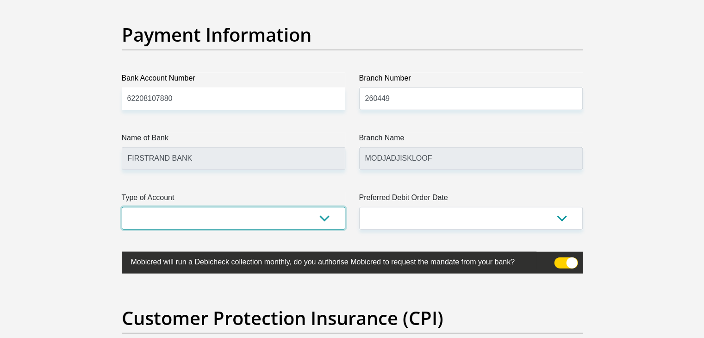
click at [271, 226] on select "Cheque Savings" at bounding box center [234, 218] width 224 height 23
select select "CUR"
click at [122, 207] on select "Cheque Savings" at bounding box center [234, 218] width 224 height 23
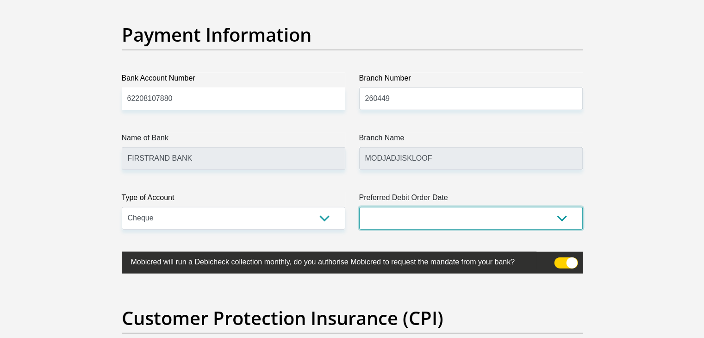
click at [394, 222] on select "1st 2nd 3rd 4th 5th 7th 18th 19th 20th 21st 22nd 23rd 24th 25th 26th 27th 28th …" at bounding box center [471, 218] width 224 height 23
select select "28"
click at [359, 207] on select "1st 2nd 3rd 4th 5th 7th 18th 19th 20th 21st 22nd 23rd 24th 25th 26th 27th 28th …" at bounding box center [471, 218] width 224 height 23
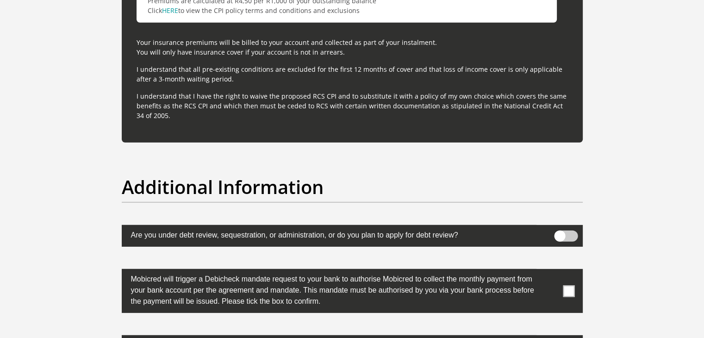
scroll to position [2872, 0]
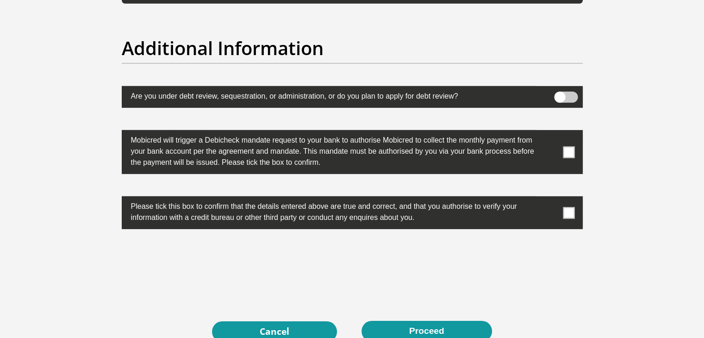
click at [571, 151] on span at bounding box center [569, 152] width 12 height 12
click at [551, 132] on input "checkbox" at bounding box center [551, 132] width 0 height 0
click at [570, 208] on span at bounding box center [569, 213] width 12 height 12
click at [551, 199] on input "checkbox" at bounding box center [551, 199] width 0 height 0
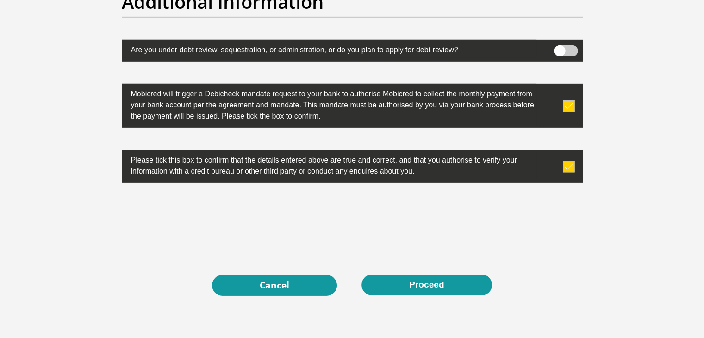
scroll to position [2964, 0]
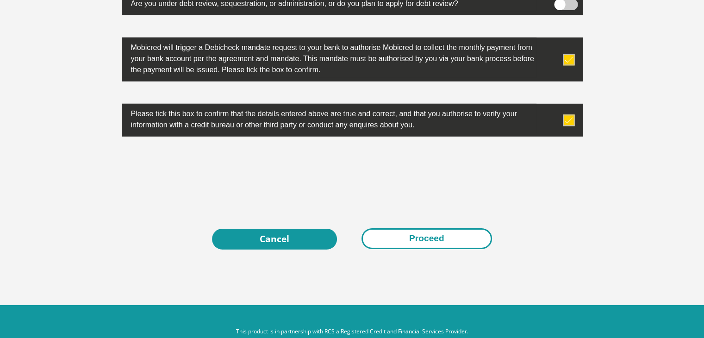
click at [448, 237] on button "Proceed" at bounding box center [427, 238] width 131 height 21
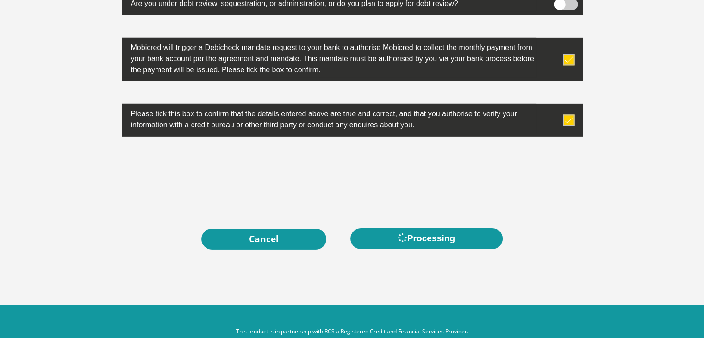
scroll to position [2918, 0]
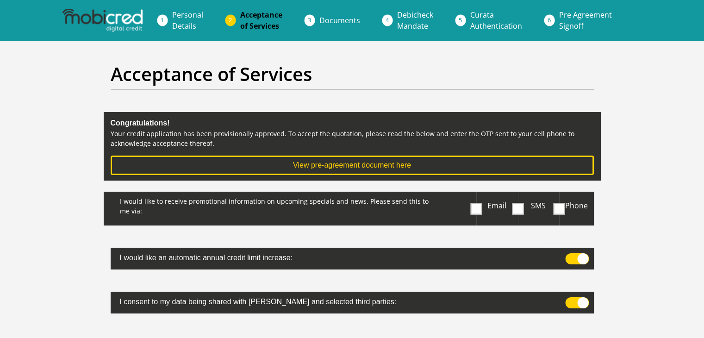
click at [470, 210] on div "I would like to receive promotional information on upcoming specials and news. …" at bounding box center [290, 209] width 373 height 34
click at [475, 206] on span at bounding box center [477, 209] width 12 height 12
click at [478, 194] on input "Email" at bounding box center [478, 194] width 0 height 0
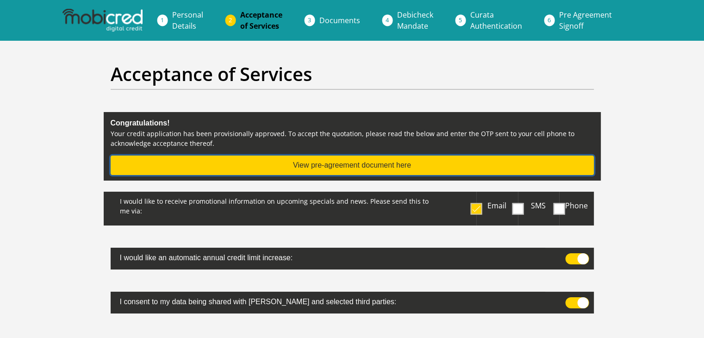
click at [362, 169] on button "View pre-agreement document here" at bounding box center [353, 165] width 484 height 19
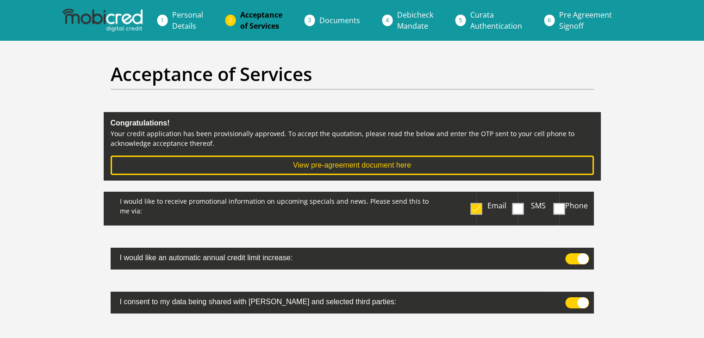
click at [568, 259] on span at bounding box center [578, 258] width 24 height 11
click at [570, 256] on input "checkbox" at bounding box center [570, 256] width 0 height 0
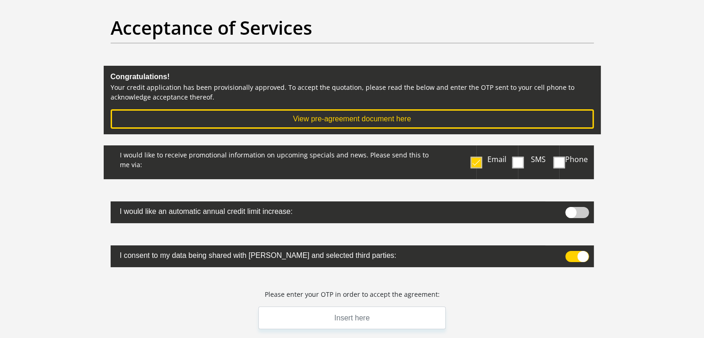
click at [569, 255] on span at bounding box center [578, 256] width 24 height 11
click at [570, 253] on input "checkbox" at bounding box center [570, 253] width 0 height 0
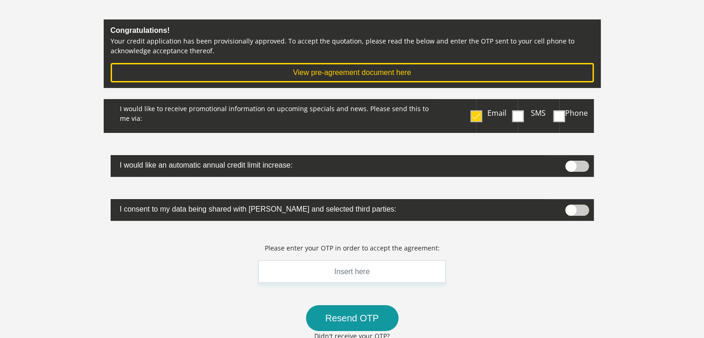
scroll to position [139, 0]
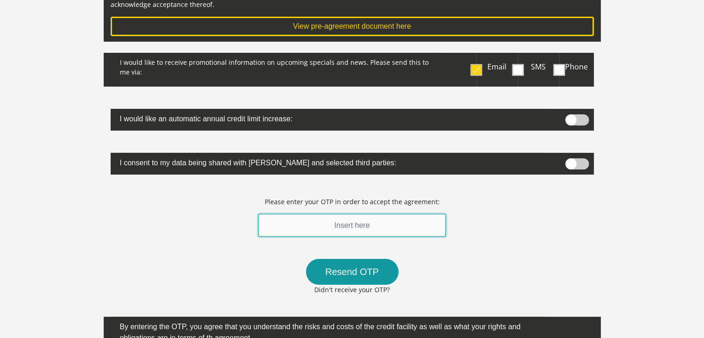
click at [387, 217] on input "text" at bounding box center [352, 225] width 188 height 23
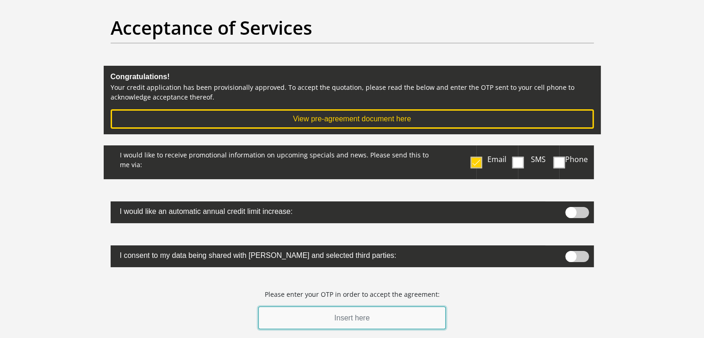
scroll to position [0, 0]
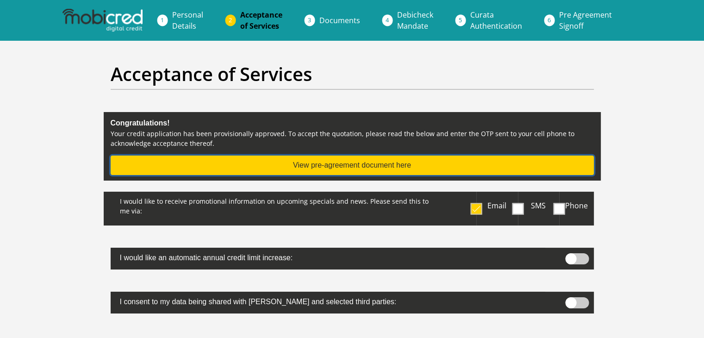
click at [346, 166] on button "View pre-agreement document here" at bounding box center [353, 165] width 484 height 19
